Goal: Task Accomplishment & Management: Complete application form

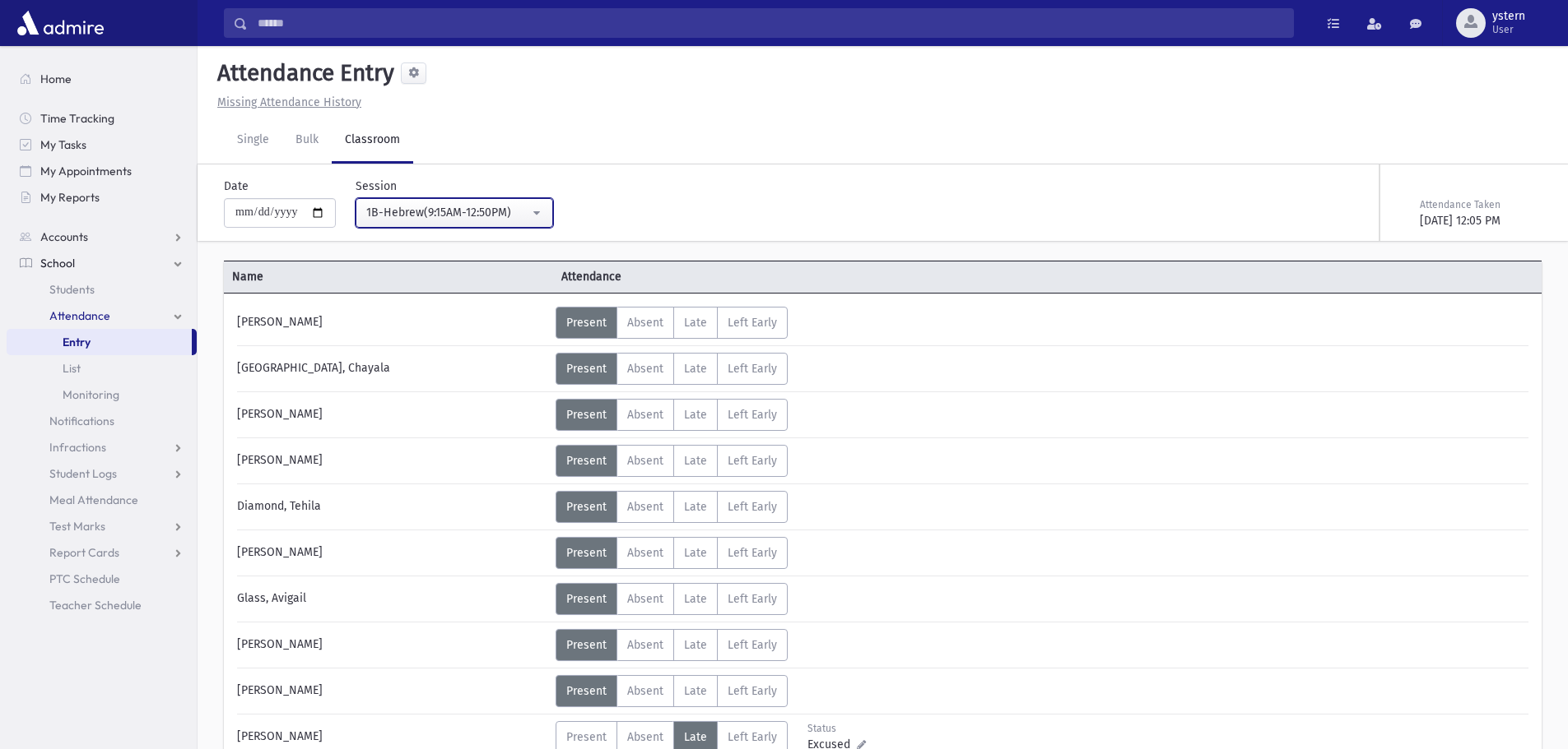
click at [498, 210] on div "1B-Hebrew(9:15AM-12:50PM)" at bounding box center [447, 212] width 163 height 17
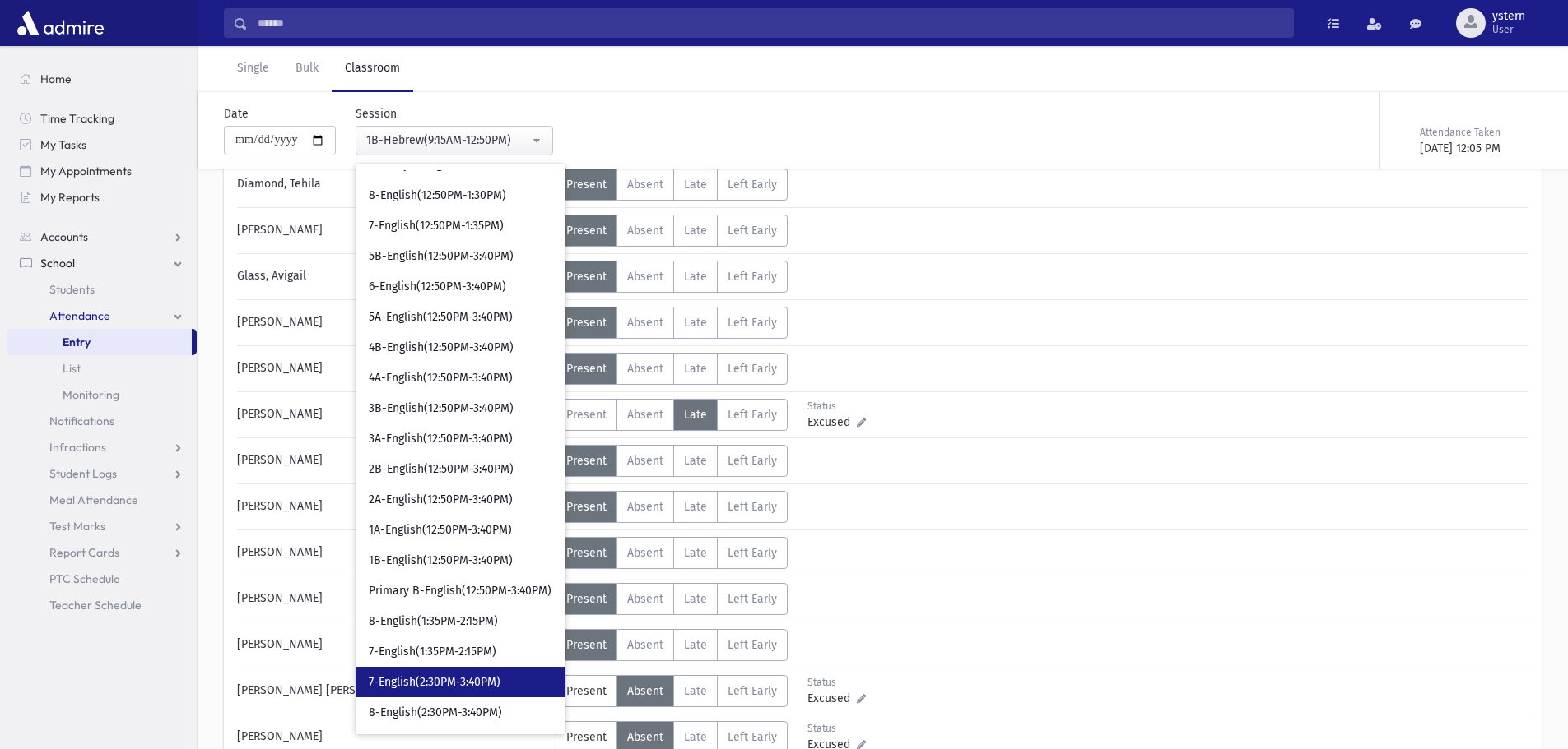
scroll to position [329, 0]
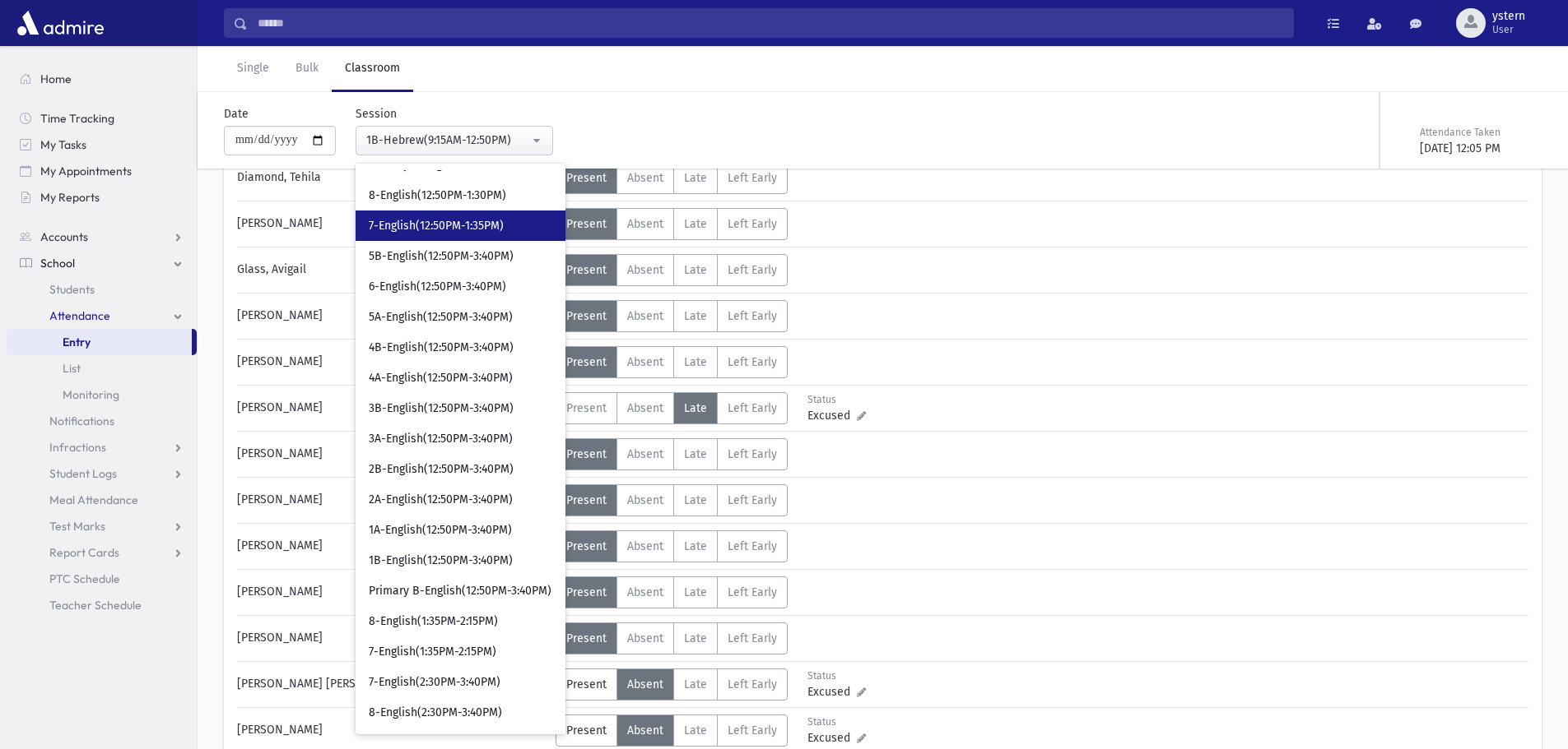
click at [535, 226] on link "7-English(12:50PM-1:35PM)" at bounding box center [461, 226] width 210 height 31
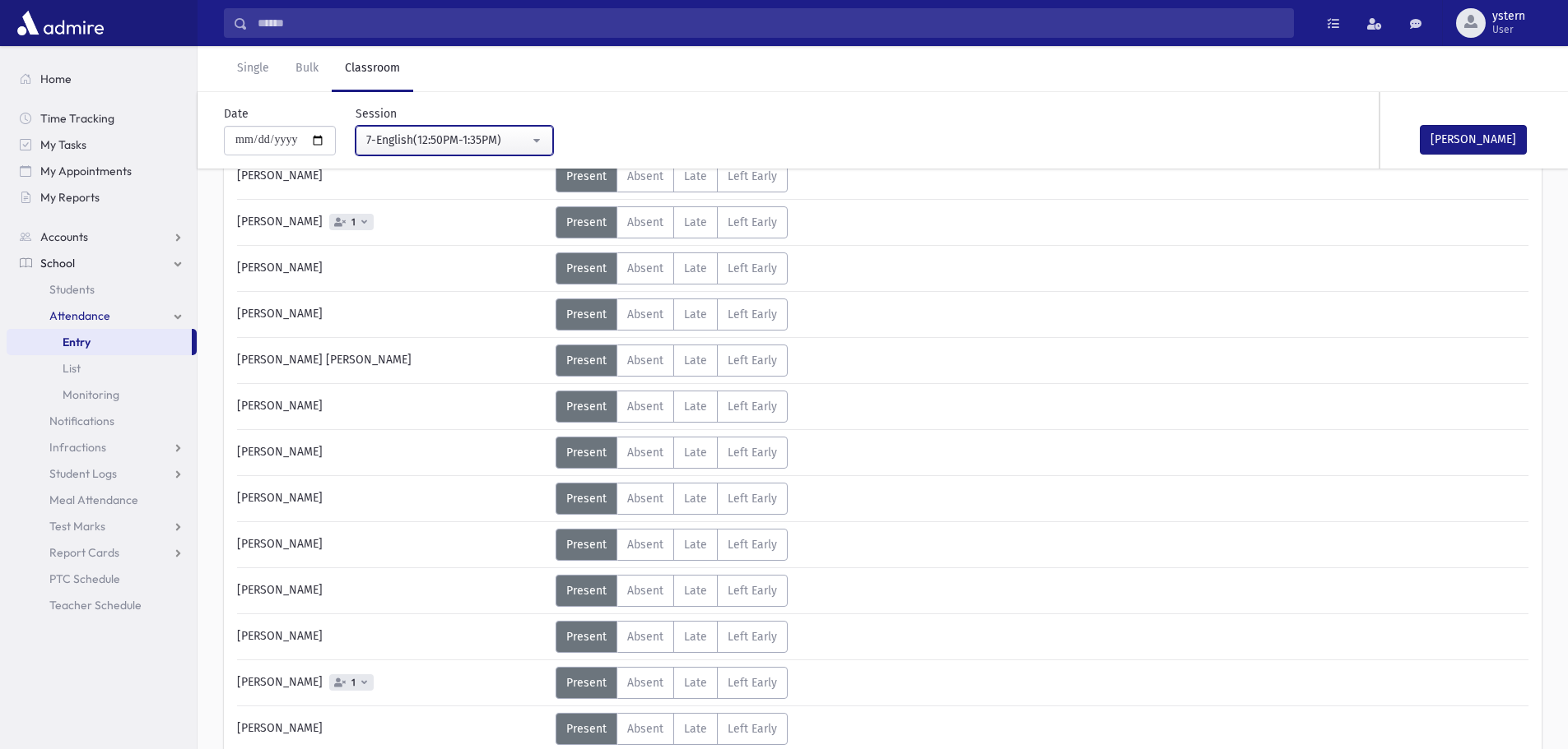
scroll to position [658, 0]
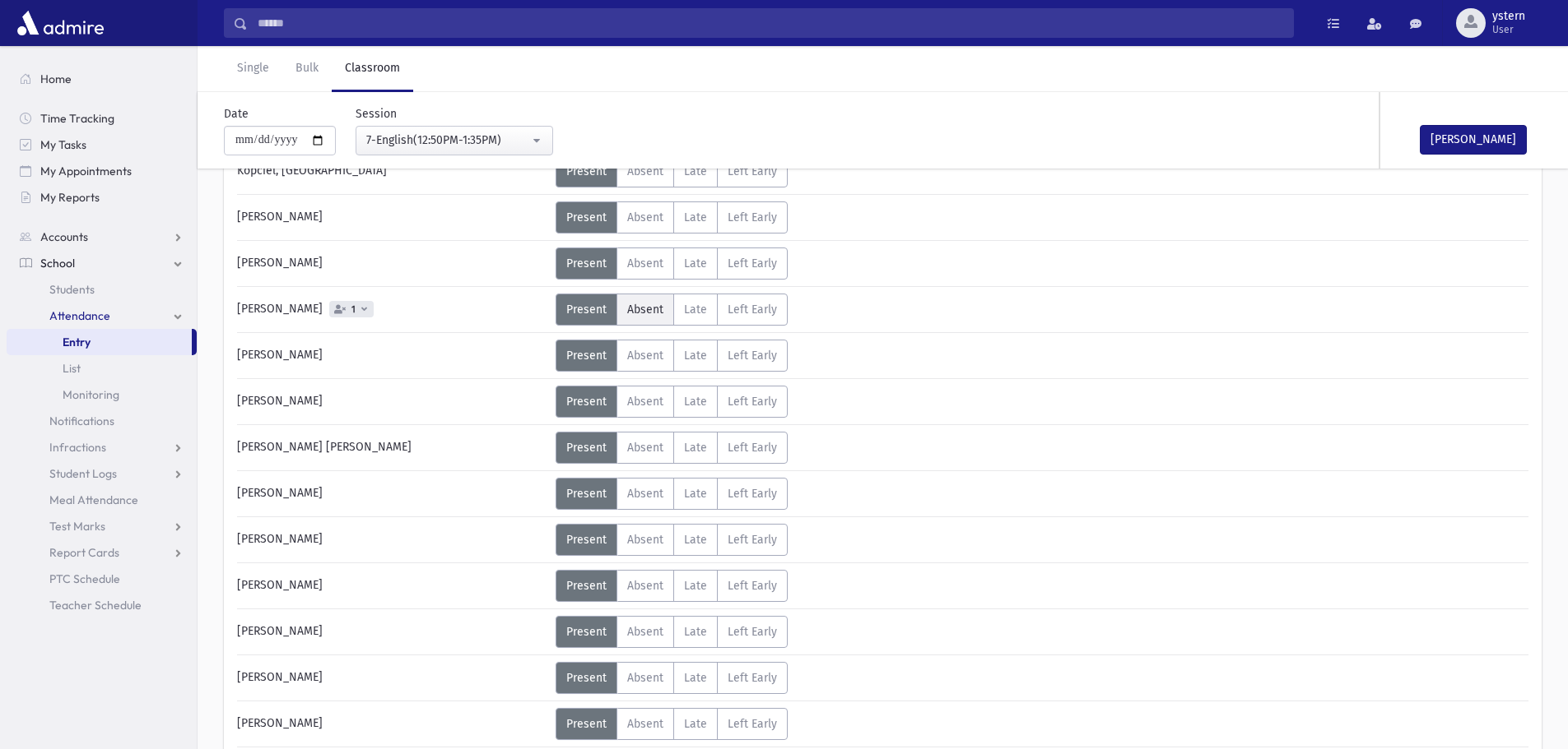
click at [657, 311] on span "Absent" at bounding box center [645, 310] width 37 height 14
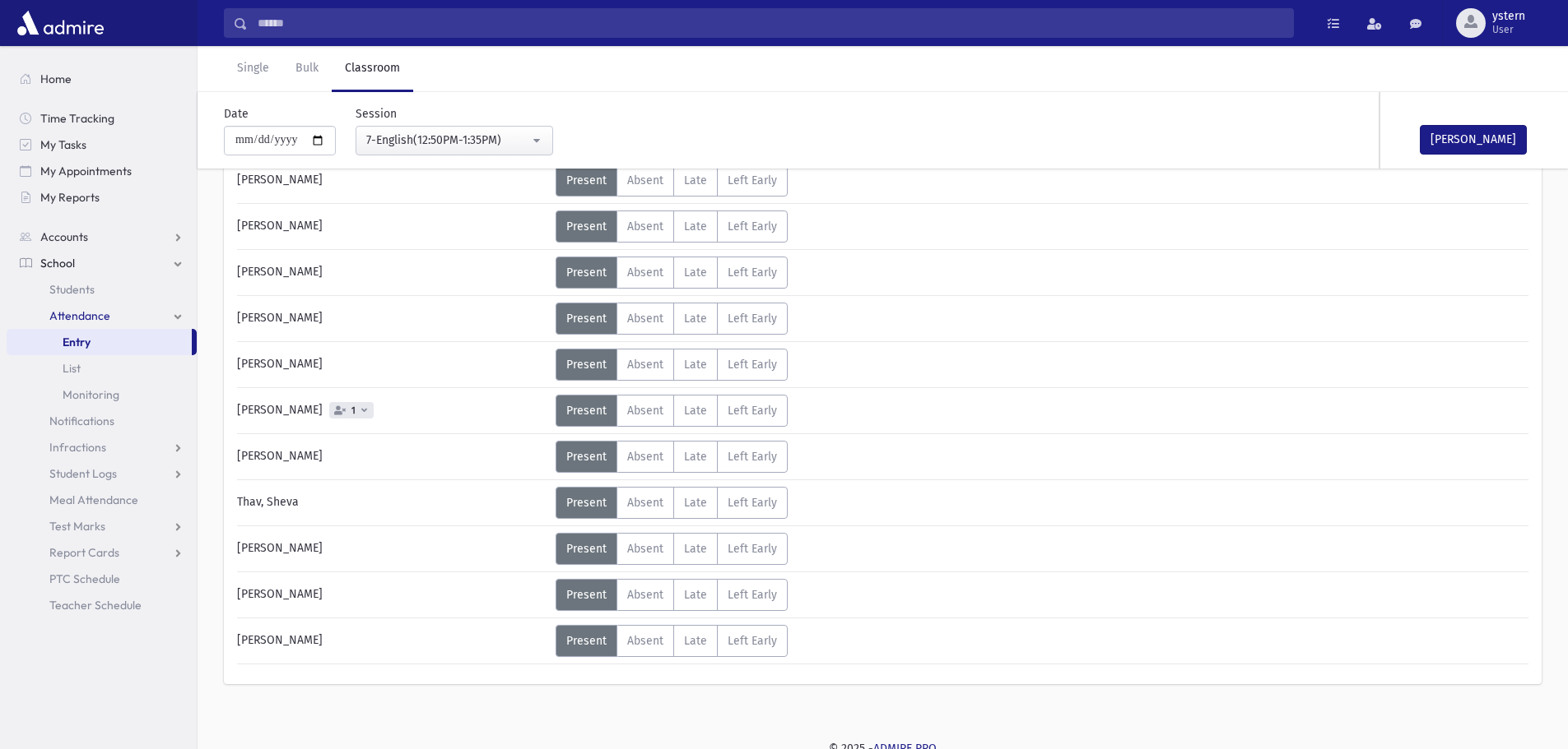
scroll to position [1025, 0]
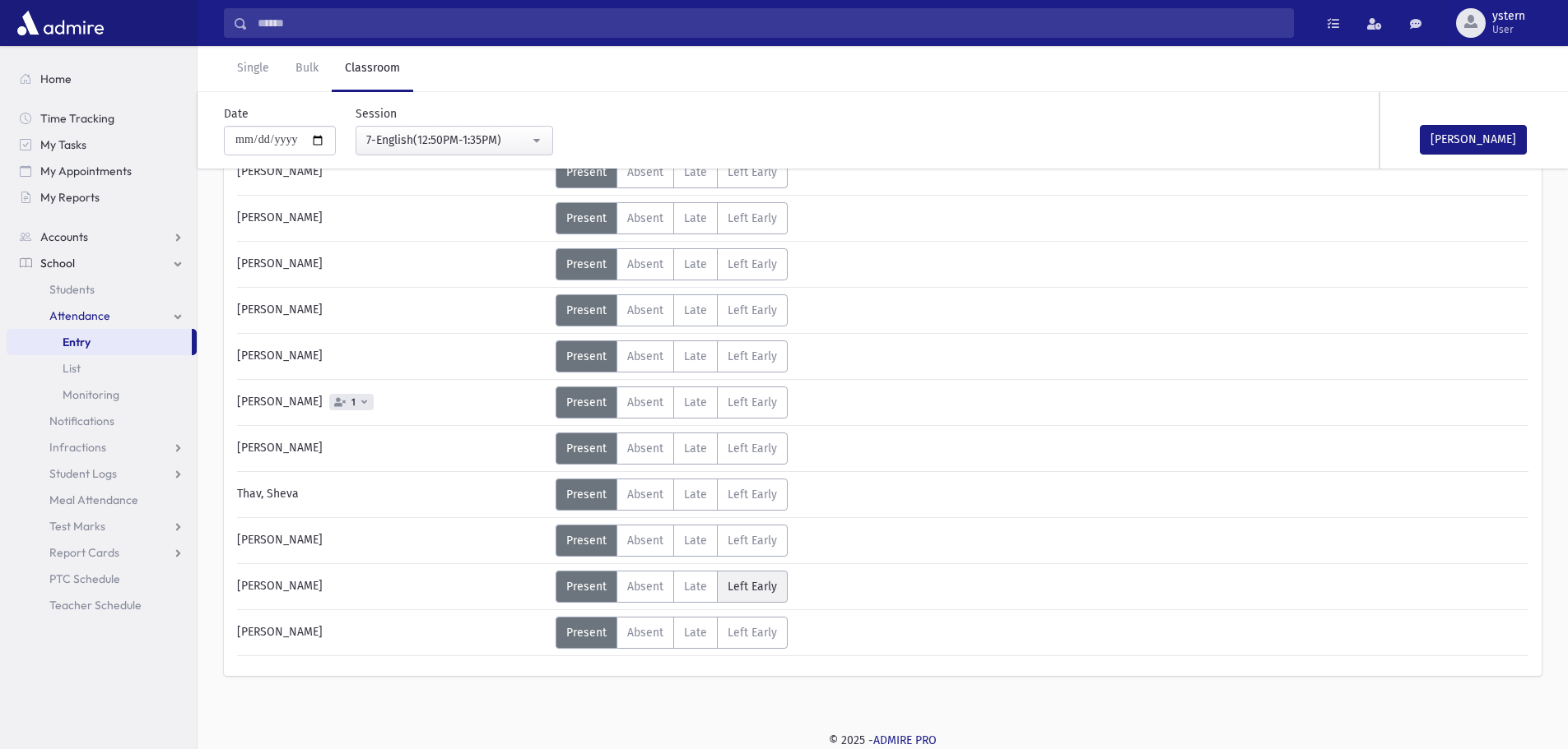
click at [777, 591] on Early"] "Left Early LE" at bounding box center [751, 587] width 70 height 32
click at [362, 400] on icon at bounding box center [365, 401] width 6 height 9
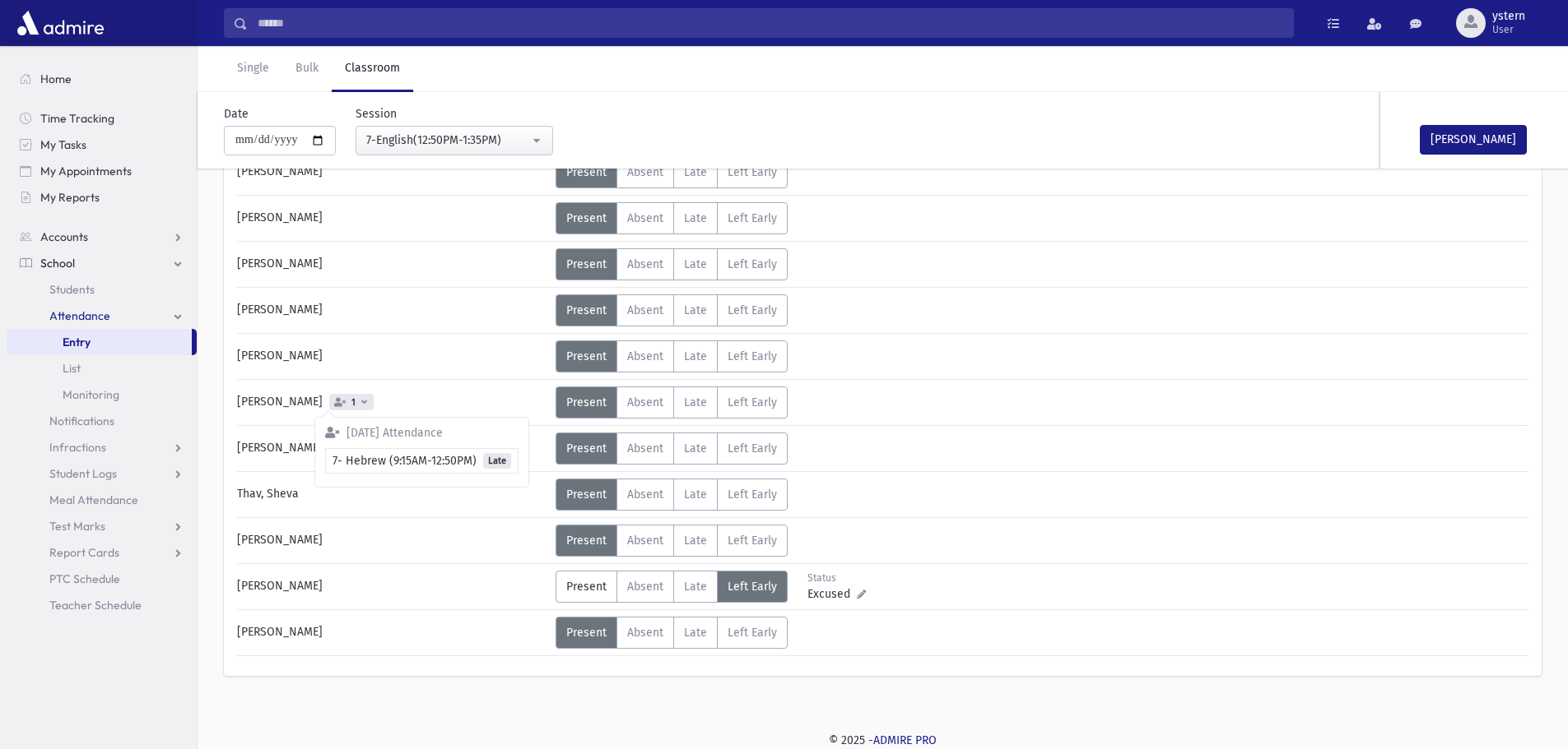
click at [873, 398] on div "Present P Absent A Late L Left Early LE Status Excused Admin Entry:" at bounding box center [718, 402] width 325 height 32
click at [1494, 134] on button "[PERSON_NAME]" at bounding box center [1473, 140] width 107 height 30
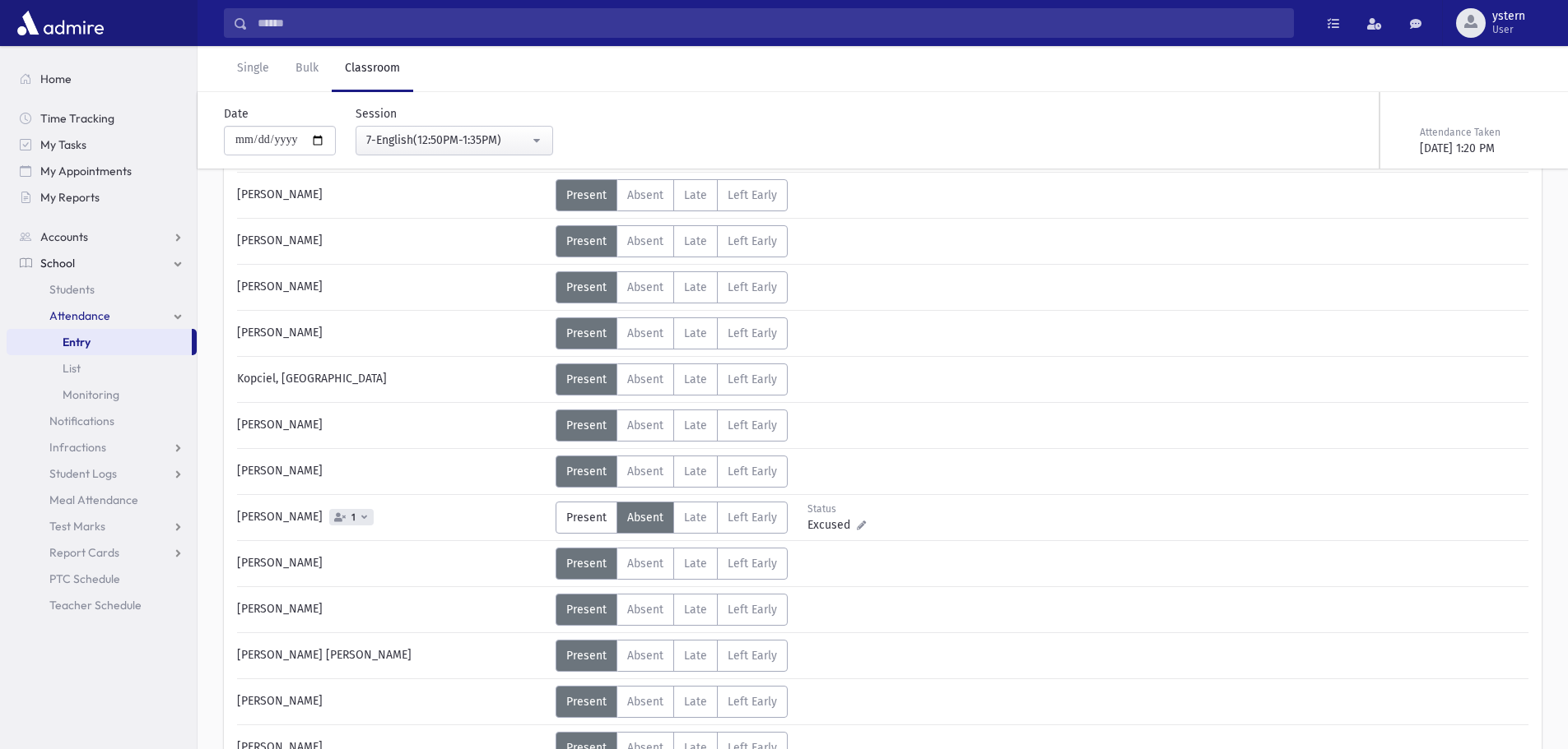
scroll to position [0, 0]
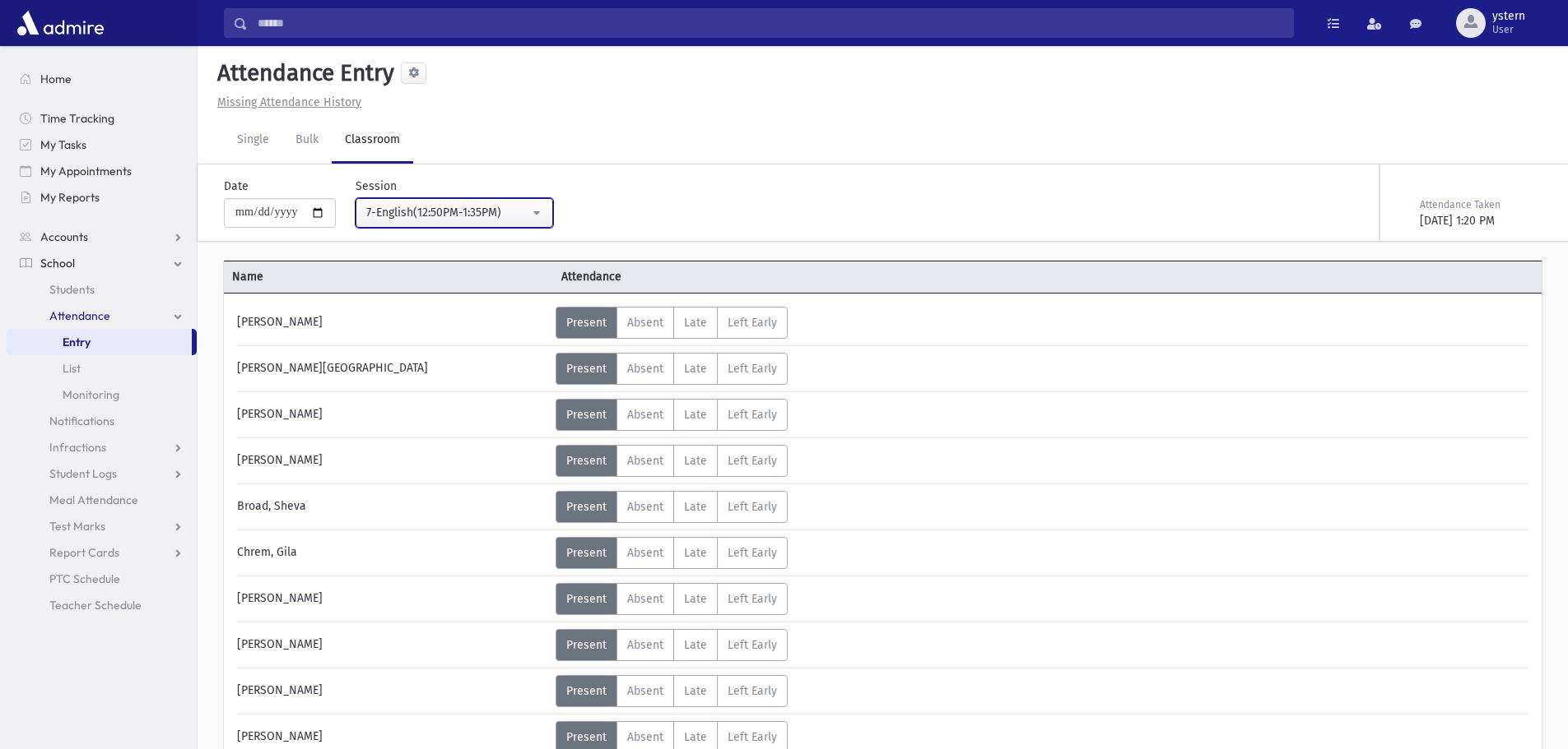
click at [546, 209] on button "7-English(12:50PM-1:35PM)" at bounding box center [454, 213] width 197 height 30
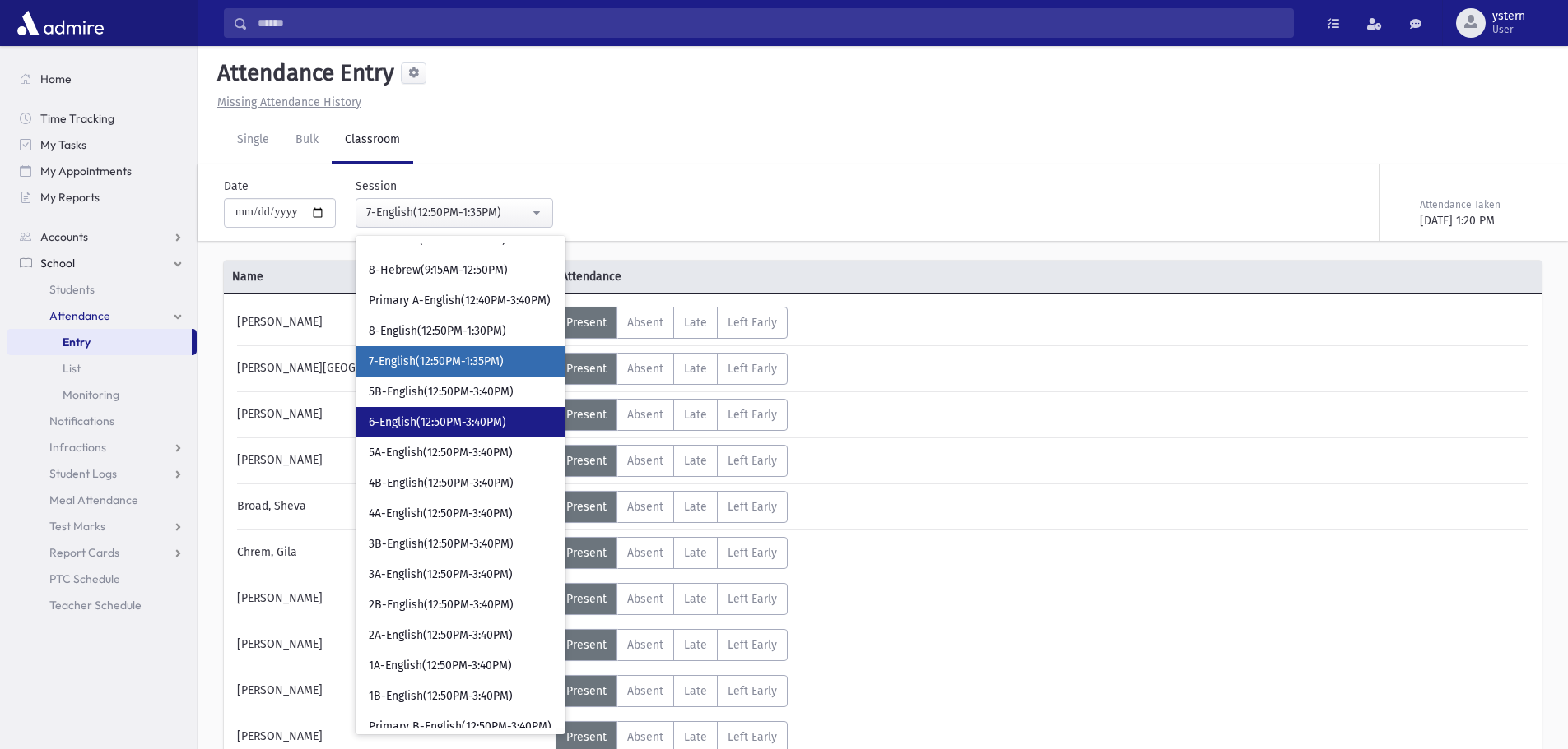
scroll to position [446, 0]
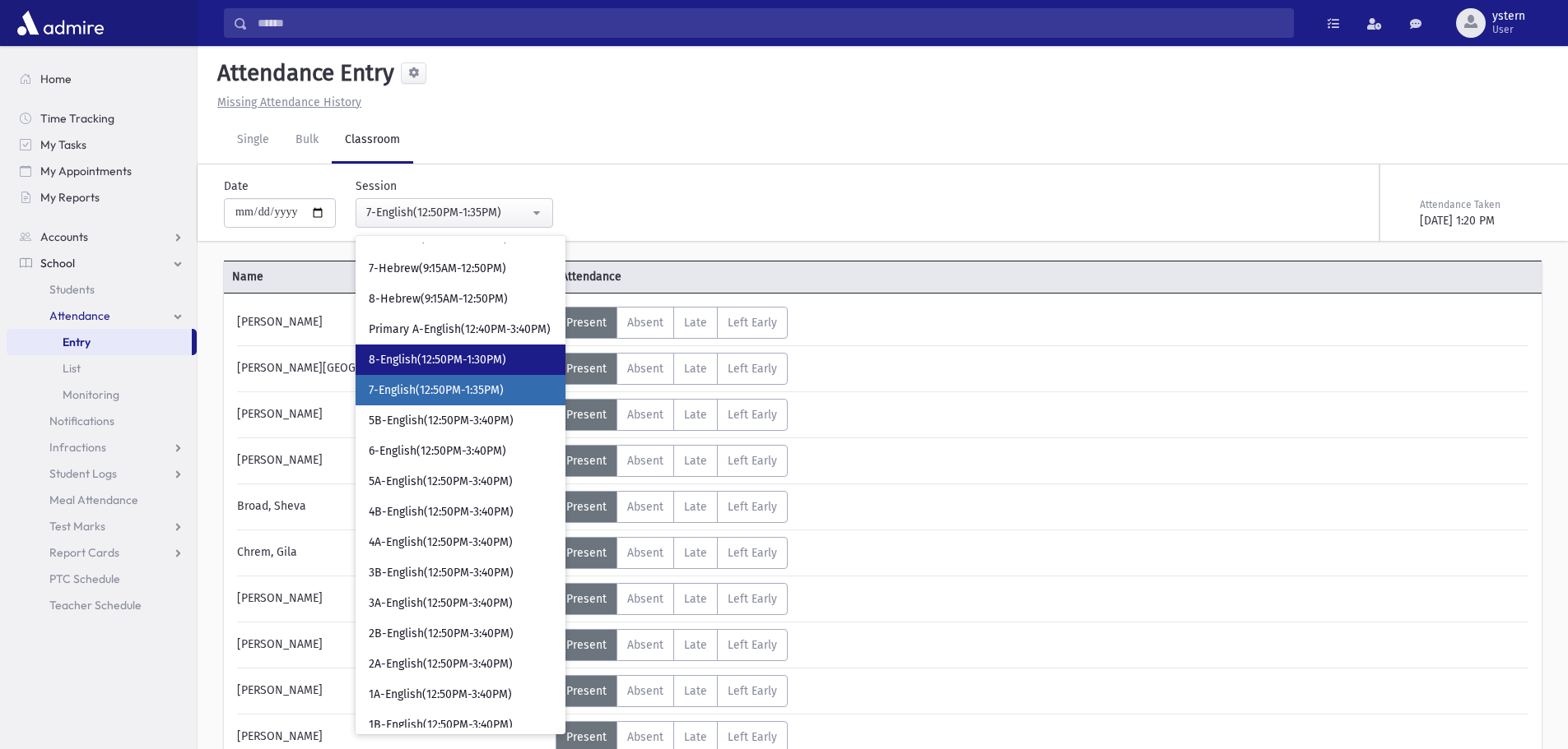
click at [494, 354] on span "8-English(12:50PM-1:30PM)" at bounding box center [437, 360] width 138 height 17
select select "***"
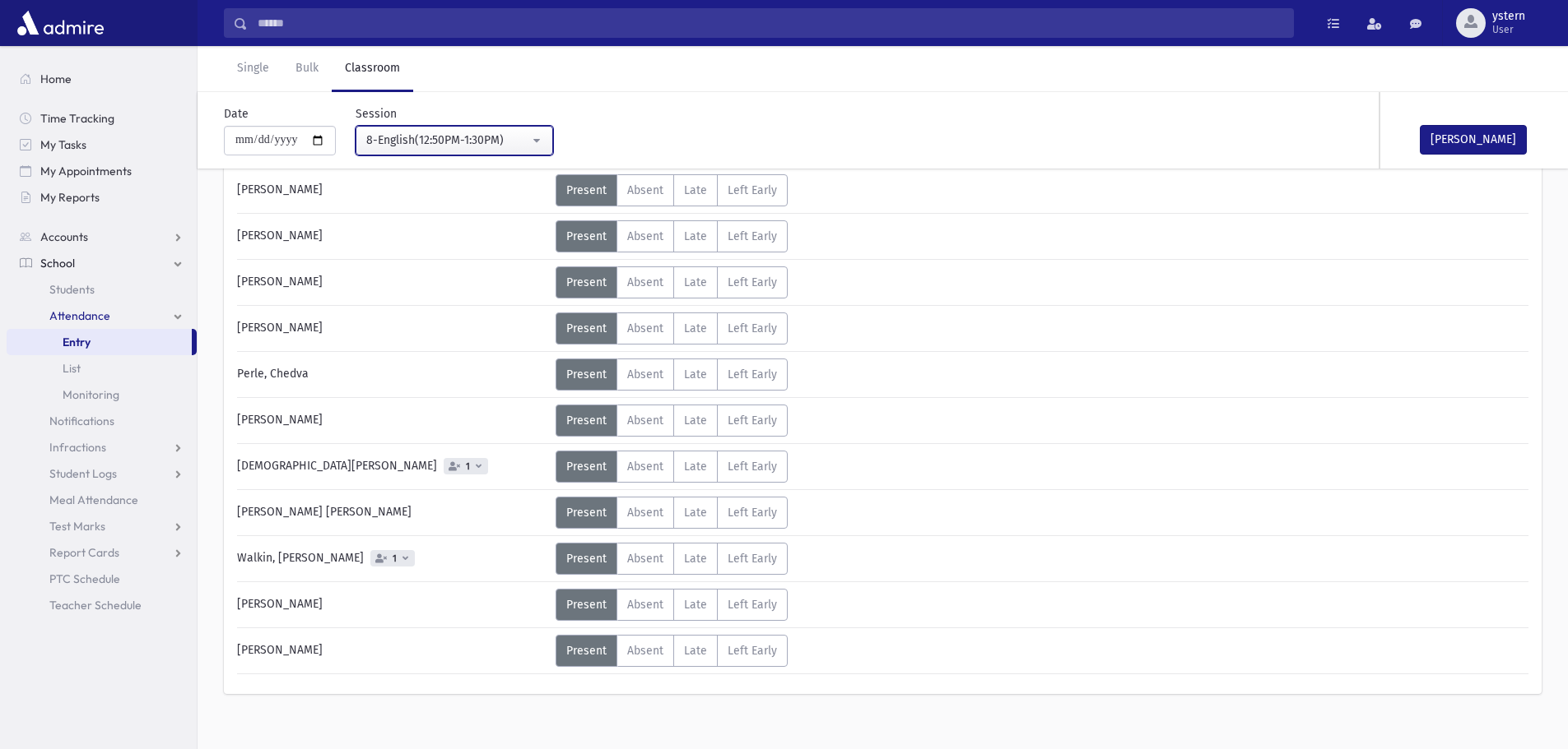
scroll to position [740, 0]
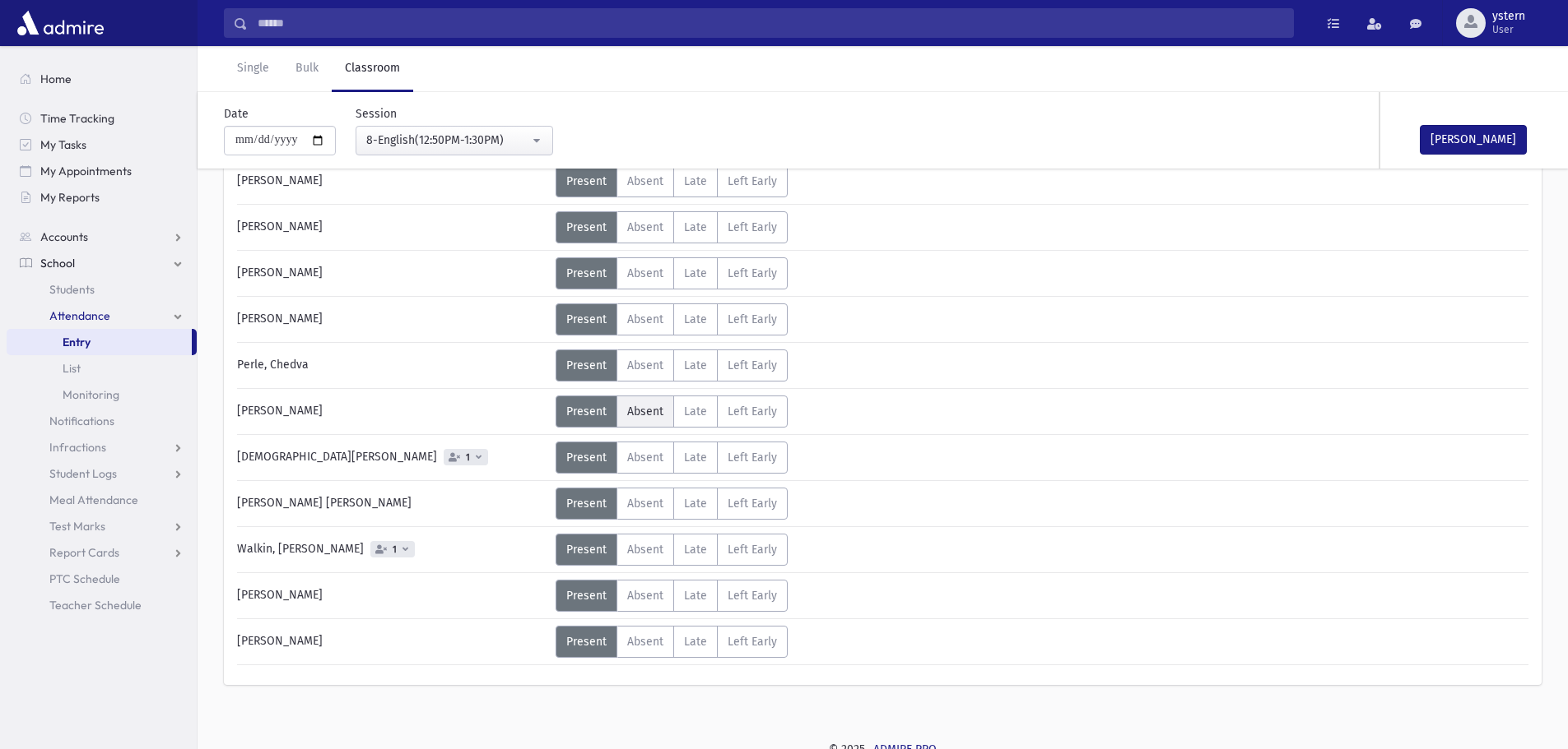
click at [657, 419] on label "Absent A" at bounding box center [645, 411] width 57 height 32
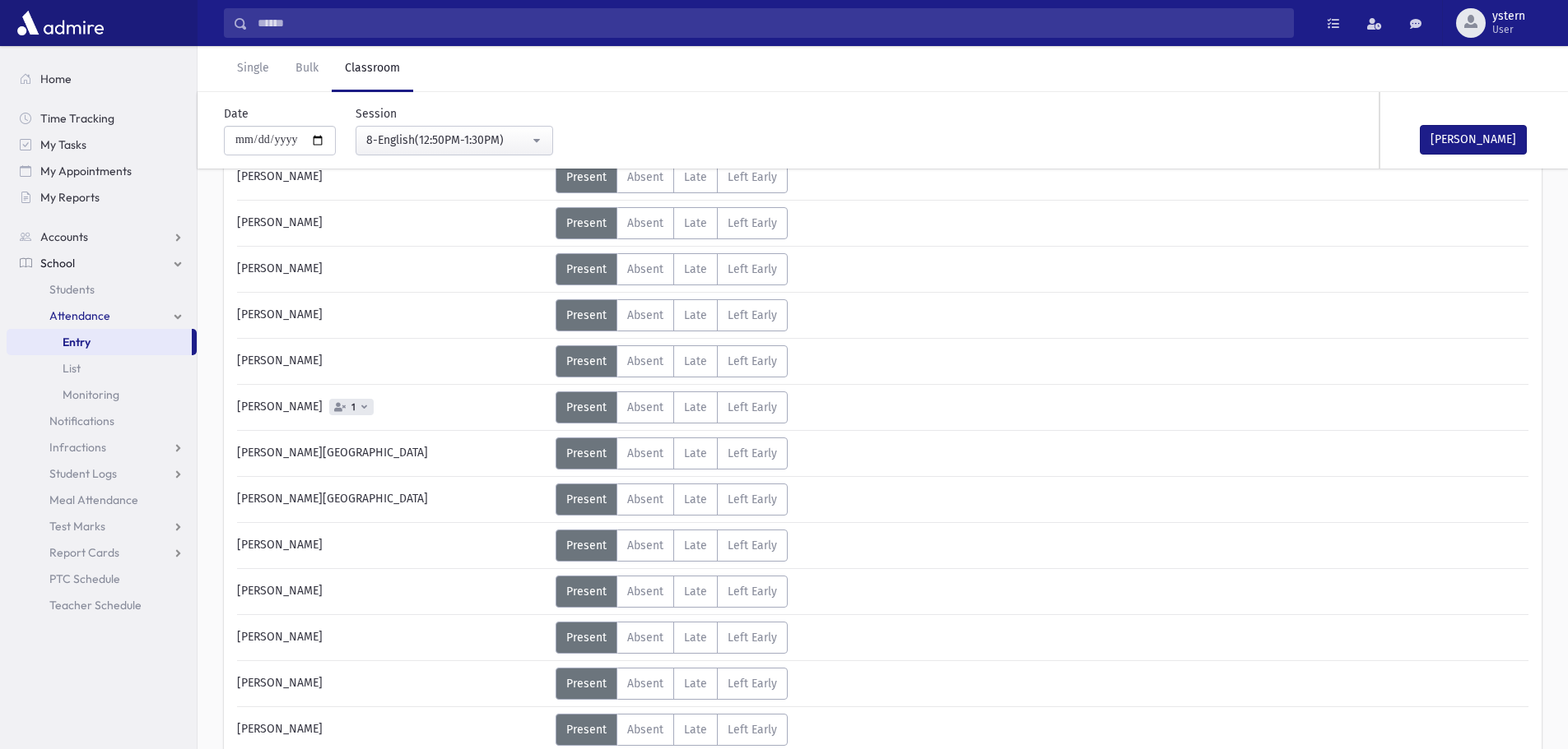
scroll to position [0, 0]
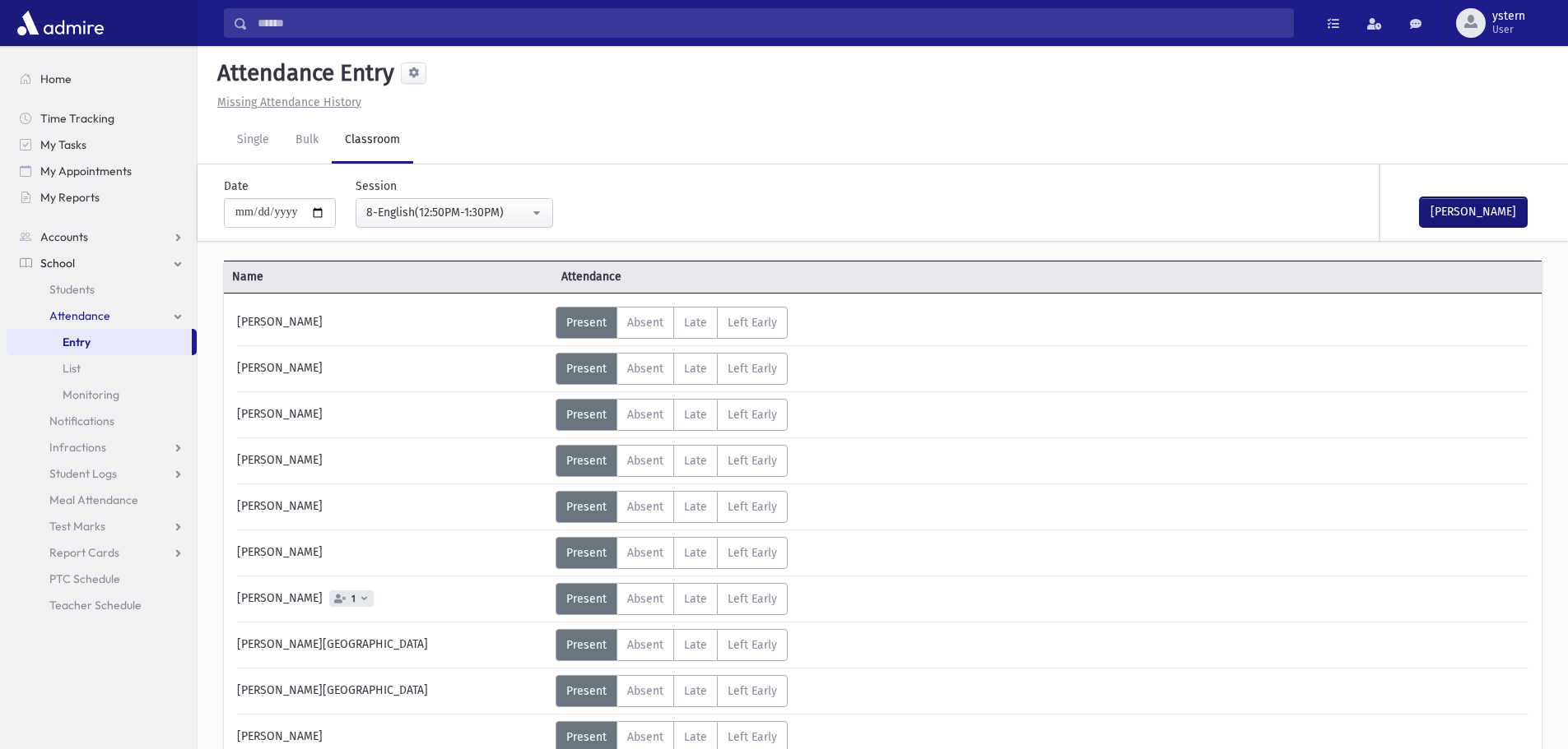
click at [1482, 217] on button "[PERSON_NAME]" at bounding box center [1473, 212] width 107 height 30
click at [249, 145] on link "Single" at bounding box center [253, 141] width 58 height 46
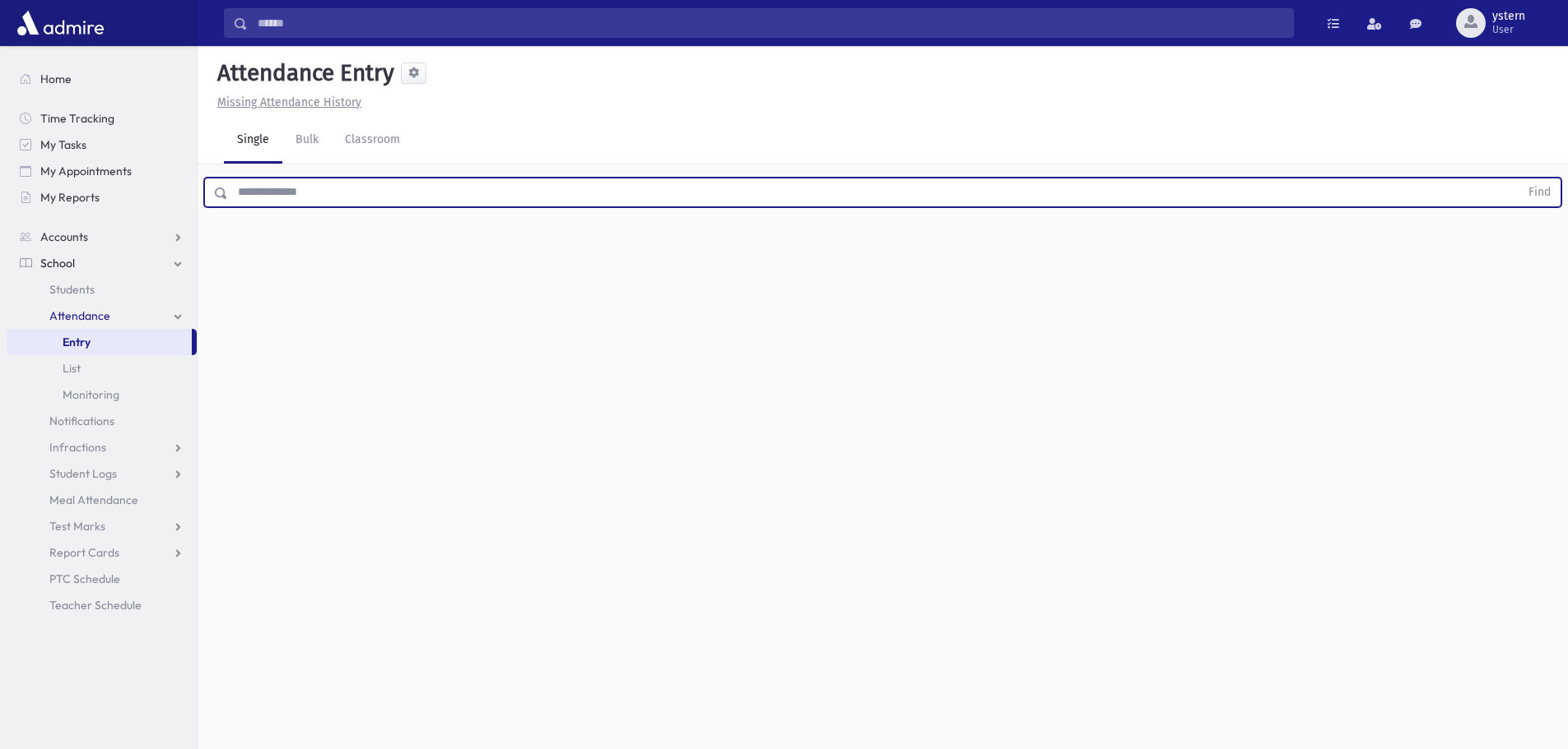
click at [343, 189] on input "text" at bounding box center [873, 192] width 1291 height 30
type input "****"
click at [1518, 178] on button "Find" at bounding box center [1539, 192] width 42 height 28
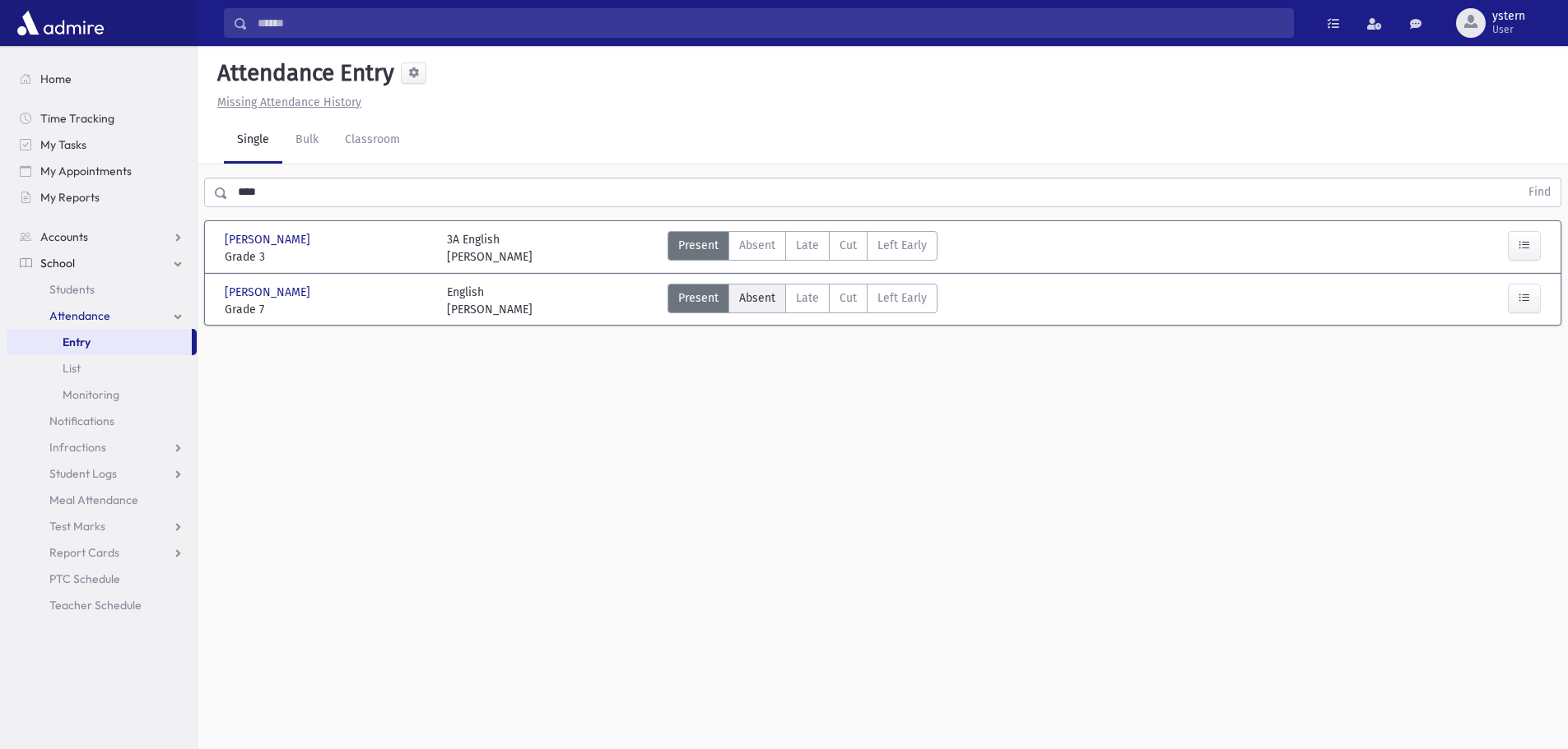
click at [748, 307] on label "Absent A" at bounding box center [757, 298] width 57 height 30
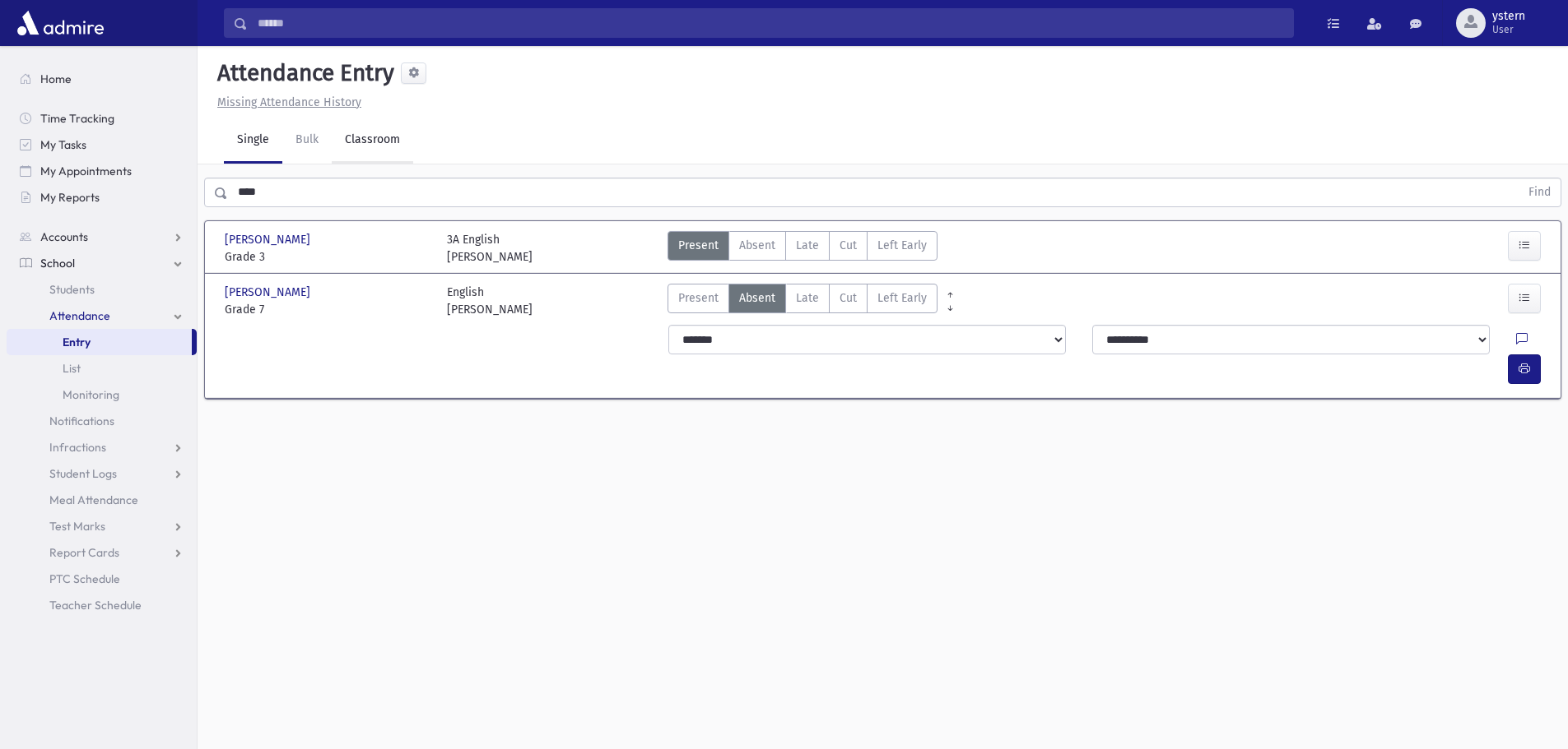
click at [372, 139] on link "Classroom" at bounding box center [373, 141] width 81 height 46
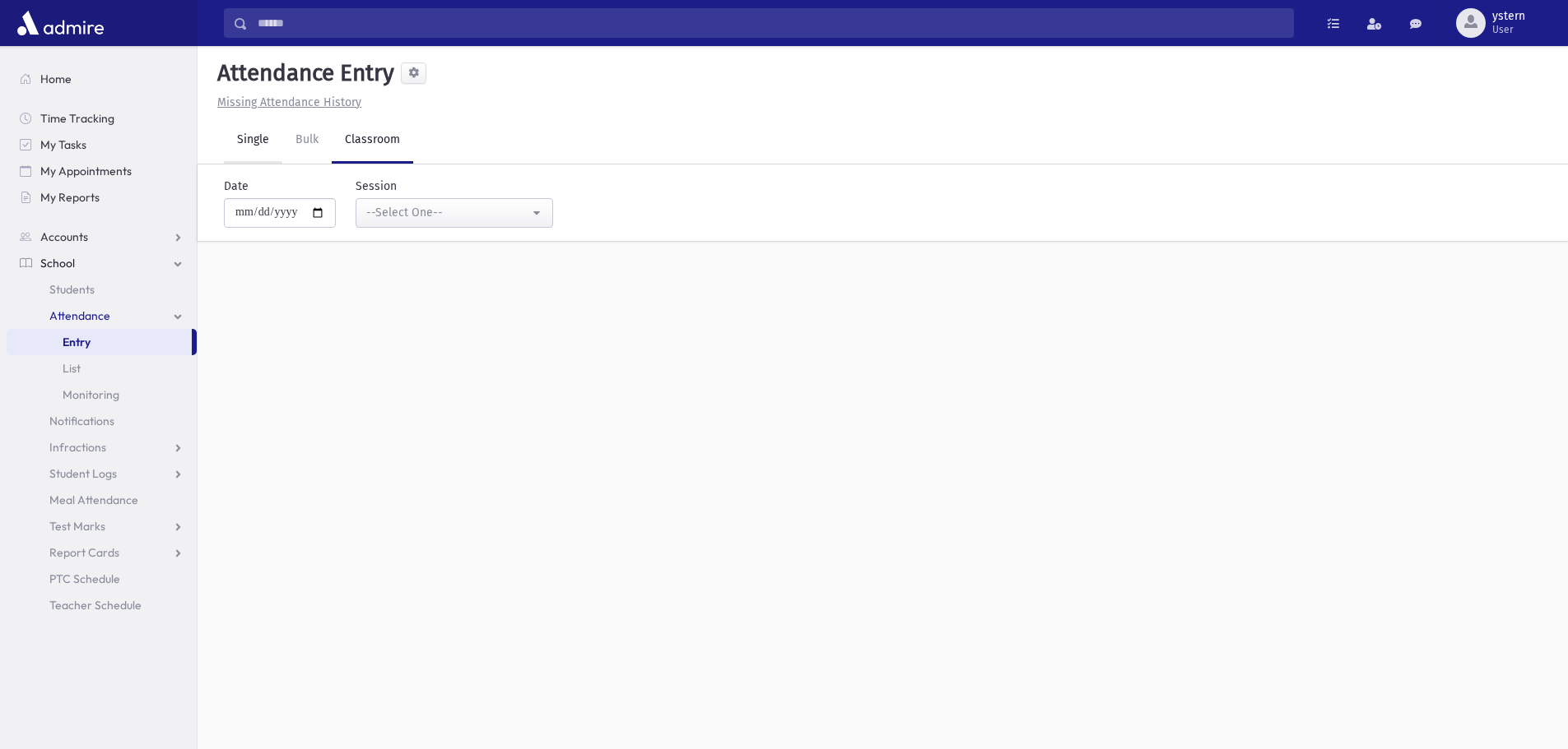
click at [229, 138] on link "Single" at bounding box center [253, 141] width 58 height 46
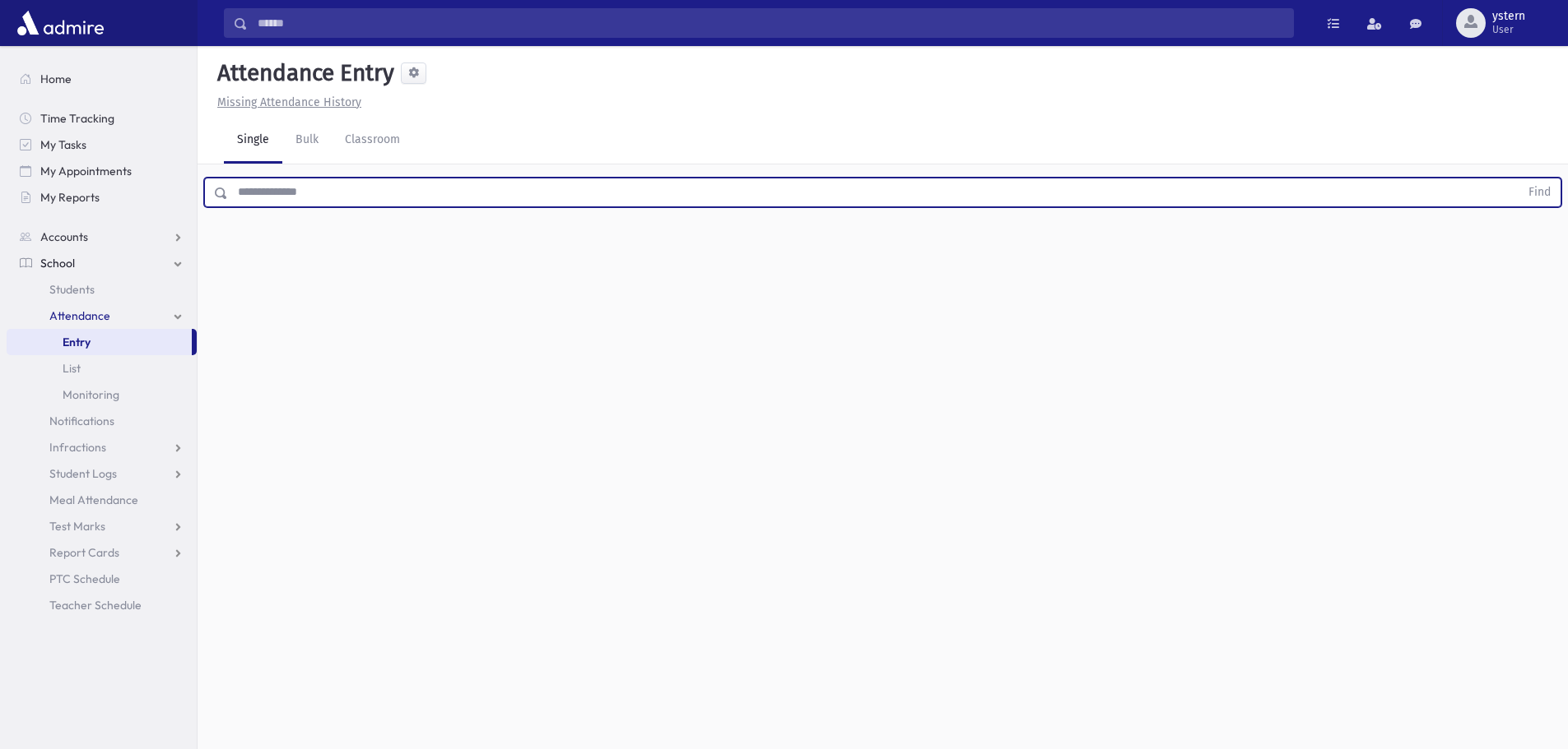
click at [347, 195] on input "text" at bounding box center [873, 192] width 1291 height 30
click at [1518, 178] on button "Find" at bounding box center [1539, 192] width 42 height 28
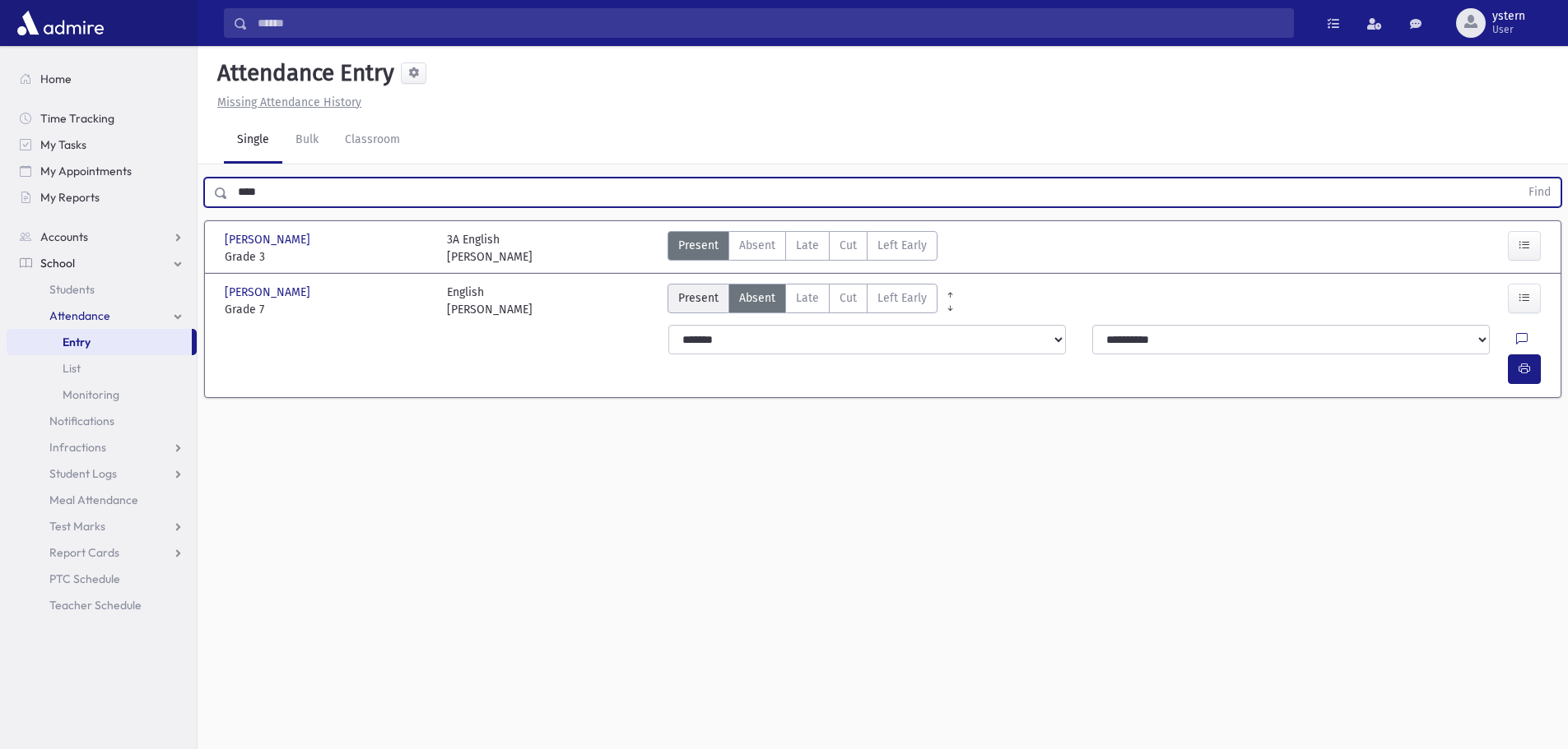
click at [680, 310] on label "Present P" at bounding box center [698, 298] width 61 height 30
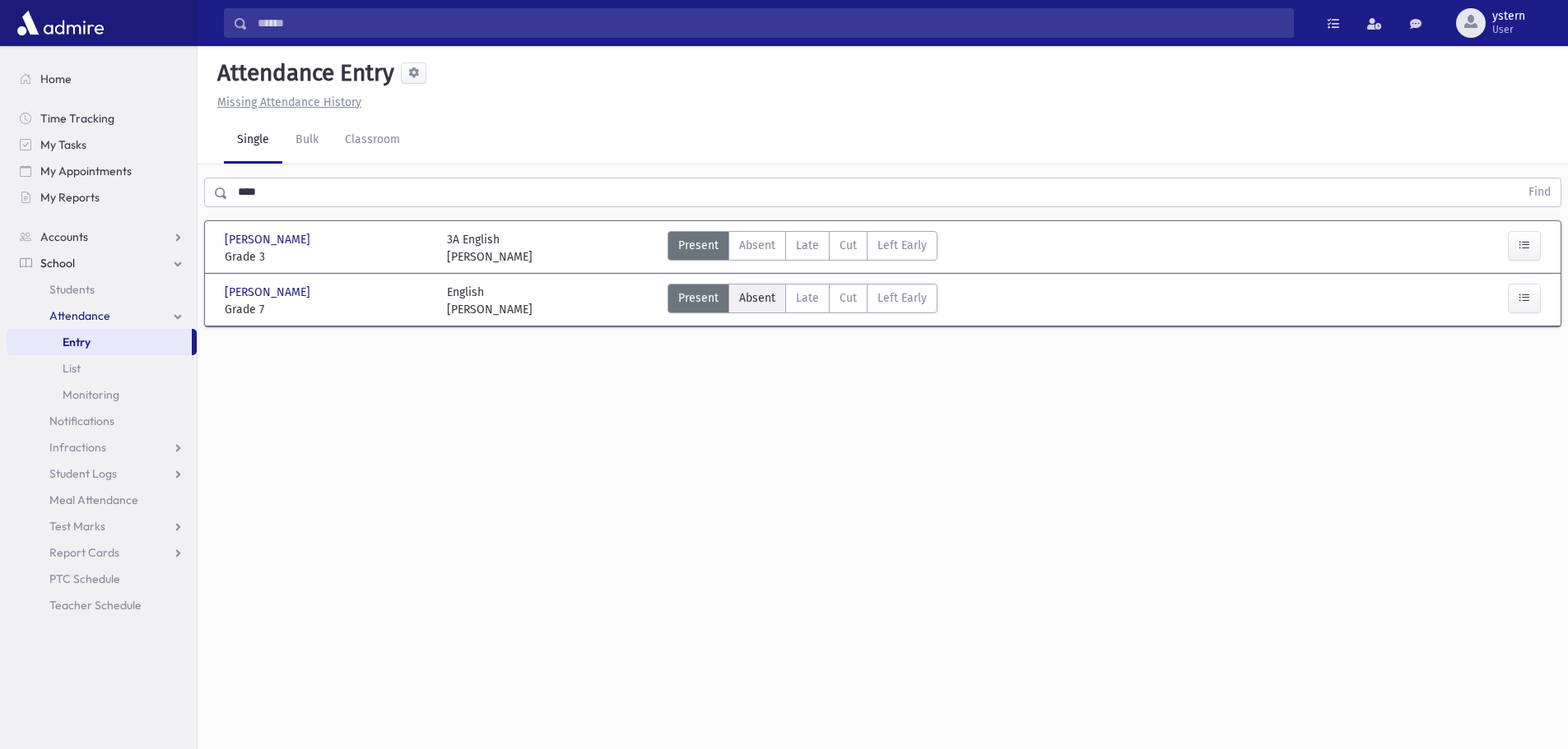
click at [757, 302] on span "Absent" at bounding box center [757, 297] width 37 height 17
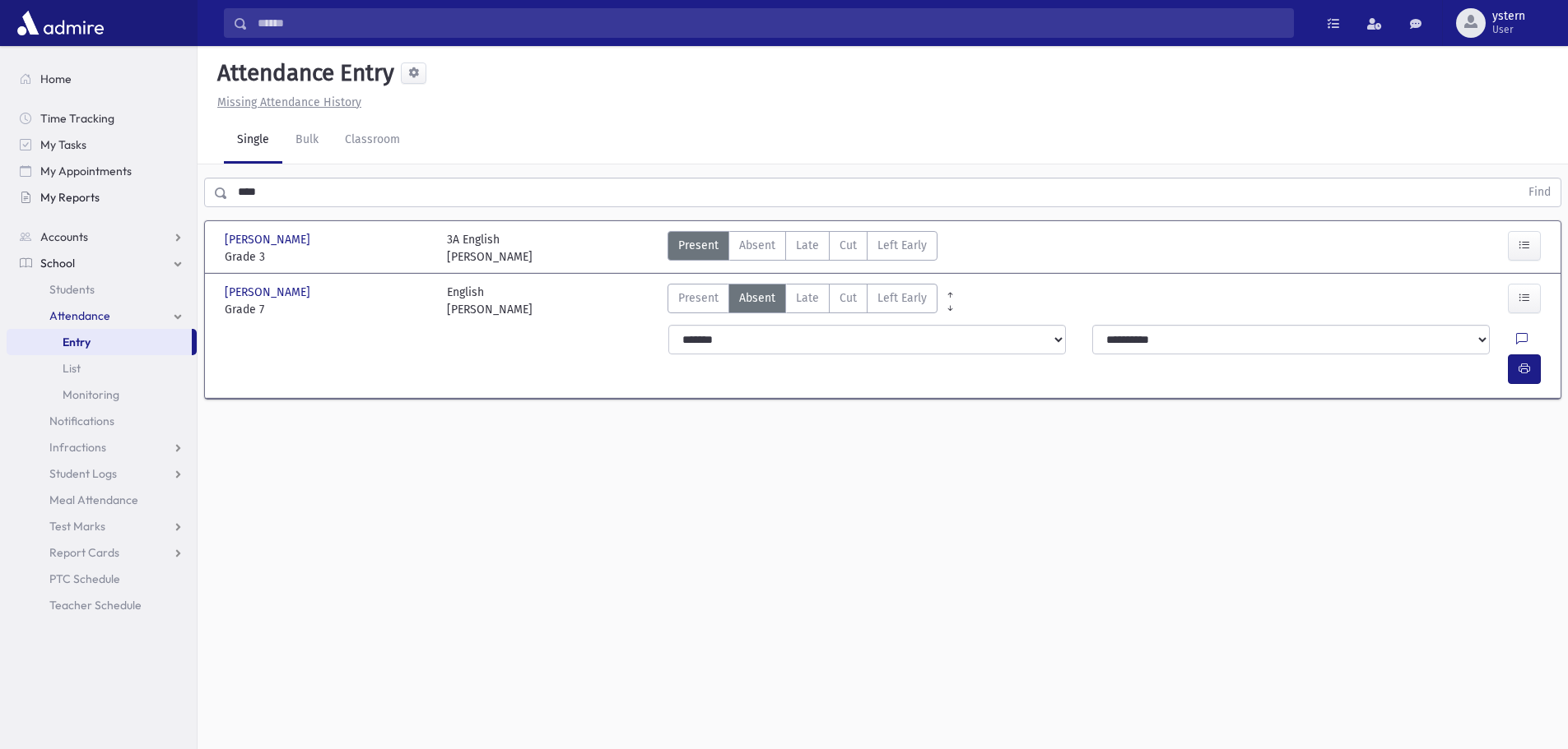
drag, startPoint x: 270, startPoint y: 201, endPoint x: 141, endPoint y: 189, distance: 129.6
click at [141, 189] on div "Search Results All Accounts" at bounding box center [784, 393] width 1568 height 787
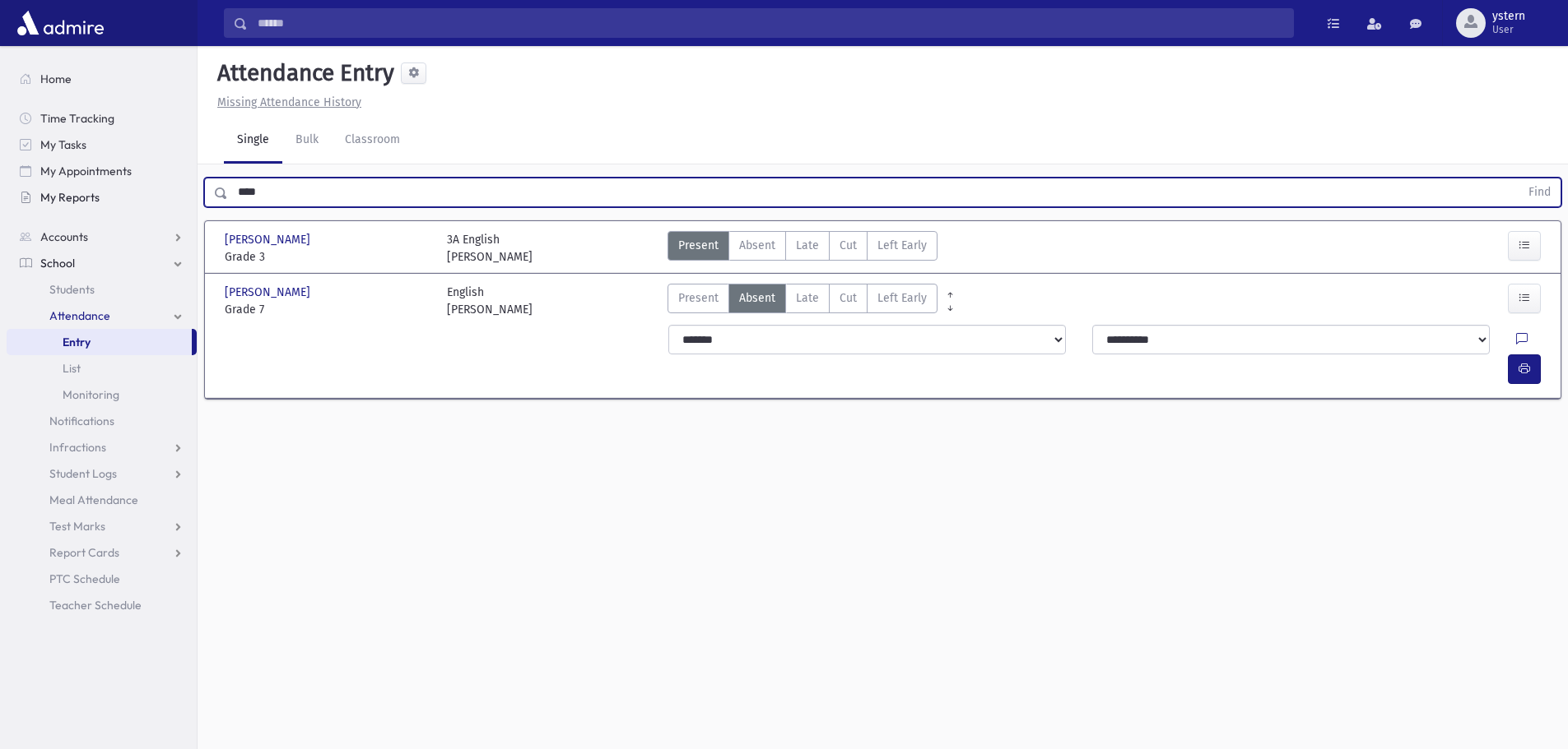
type input "****"
click at [1518, 178] on button "Find" at bounding box center [1539, 192] width 42 height 28
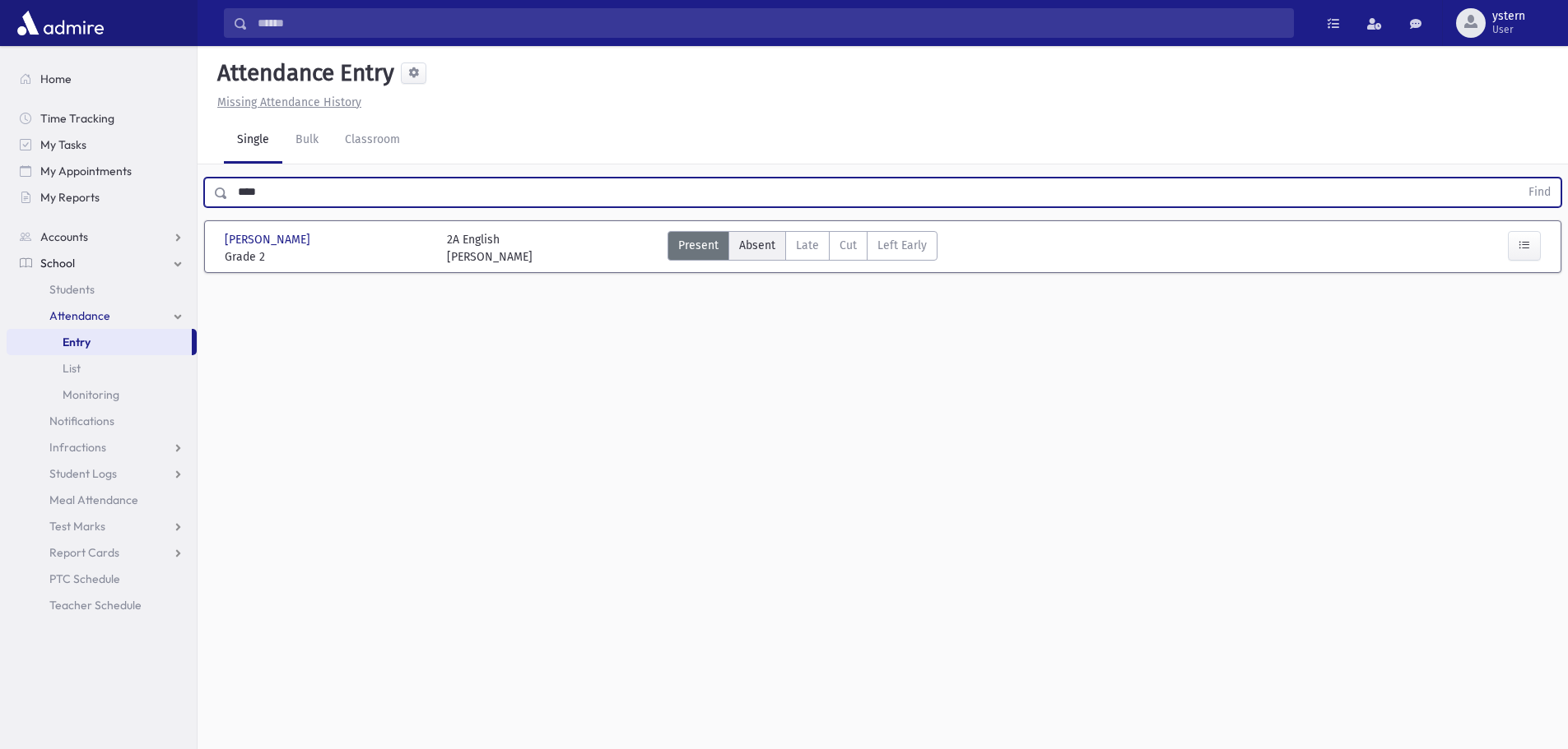
click at [751, 247] on span "Absent" at bounding box center [757, 245] width 37 height 17
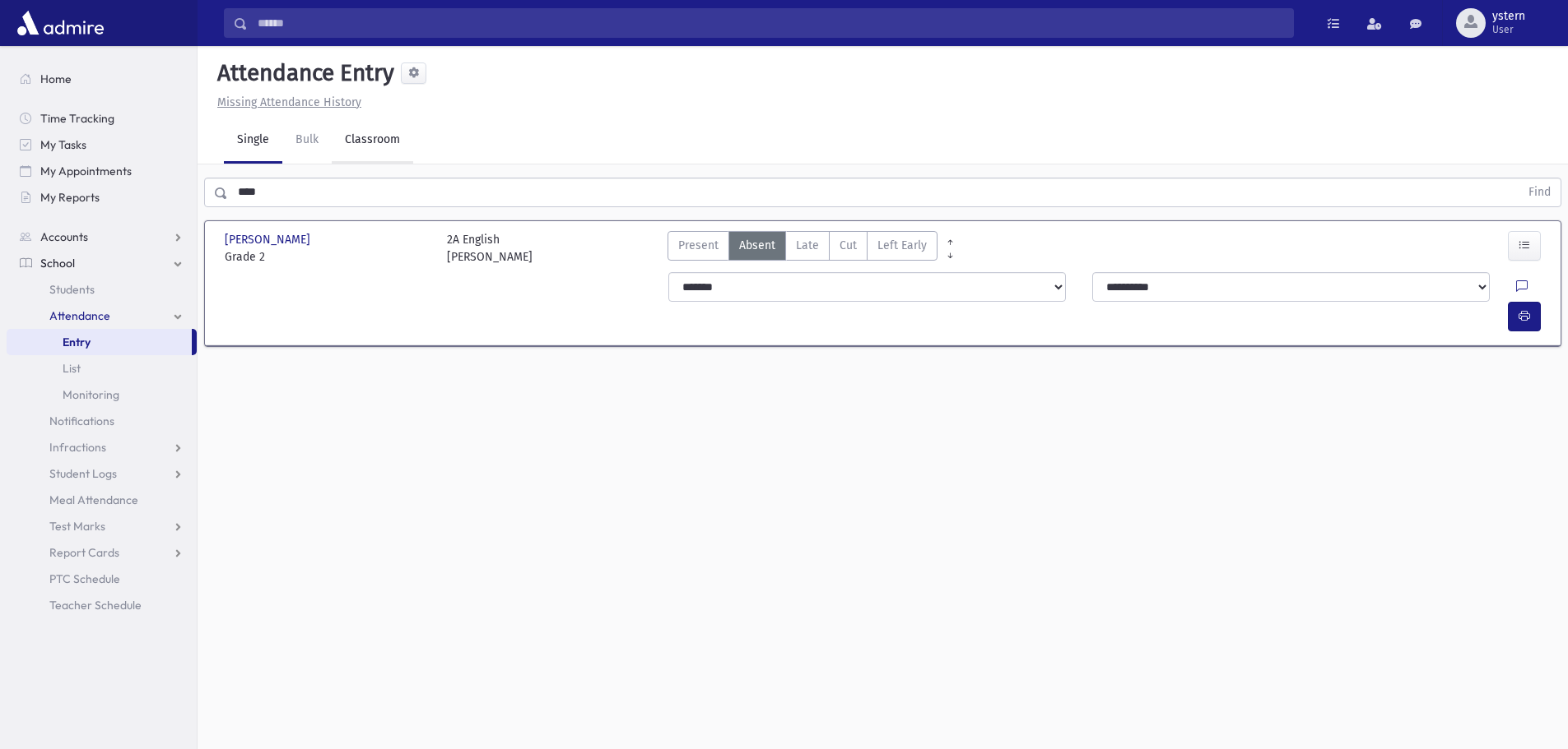
click at [392, 136] on link "Classroom" at bounding box center [373, 141] width 81 height 46
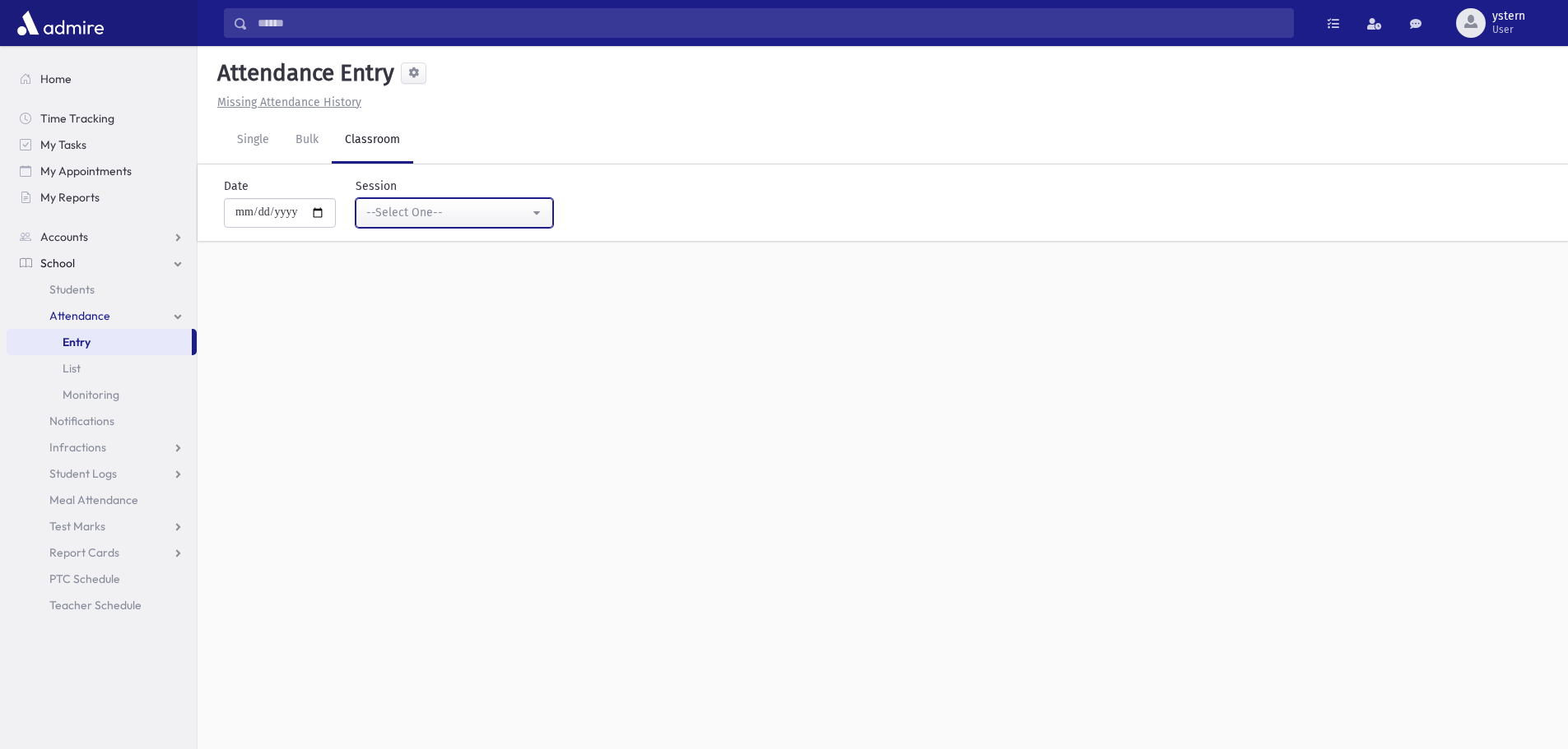
click at [470, 223] on button "--Select One--" at bounding box center [454, 213] width 197 height 30
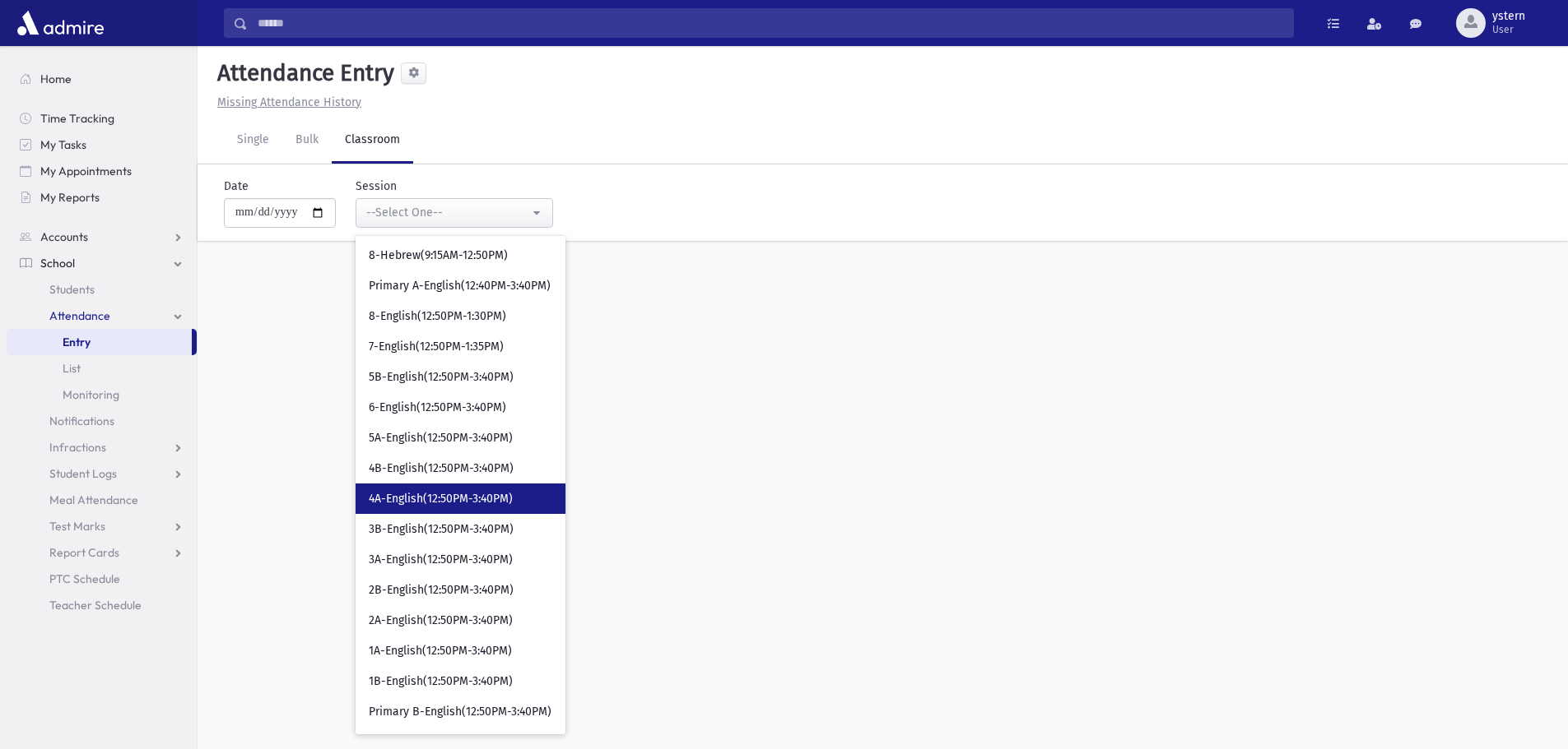
scroll to position [493, 0]
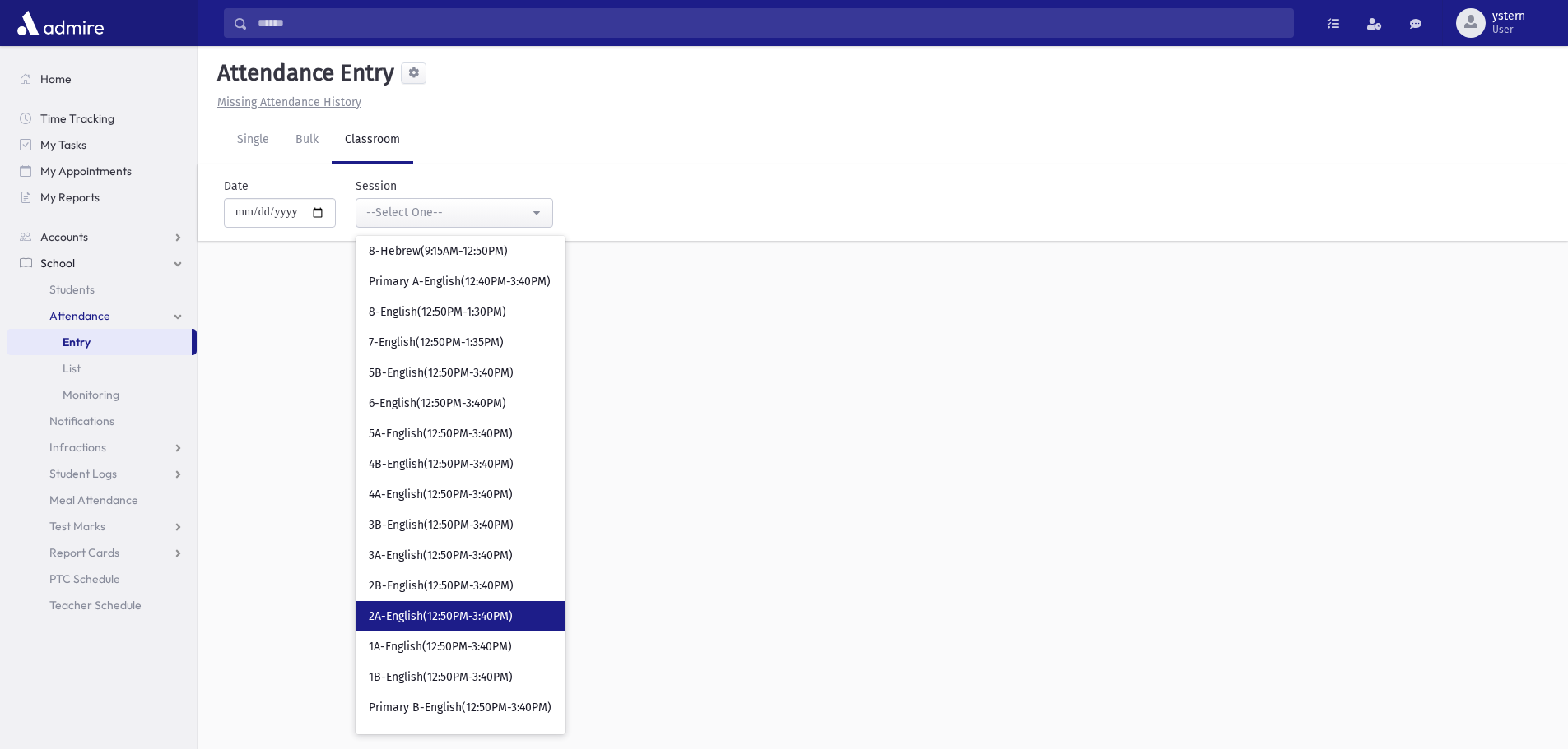
click at [546, 620] on link "2A-English(12:50PM-3:40PM)" at bounding box center [461, 616] width 210 height 31
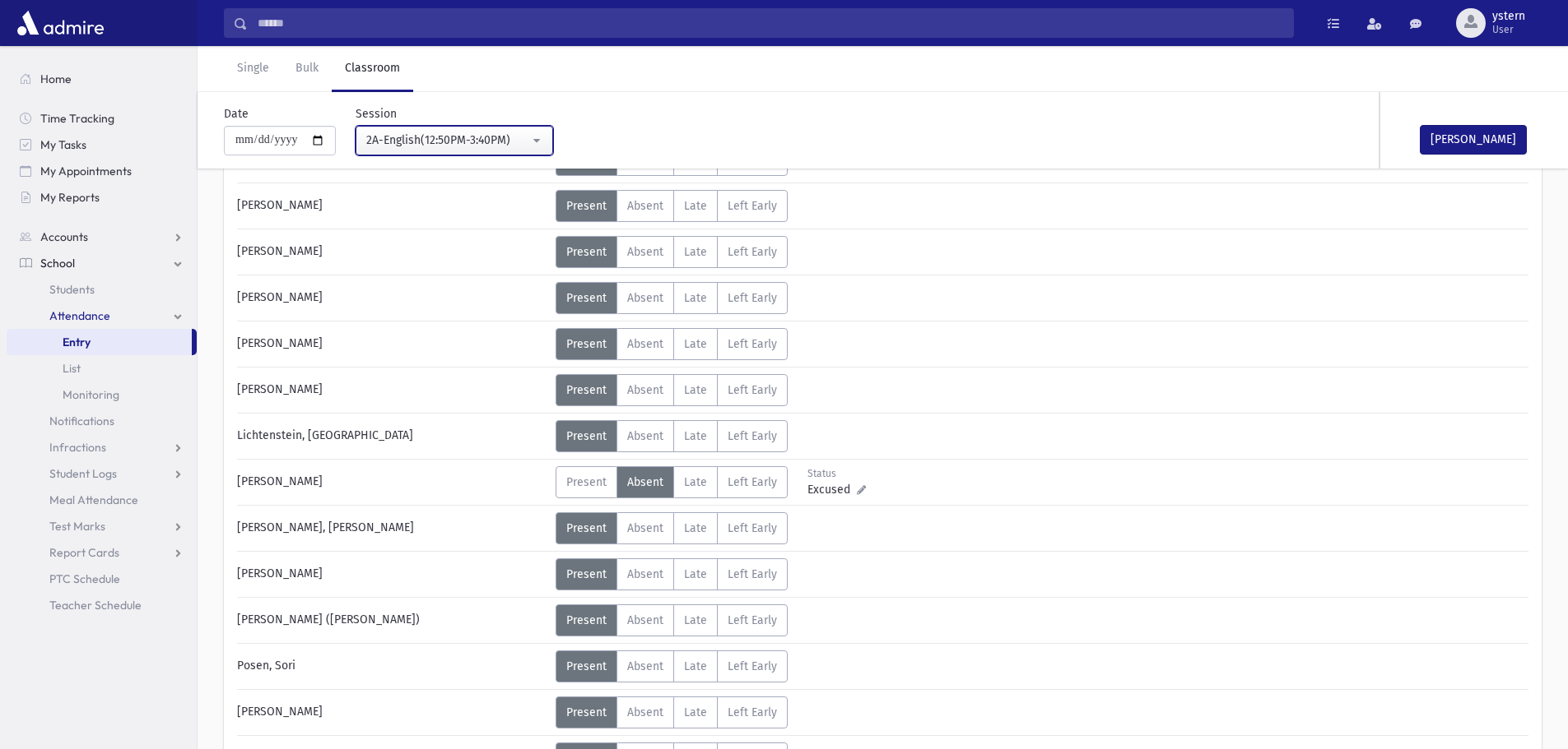
scroll to position [493, 0]
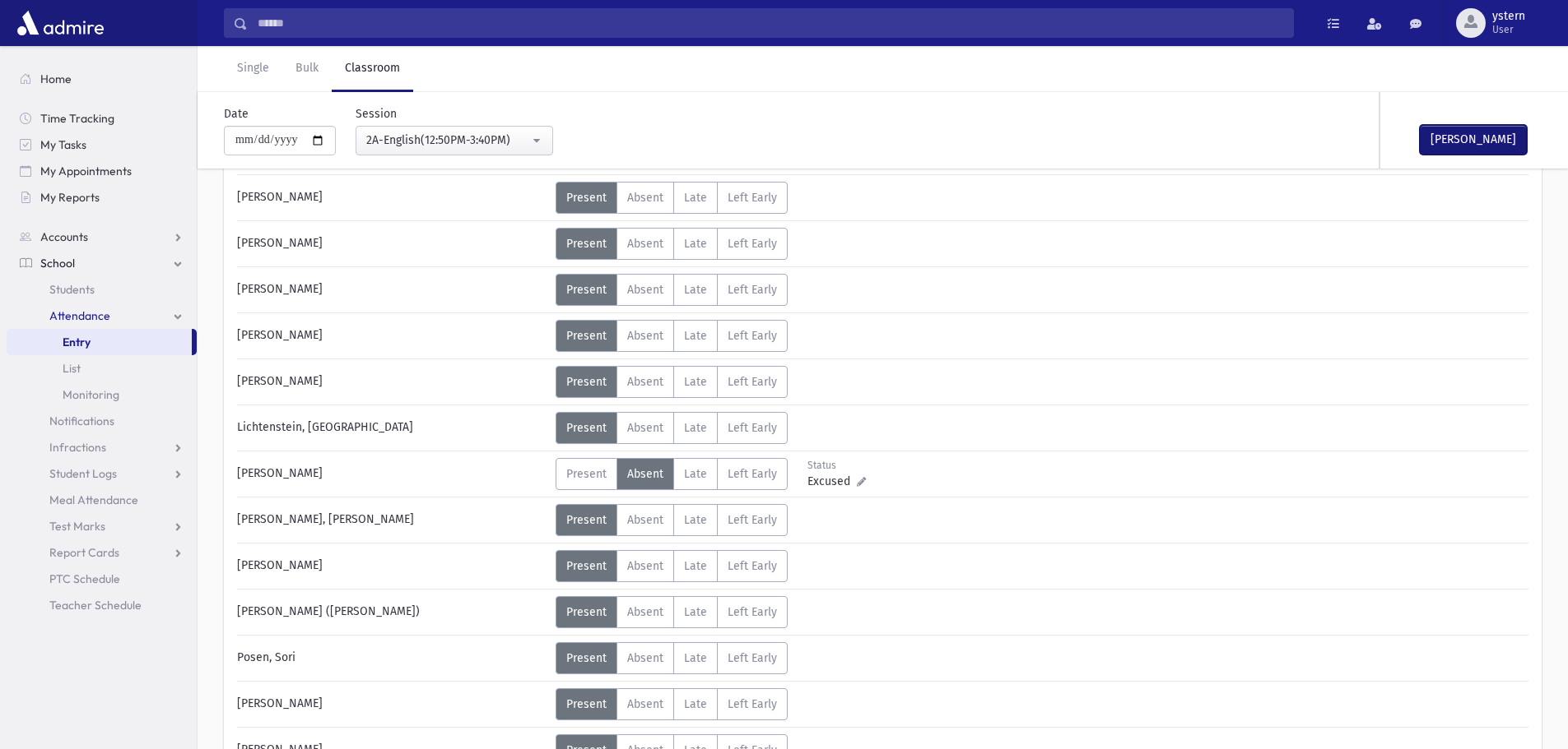
click at [1449, 153] on button "[PERSON_NAME]" at bounding box center [1473, 140] width 107 height 30
click at [467, 129] on button "2A-English(12:50PM-3:40PM)" at bounding box center [454, 141] width 197 height 30
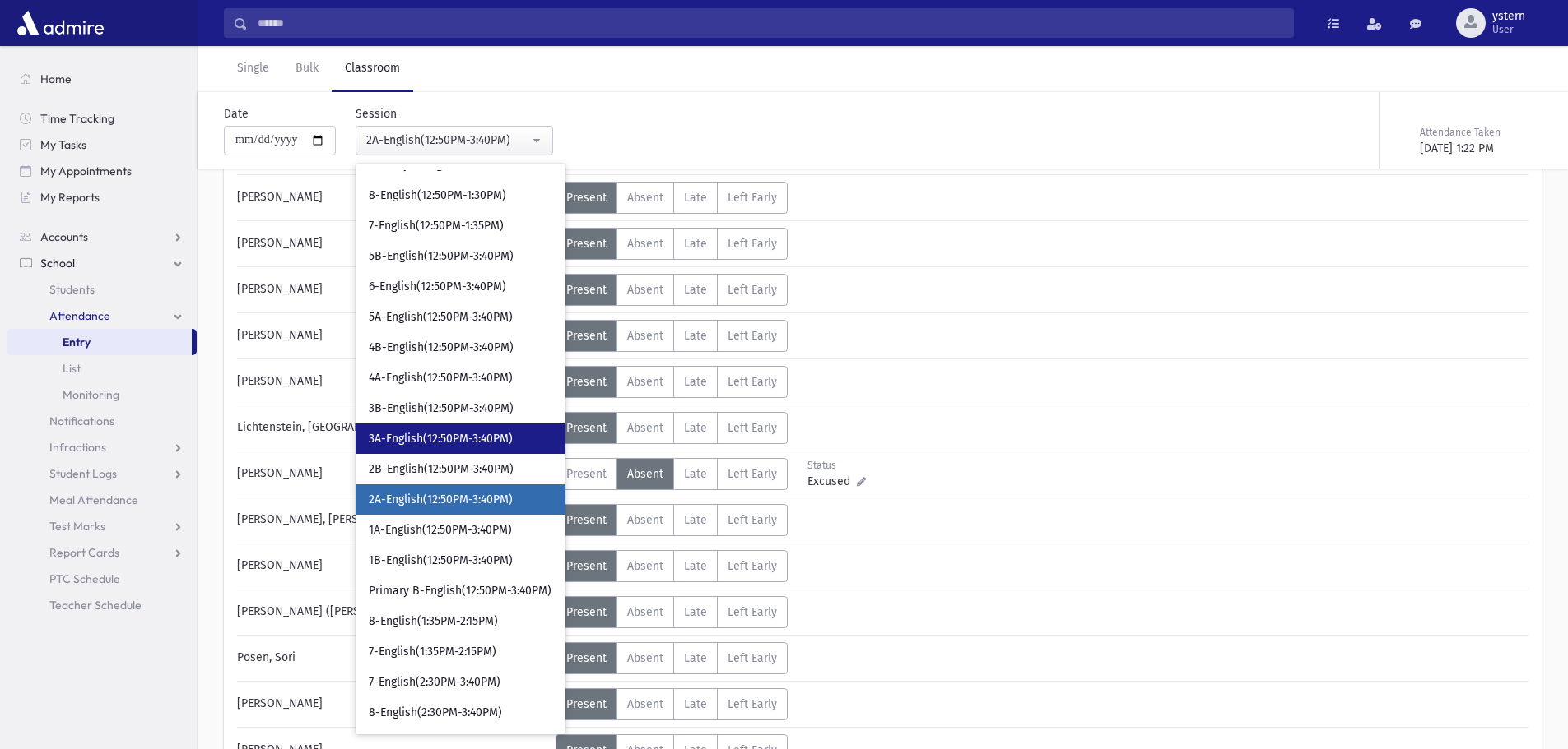
click at [464, 433] on span "3A-English(12:50PM-3:40PM)" at bounding box center [440, 439] width 144 height 17
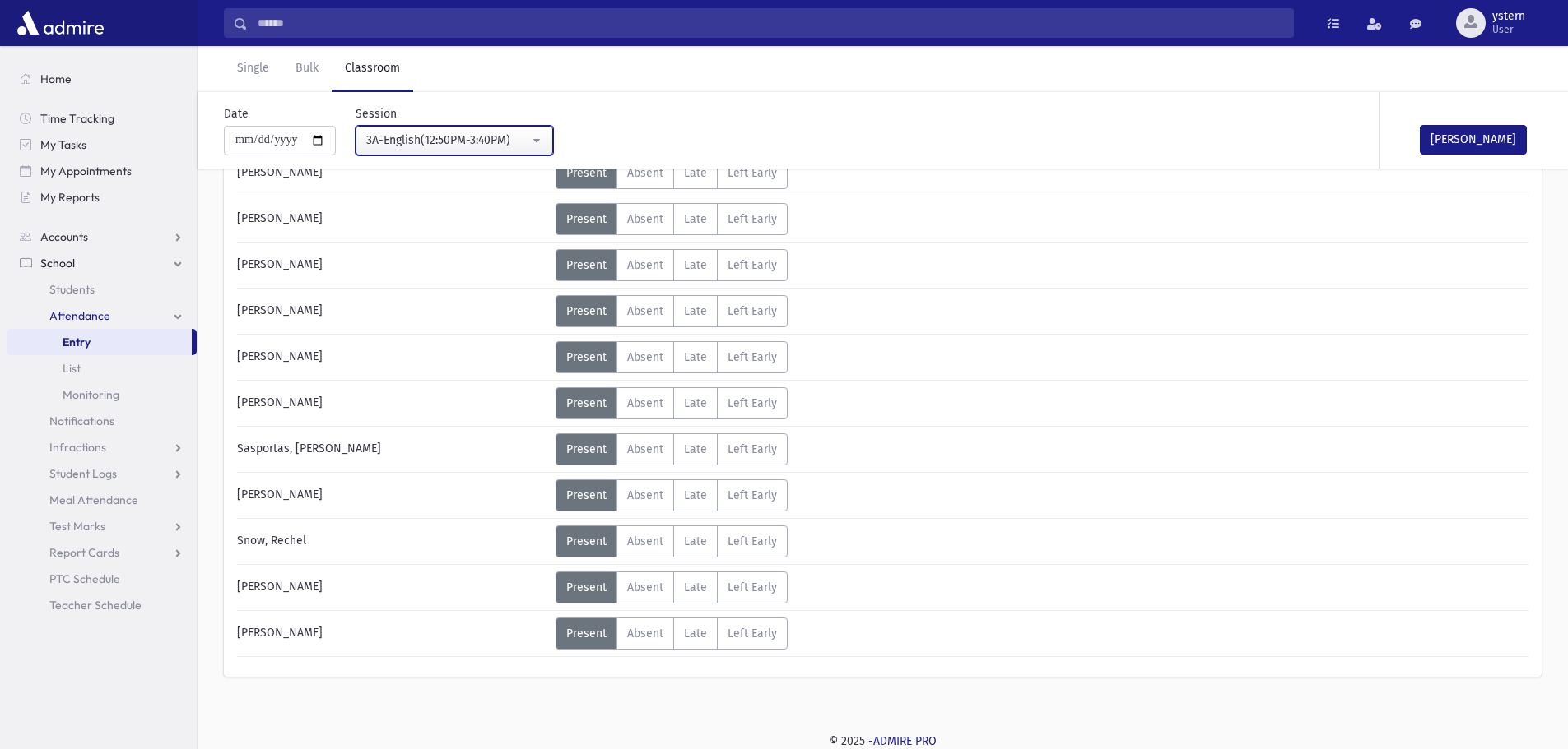
scroll to position [657, 0]
click at [645, 632] on span "Absent" at bounding box center [645, 633] width 37 height 14
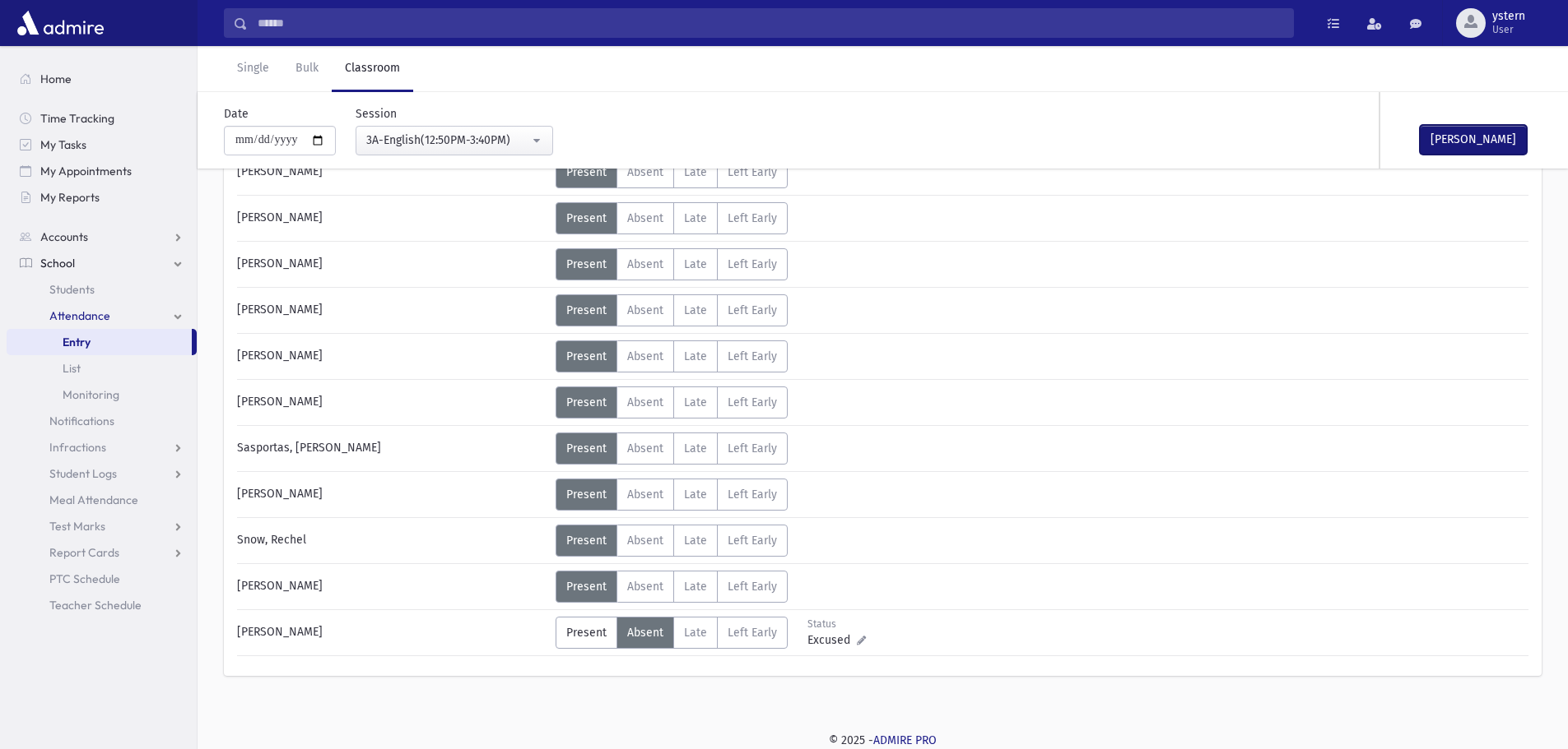
click at [1453, 145] on button "[PERSON_NAME]" at bounding box center [1473, 140] width 107 height 30
click at [553, 138] on button "3A-English(12:50PM-3:40PM)" at bounding box center [454, 141] width 197 height 30
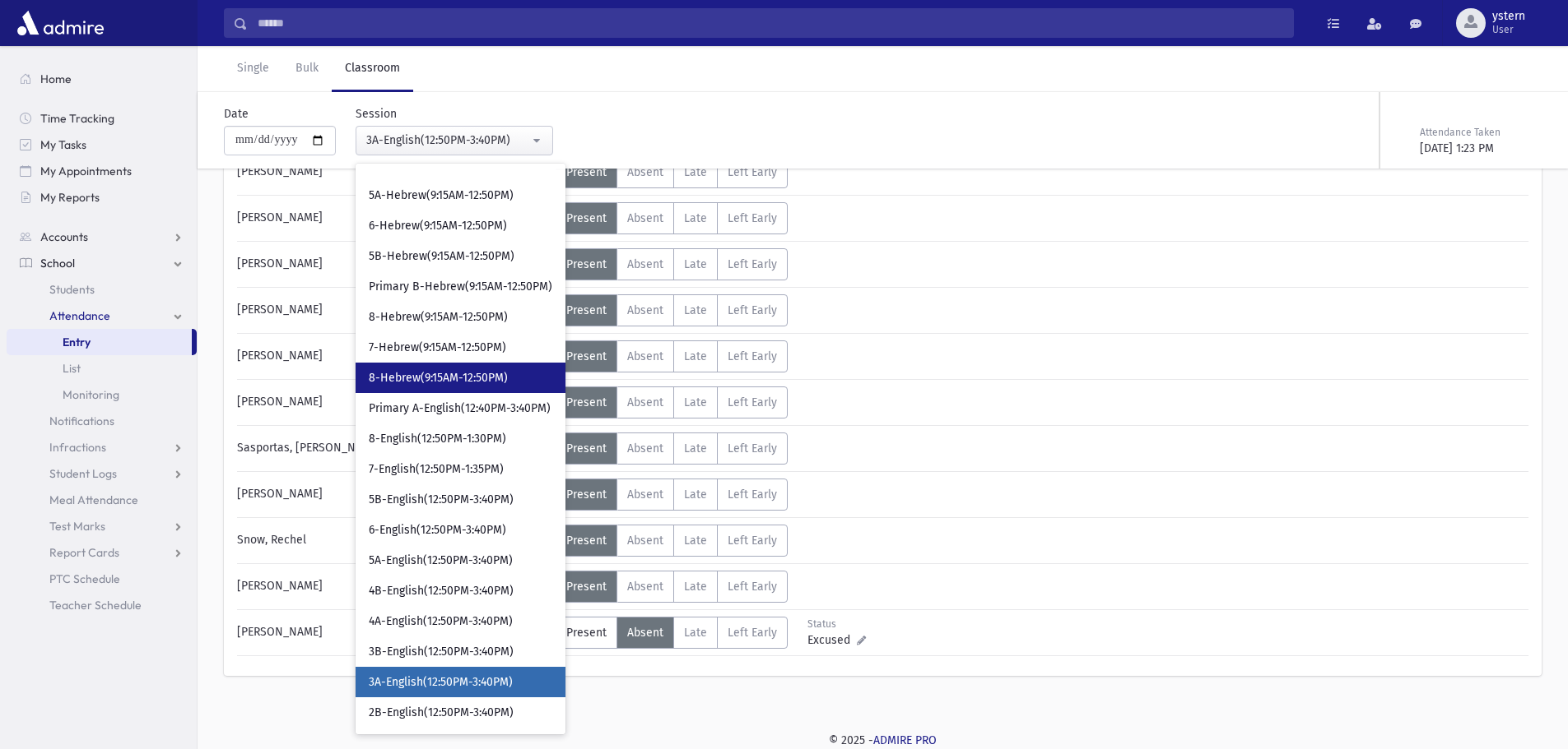
scroll to position [281, 0]
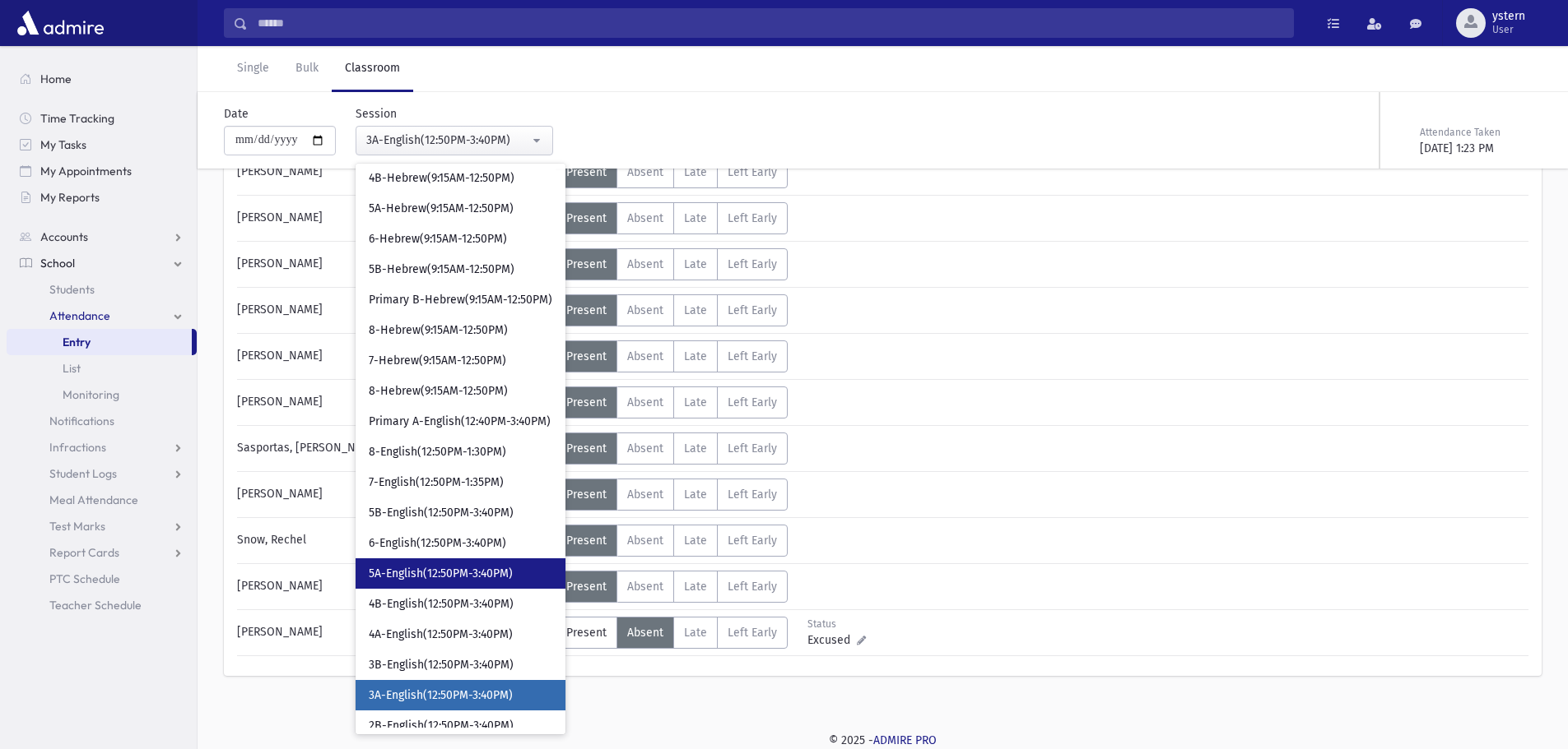
click at [504, 560] on link "5A-English(12:50PM-3:40PM)" at bounding box center [461, 574] width 210 height 31
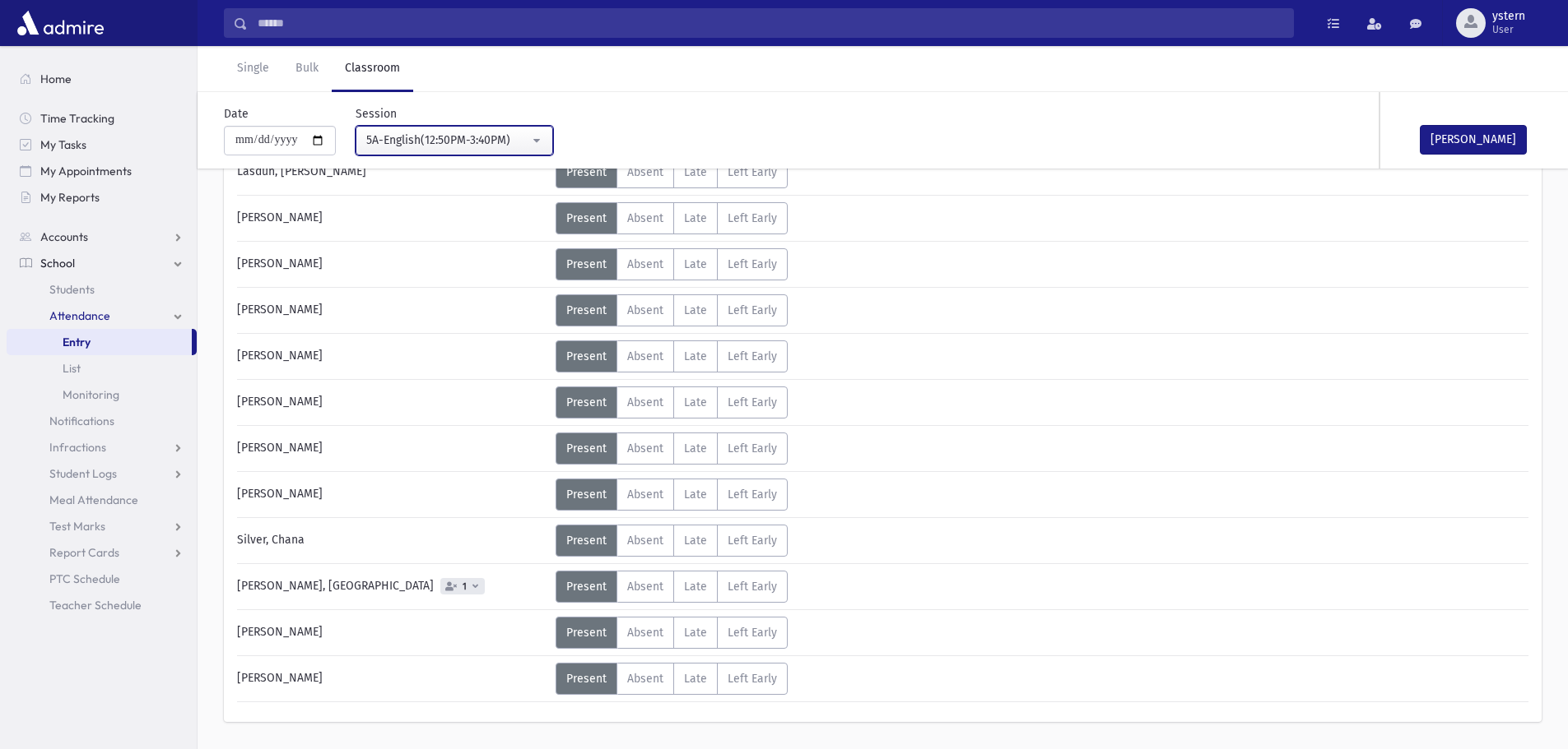
scroll to position [703, 0]
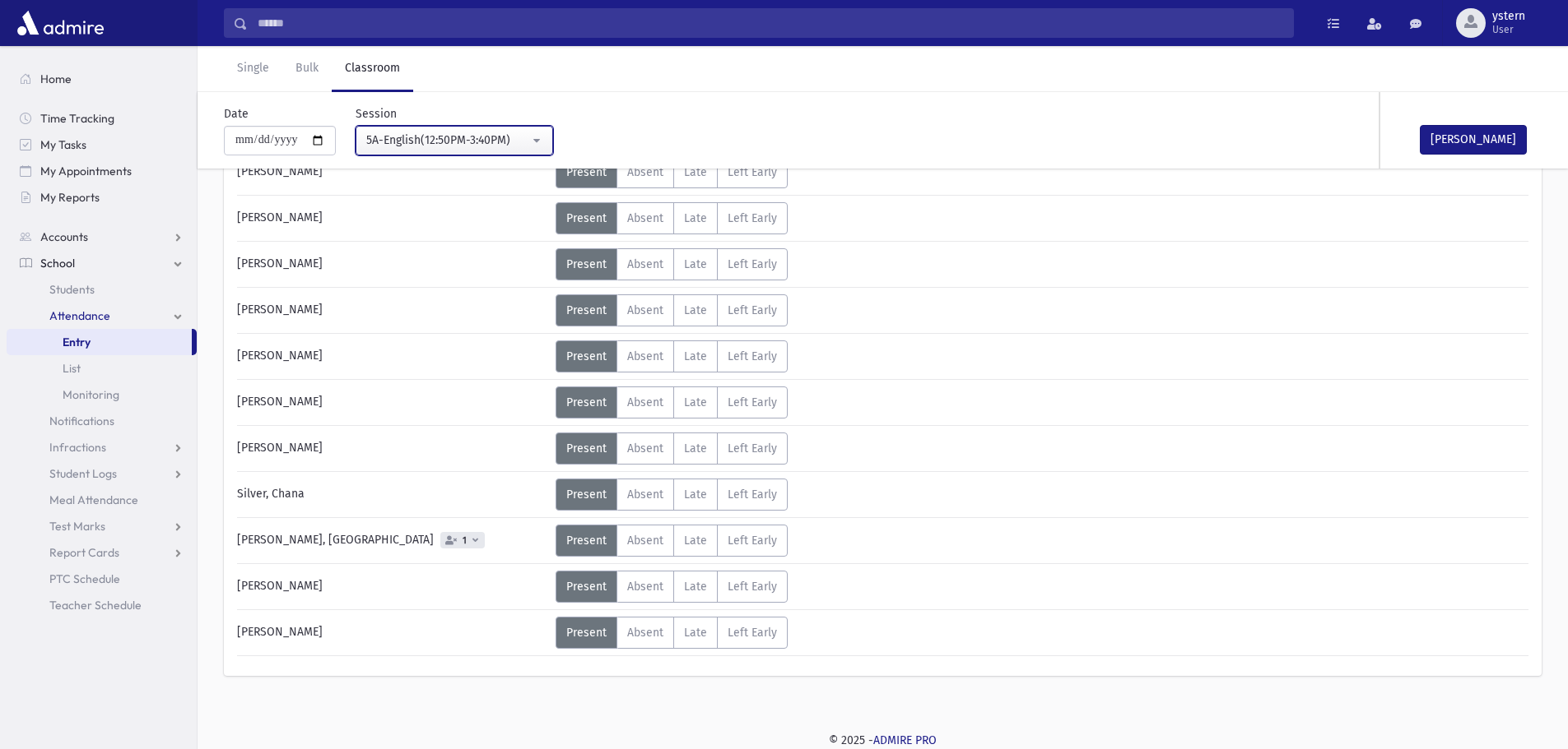
click at [504, 132] on div "5A-English(12:50PM-3:40PM)" at bounding box center [447, 140] width 163 height 17
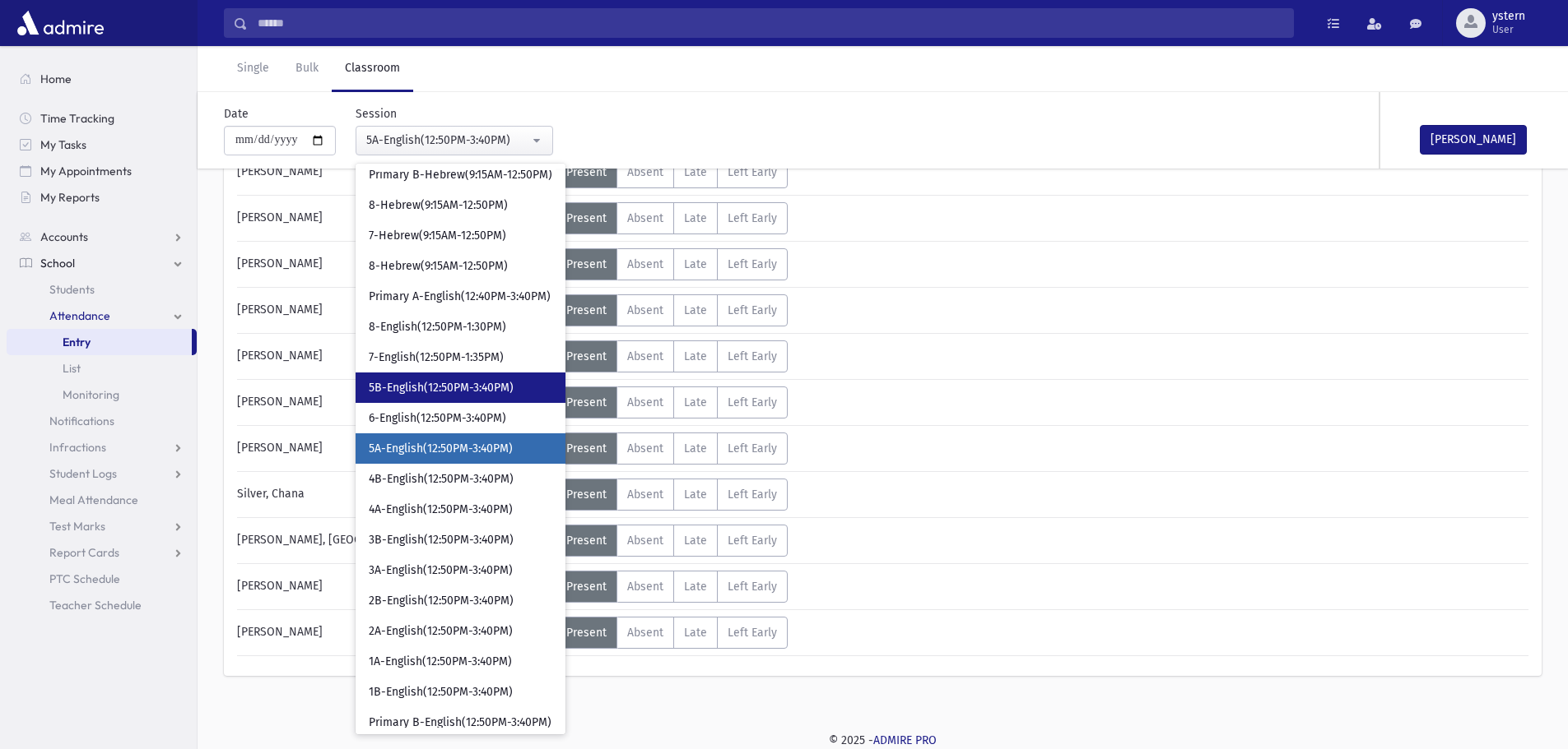
click at [475, 399] on link "5B-English(12:50PM-3:40PM)" at bounding box center [461, 387] width 210 height 31
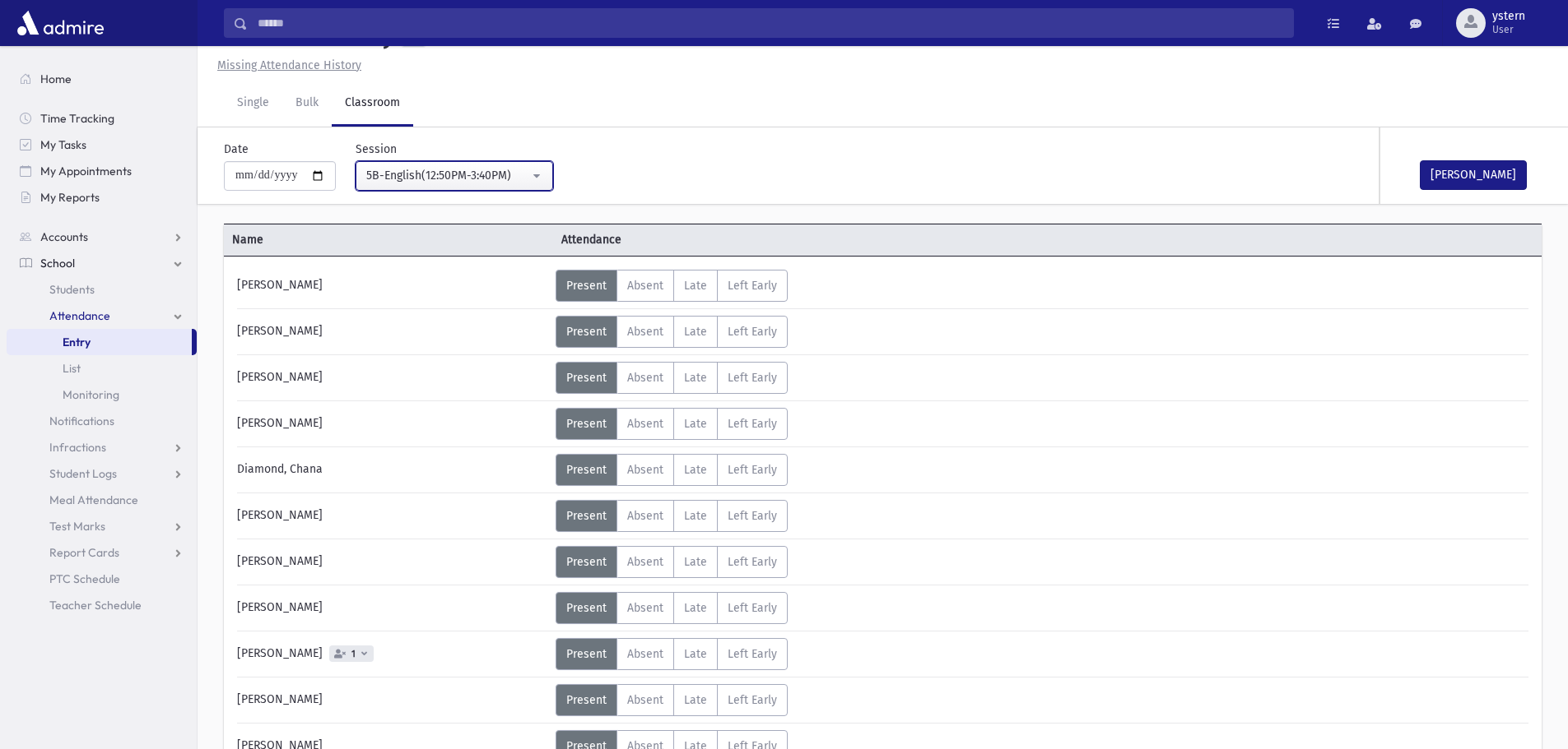
scroll to position [703, 0]
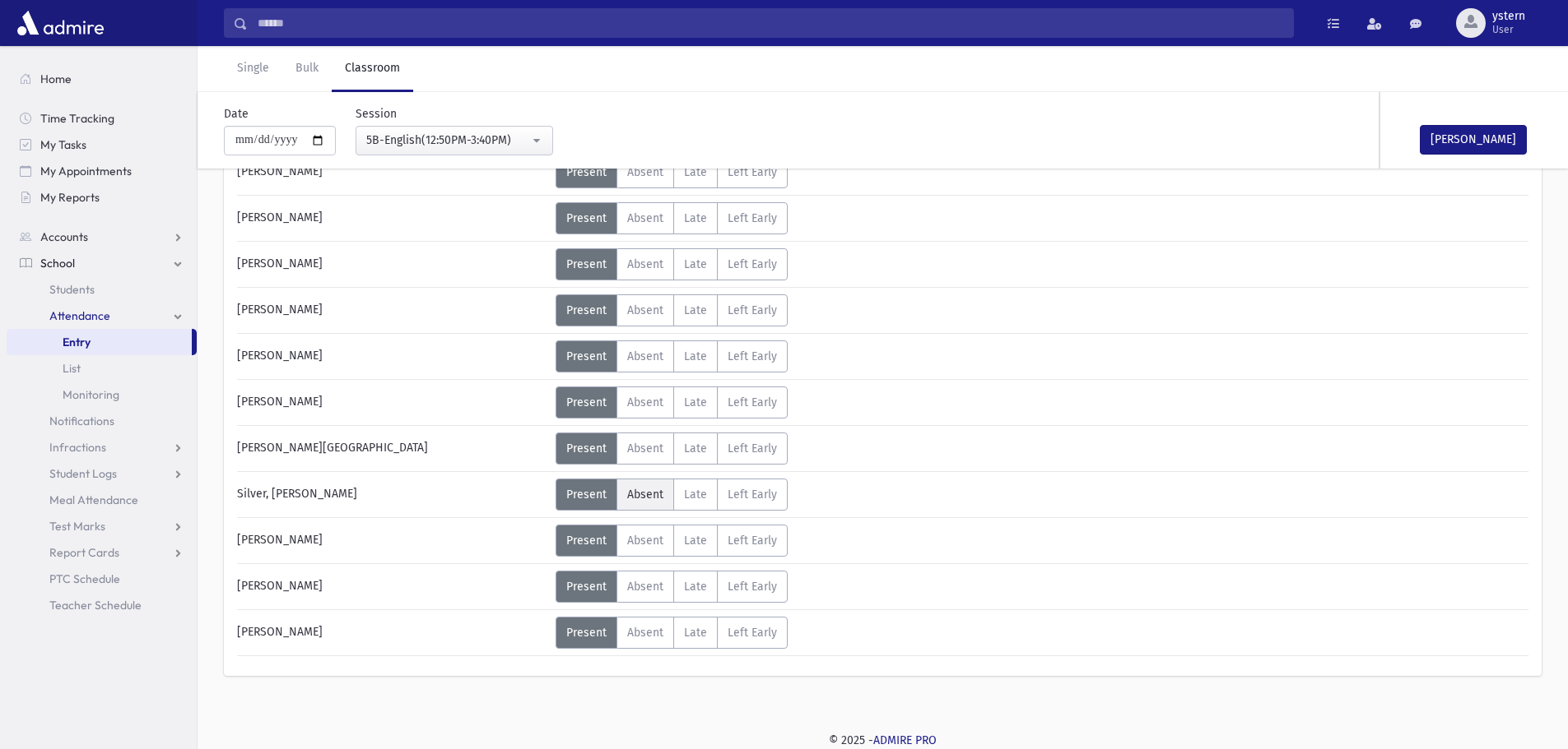
drag, startPoint x: 652, startPoint y: 483, endPoint x: 820, endPoint y: 452, distance: 170.8
click at [652, 484] on label "Absent A" at bounding box center [645, 494] width 57 height 32
click at [1455, 142] on button "[PERSON_NAME]" at bounding box center [1473, 140] width 107 height 30
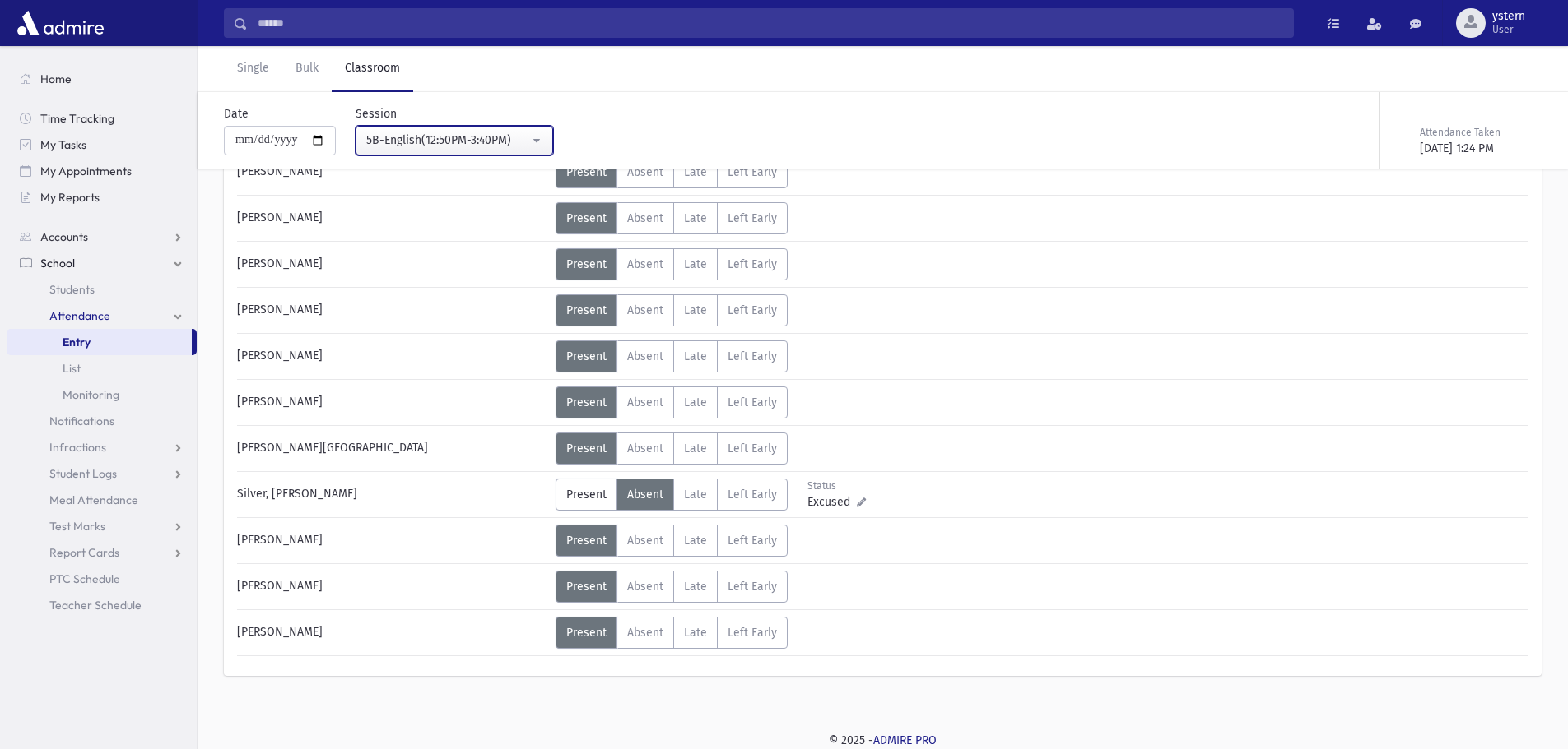
click at [488, 138] on div "5B-English(12:50PM-3:40PM)" at bounding box center [447, 140] width 163 height 17
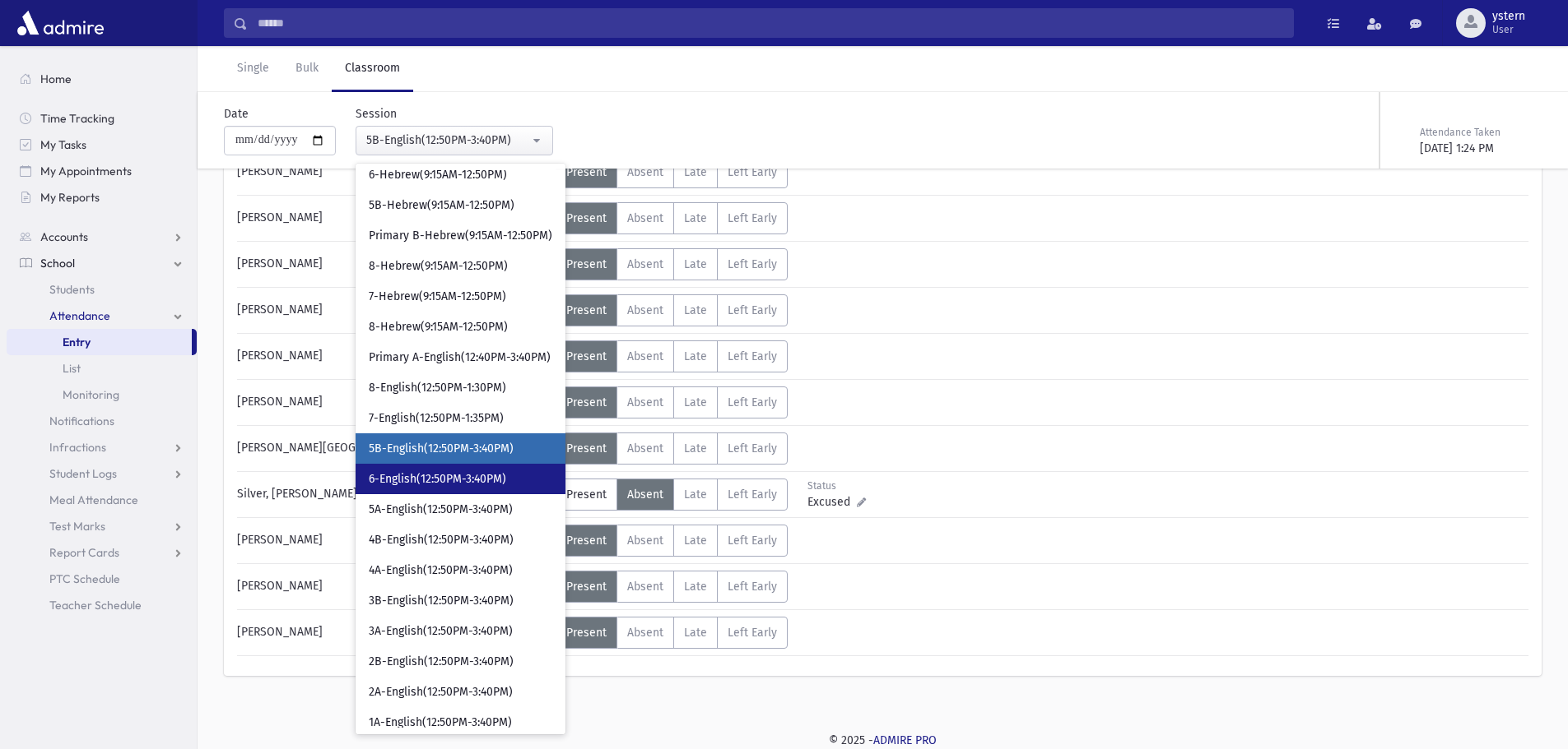
click at [448, 488] on link "6-English(12:50PM-3:40PM)" at bounding box center [461, 479] width 210 height 31
select select "***"
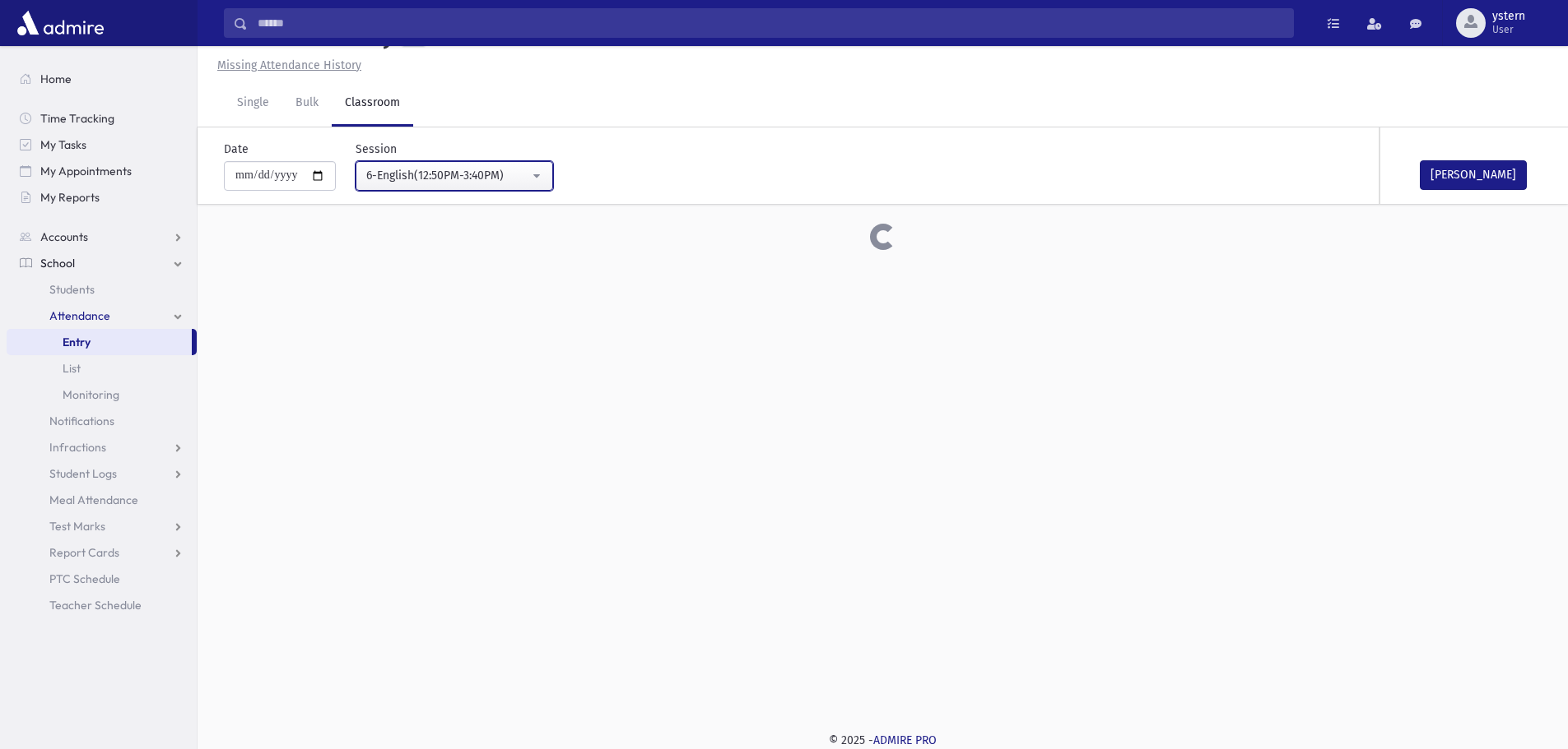
scroll to position [703, 0]
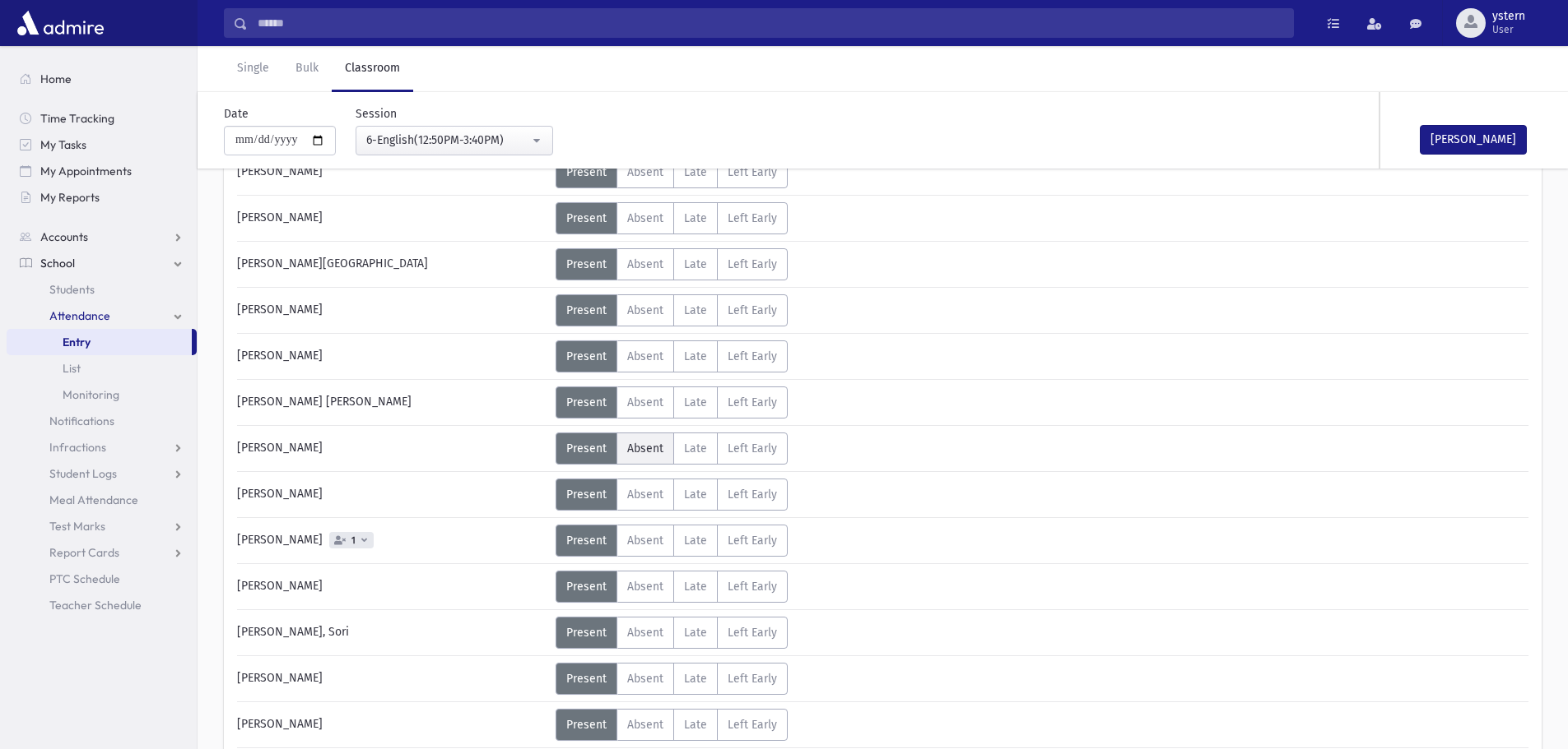
click at [640, 444] on span "Absent" at bounding box center [645, 449] width 37 height 14
click at [362, 539] on icon at bounding box center [365, 540] width 6 height 9
click at [415, 533] on div "[PERSON_NAME] 1" at bounding box center [392, 541] width 327 height 32
click at [1487, 148] on button "[PERSON_NAME]" at bounding box center [1473, 140] width 107 height 30
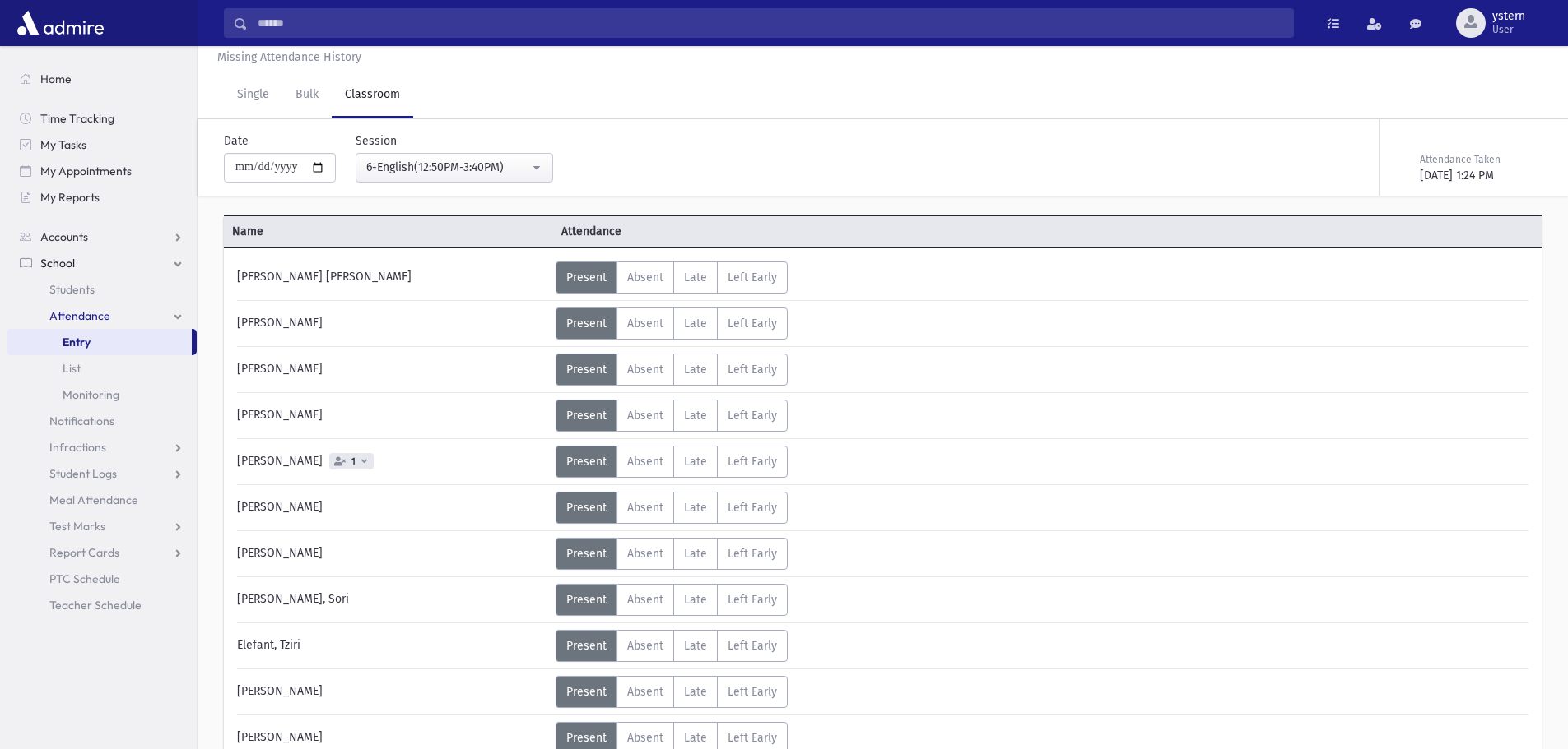
scroll to position [0, 0]
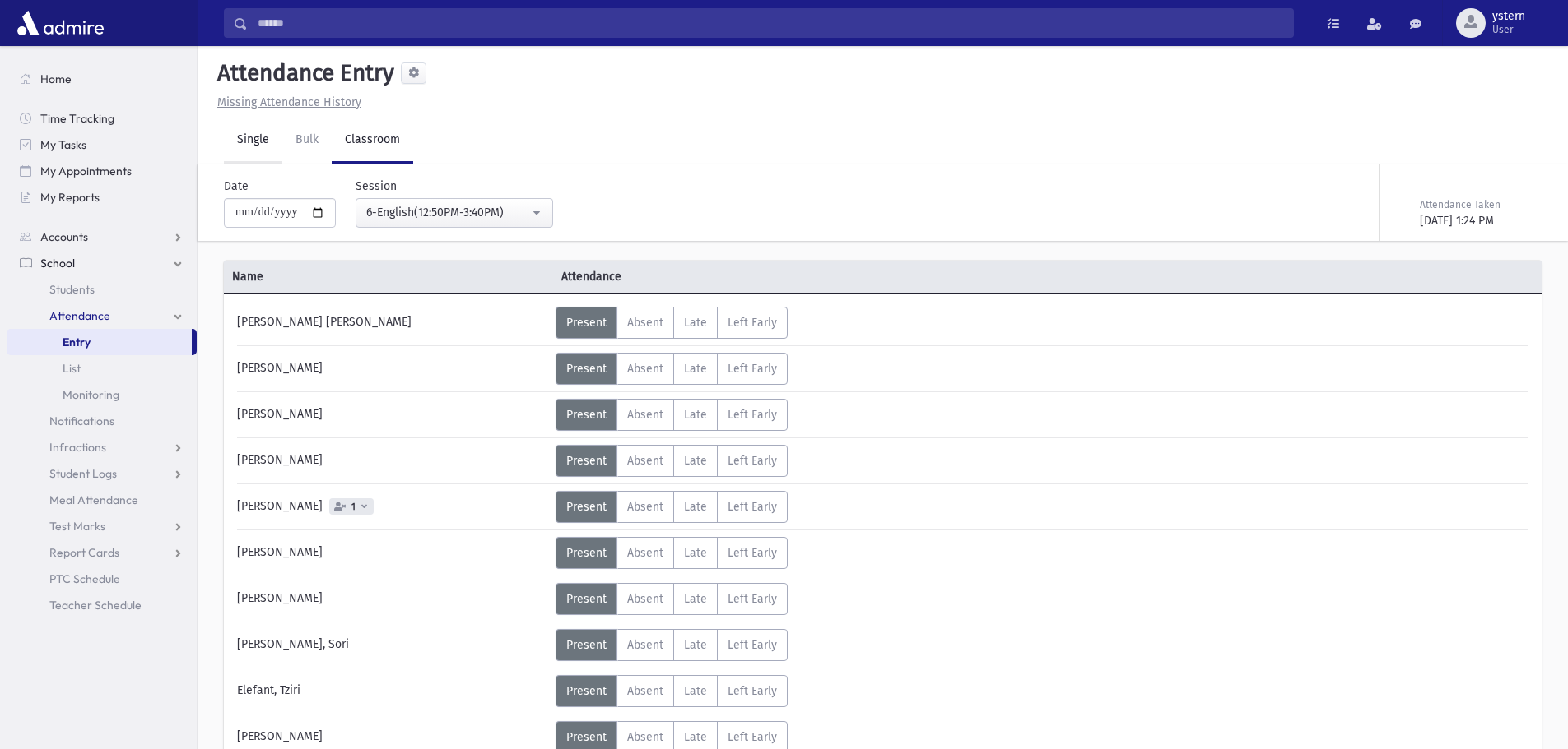
click at [248, 134] on link "Single" at bounding box center [253, 141] width 58 height 46
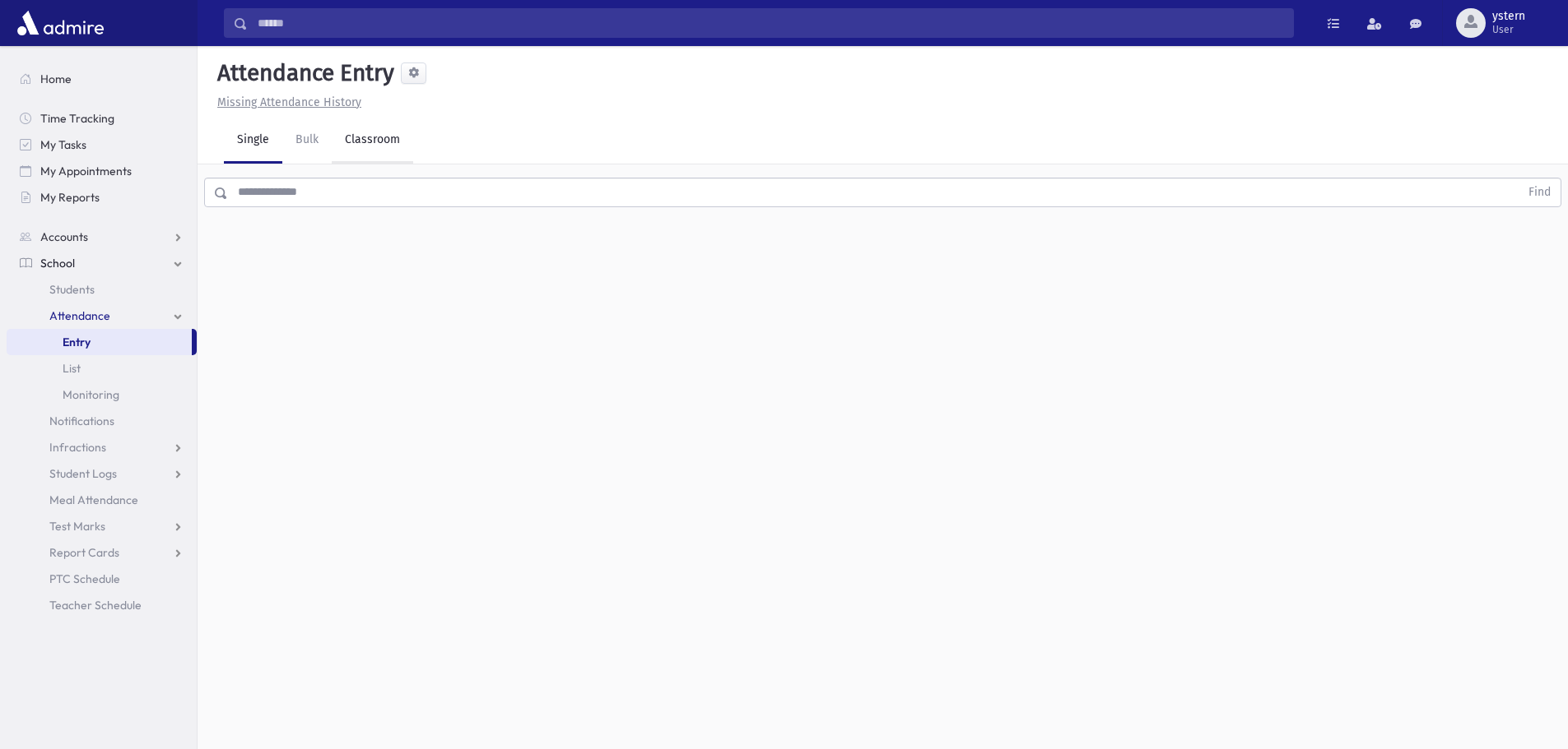
click at [388, 148] on link "Classroom" at bounding box center [373, 141] width 81 height 46
click at [256, 134] on link "Single" at bounding box center [253, 141] width 58 height 46
click at [263, 187] on input "text" at bounding box center [873, 192] width 1291 height 30
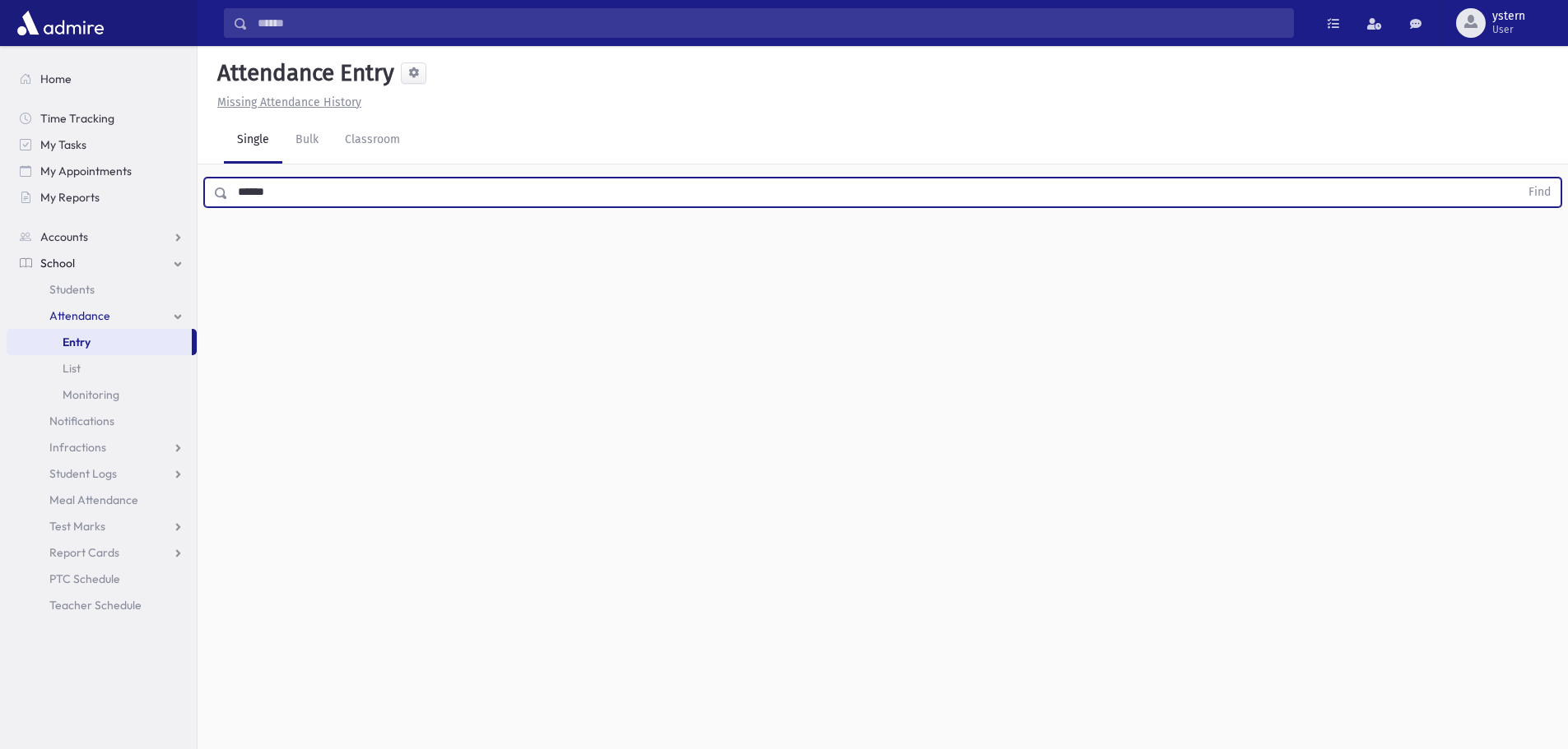
type input "******"
click at [1518, 178] on button "Find" at bounding box center [1539, 192] width 42 height 28
click at [764, 251] on span "Absent" at bounding box center [757, 245] width 37 height 17
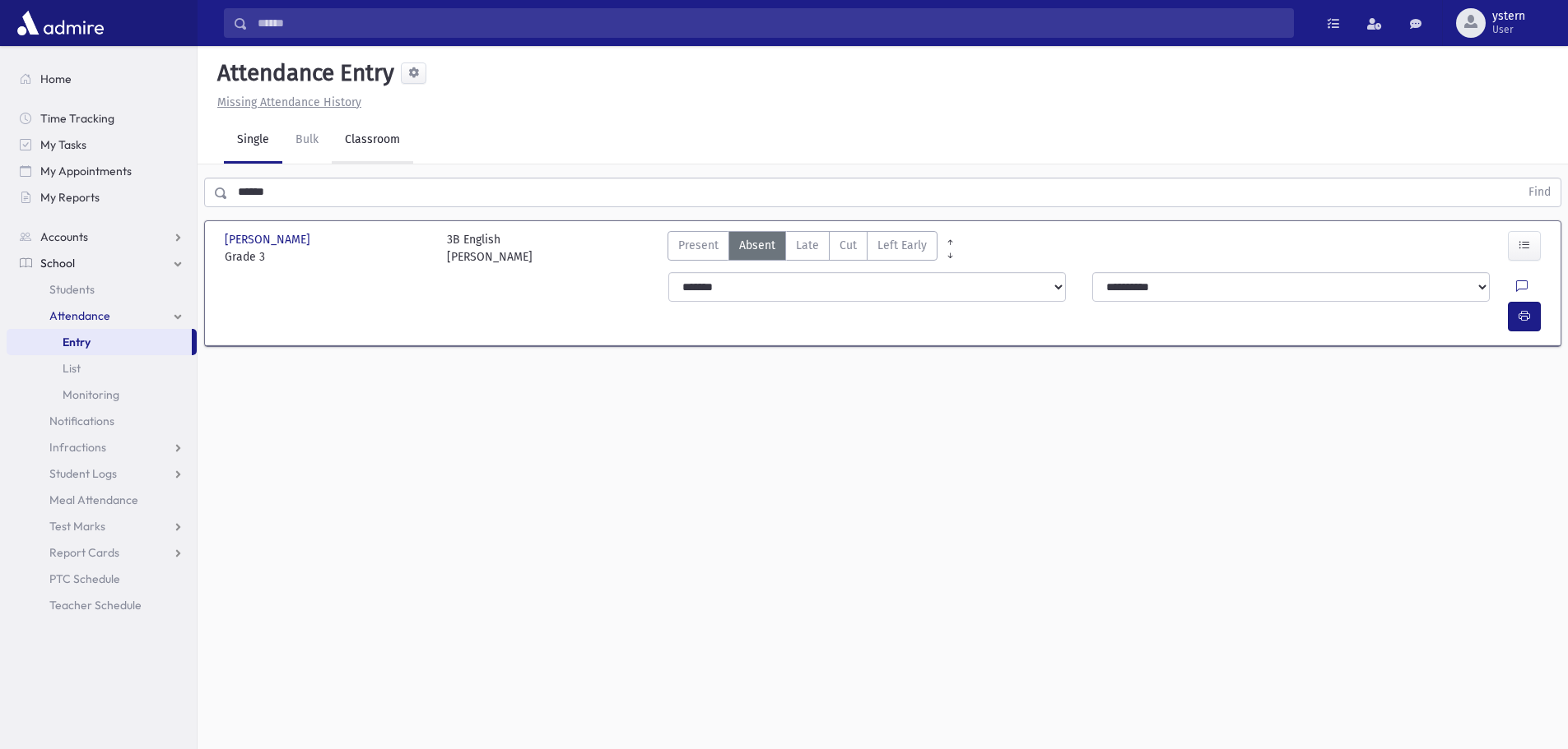
click at [399, 140] on link "Classroom" at bounding box center [373, 141] width 81 height 46
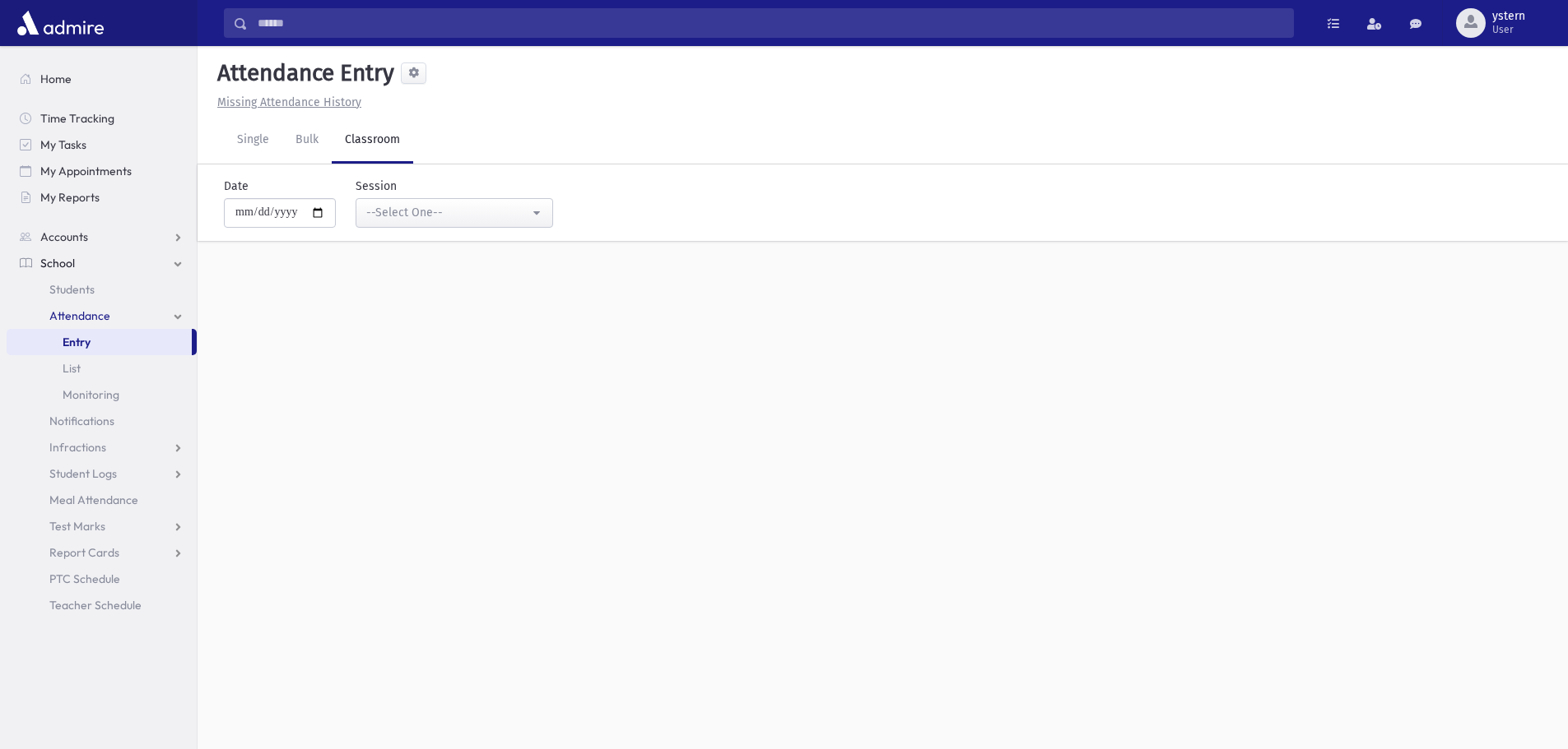
click at [354, 137] on link "Classroom" at bounding box center [373, 141] width 81 height 46
click at [458, 230] on div "**********" at bounding box center [874, 202] width 1357 height 76
click at [456, 211] on div "--Select One--" at bounding box center [447, 212] width 163 height 17
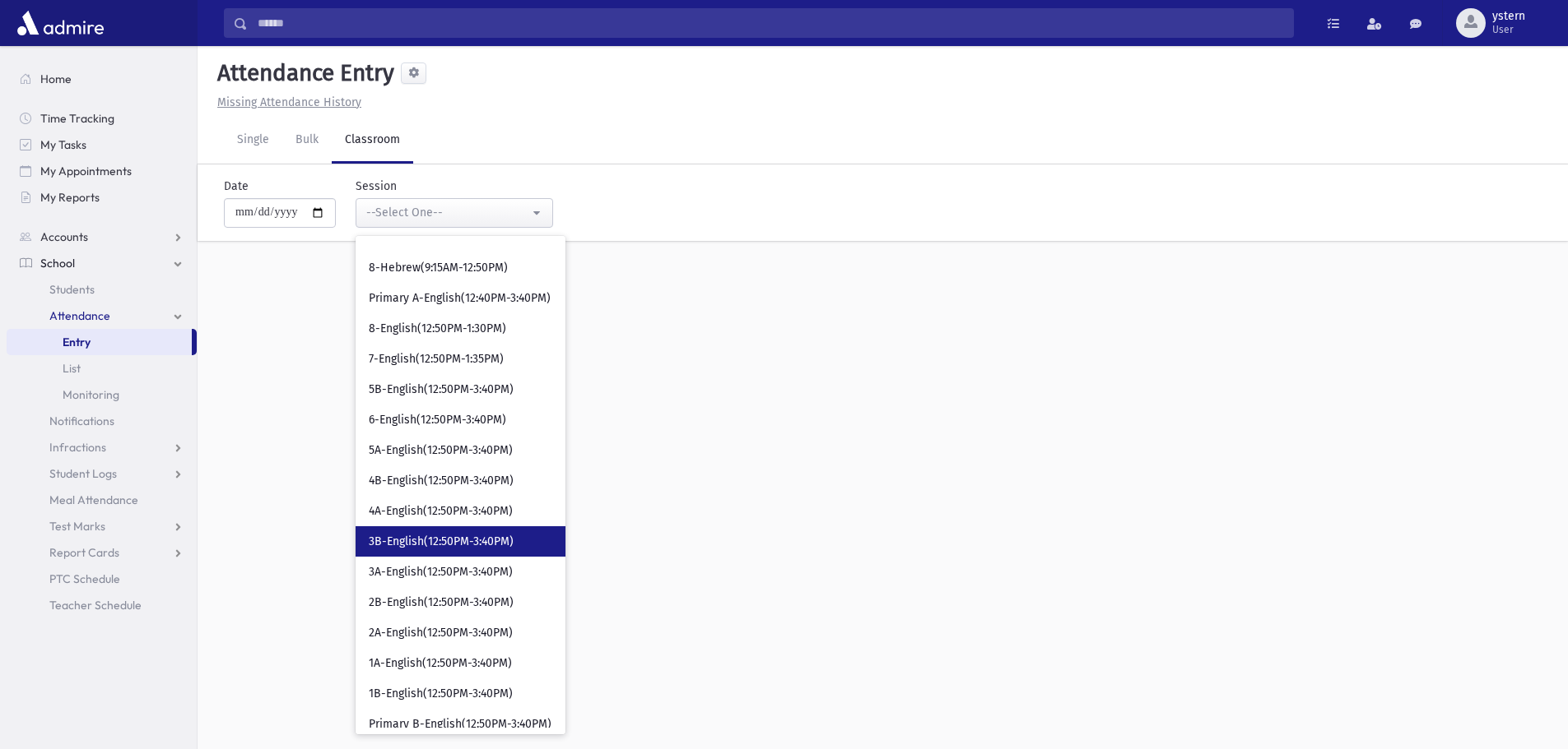
scroll to position [493, 0]
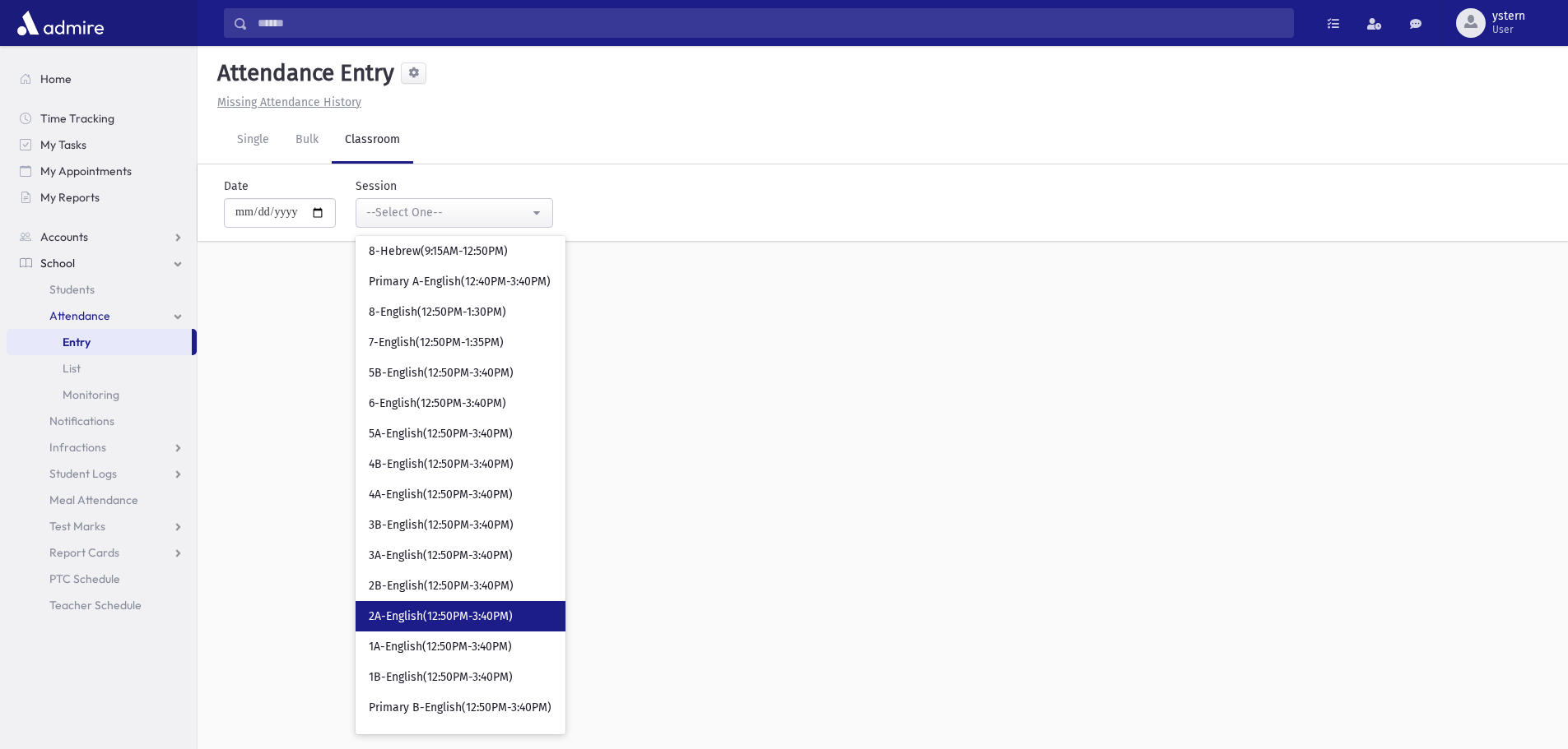
click at [521, 606] on link "2A-English(12:50PM-3:40PM)" at bounding box center [461, 616] width 210 height 31
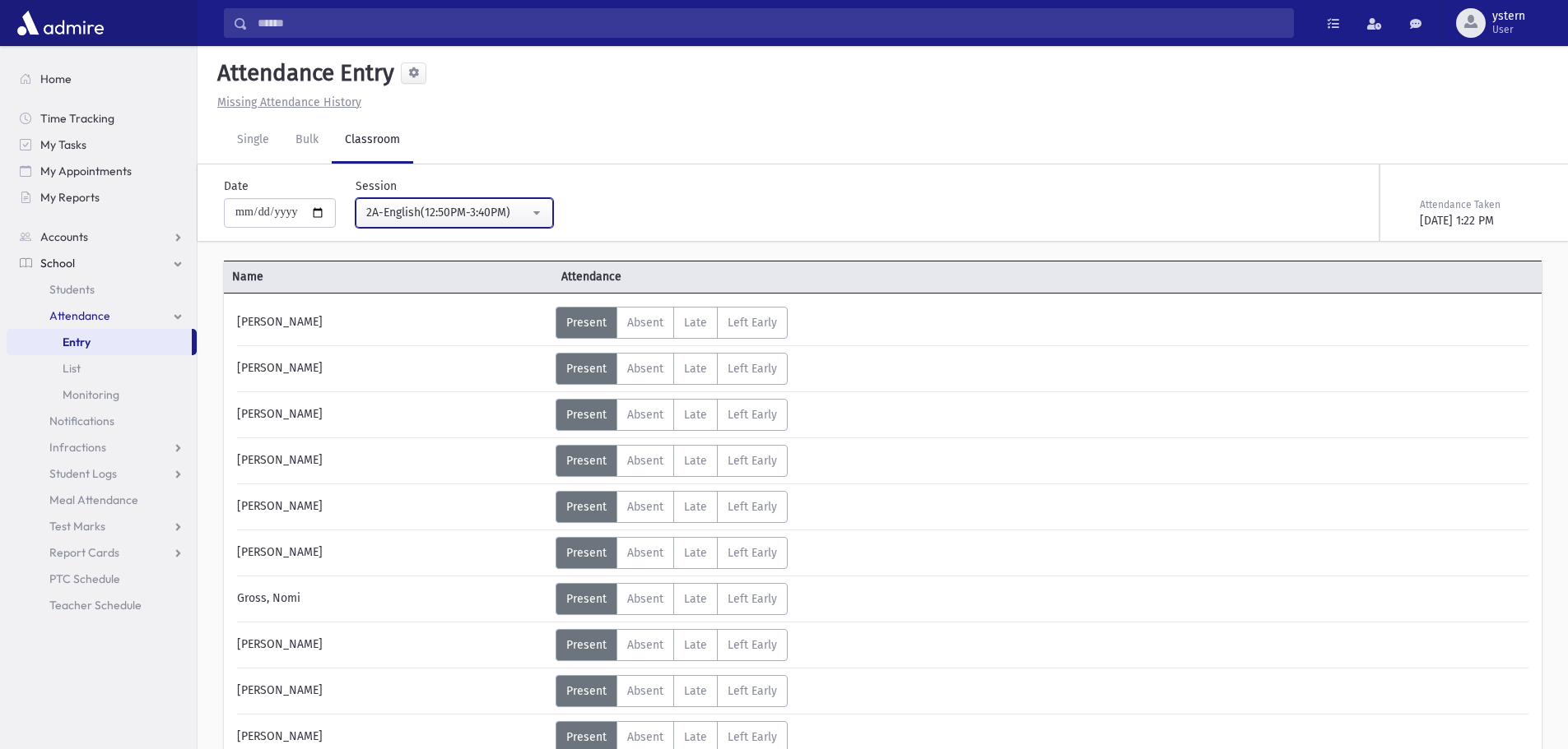
click at [521, 206] on div "2A-English(12:50PM-3:40PM)" at bounding box center [447, 212] width 163 height 17
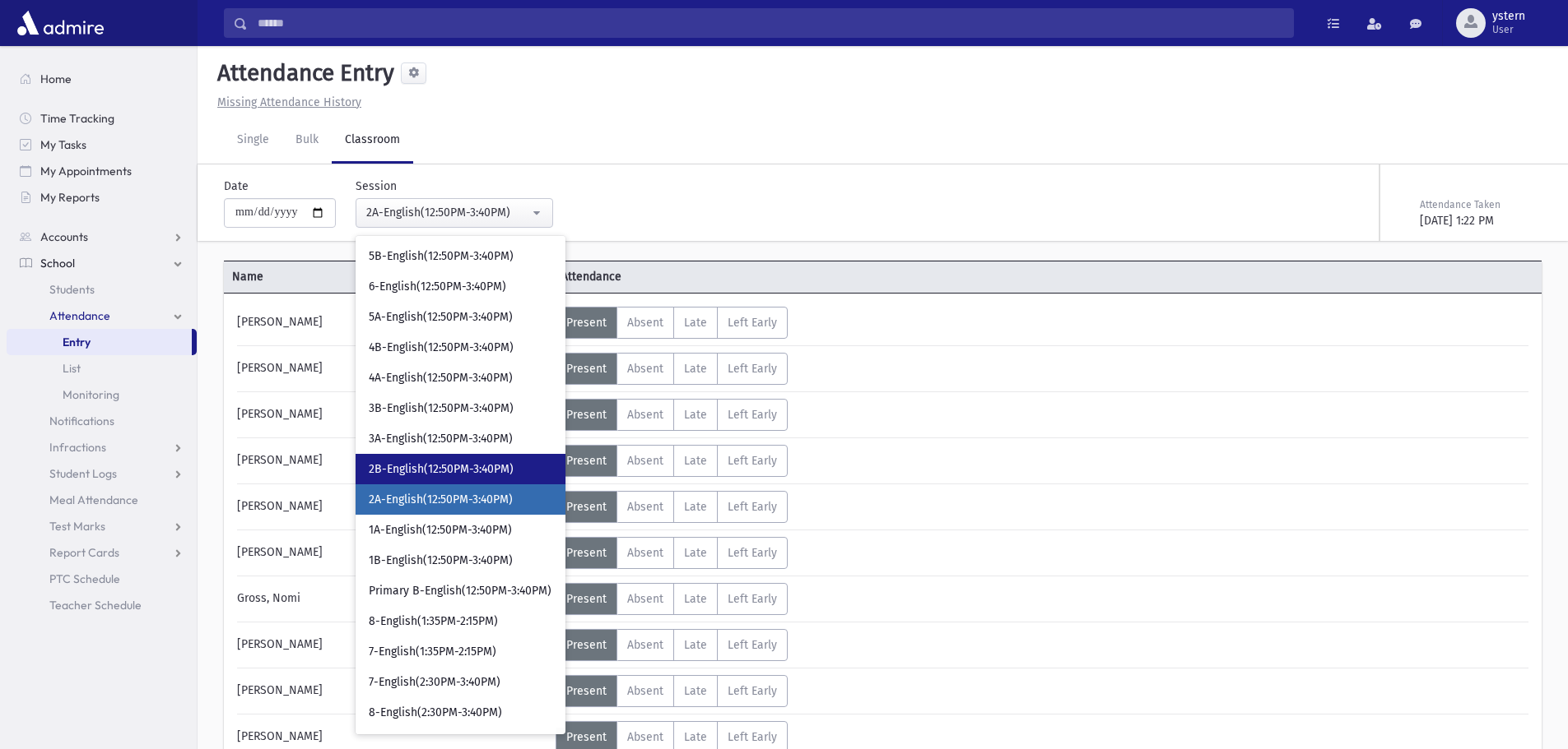
click at [478, 472] on span "2B-English(12:50PM-3:40PM)" at bounding box center [441, 470] width 145 height 17
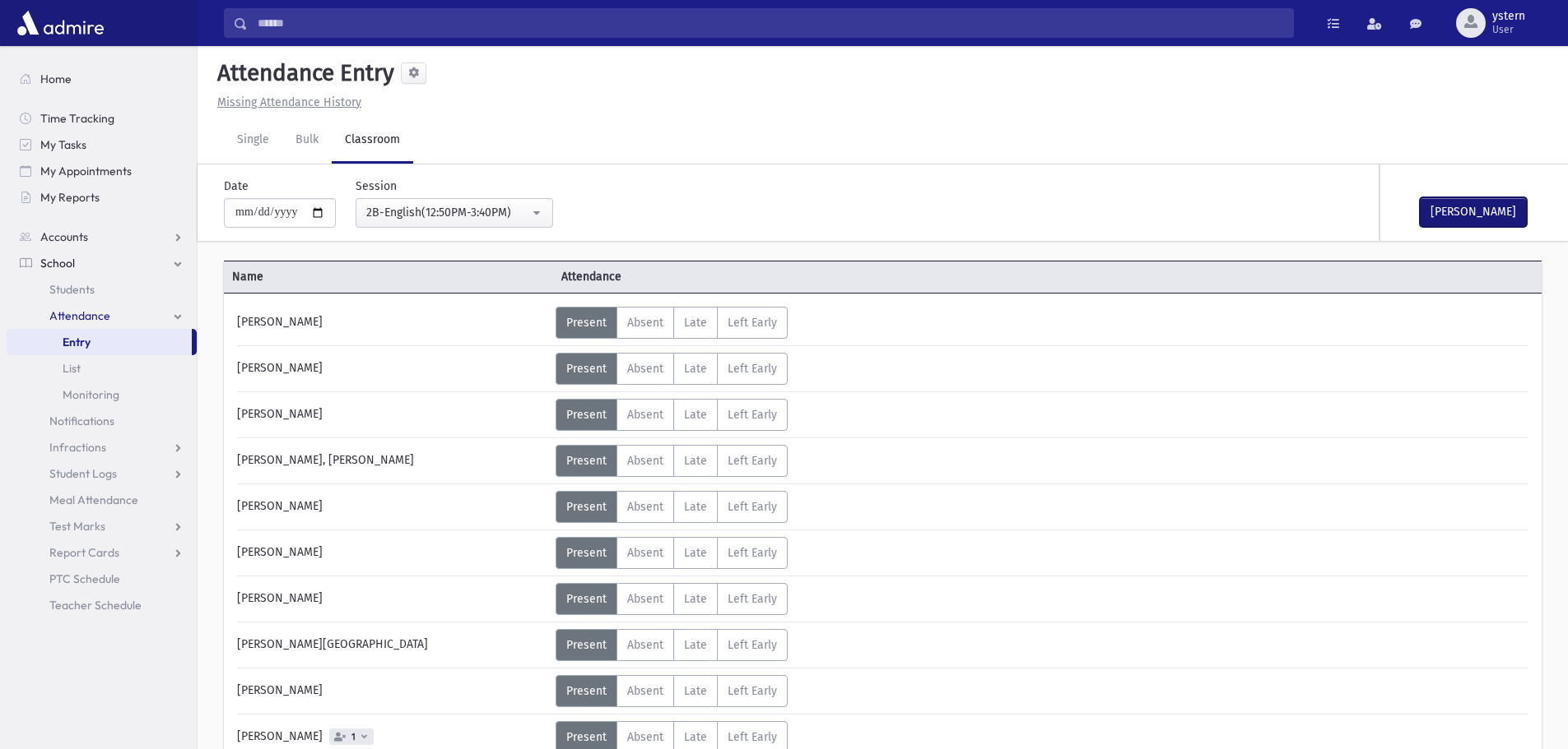
click at [1491, 211] on button "[PERSON_NAME]" at bounding box center [1473, 212] width 107 height 30
click at [529, 204] on div "2B-English(12:50PM-3:40PM)" at bounding box center [447, 212] width 163 height 17
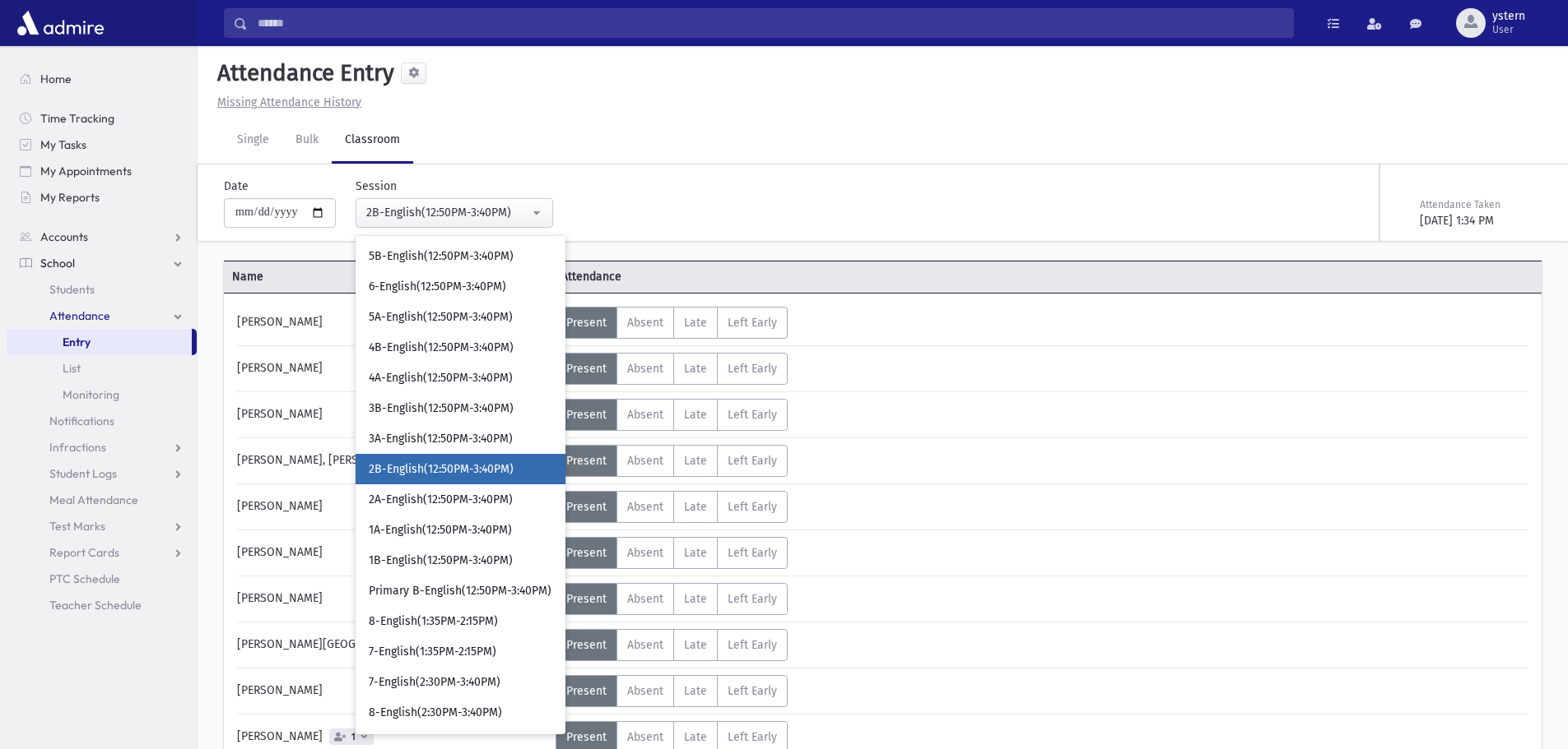
scroll to position [594, 0]
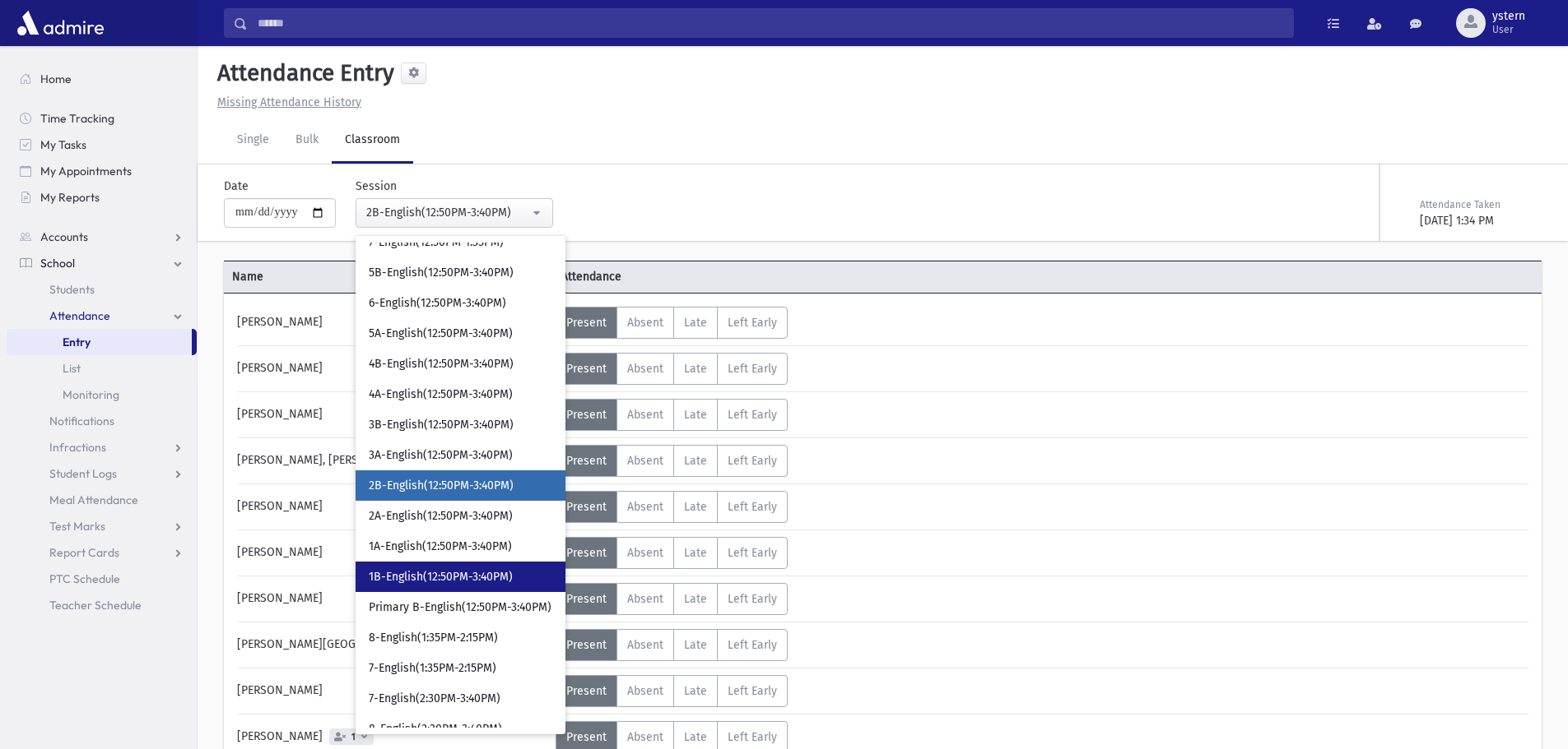
click at [490, 568] on link "1B-English(12:50PM-3:40PM)" at bounding box center [461, 577] width 210 height 31
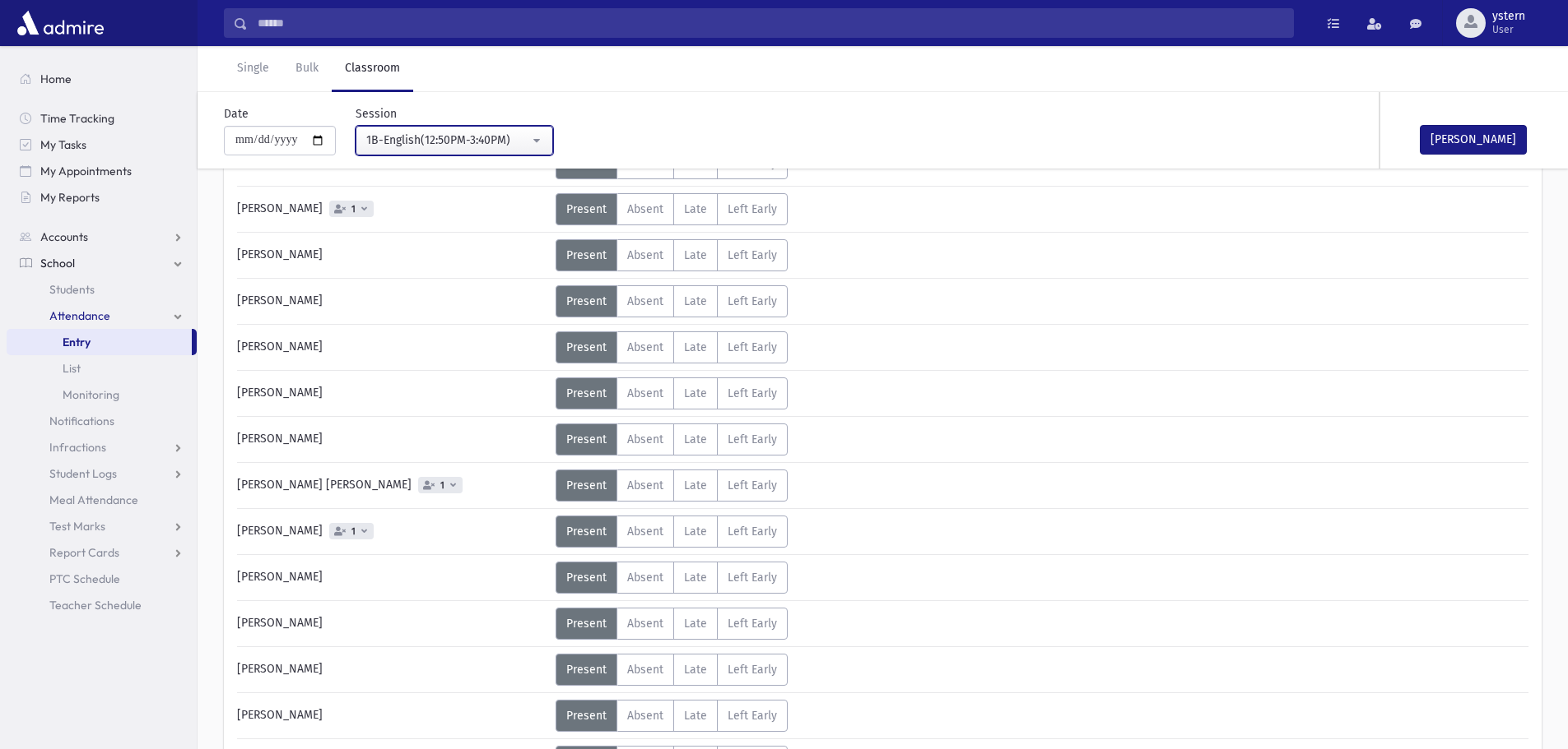
scroll to position [576, 0]
click at [637, 492] on label "Absent A" at bounding box center [645, 483] width 57 height 32
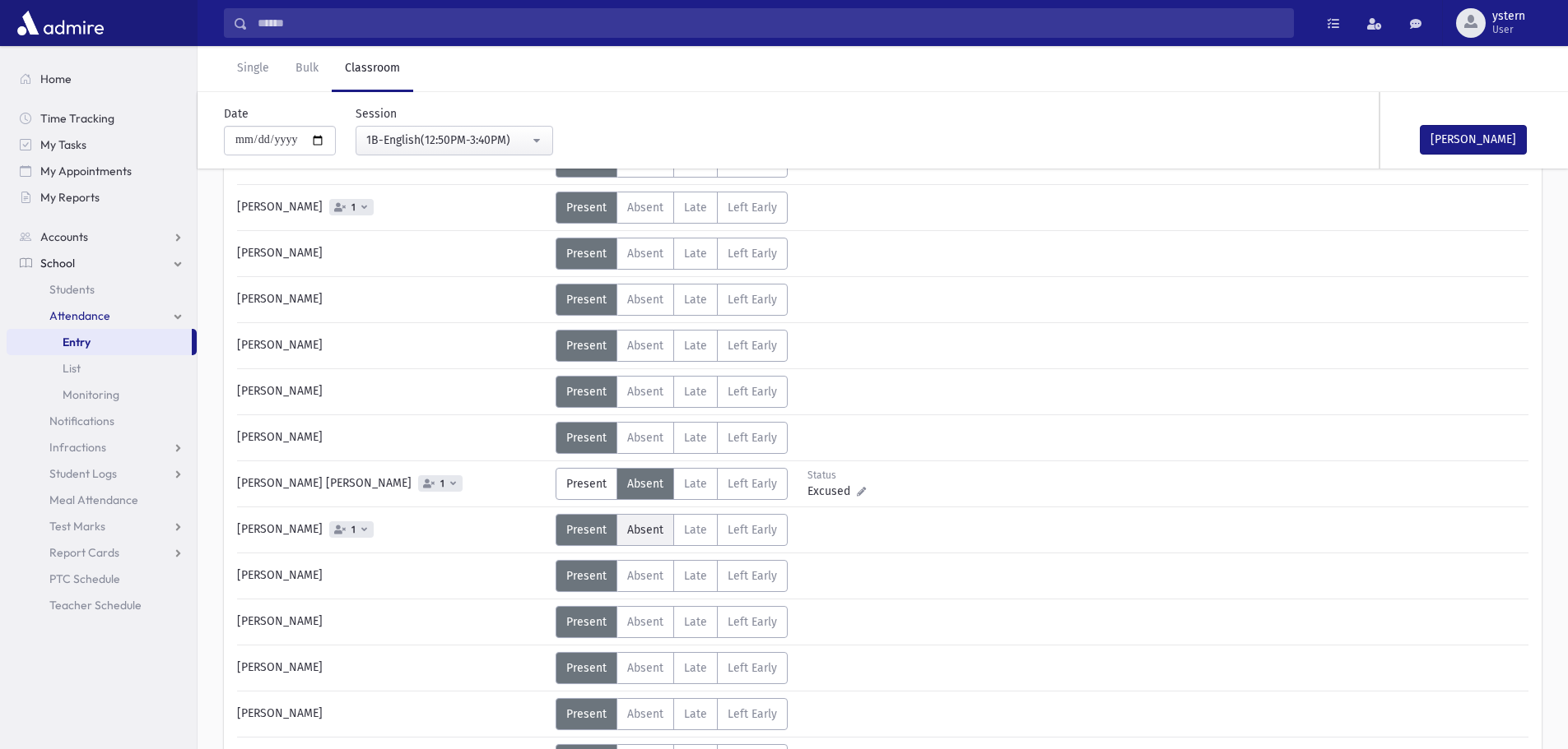
click at [637, 536] on span "Absent" at bounding box center [645, 530] width 37 height 14
click at [1511, 137] on button "[PERSON_NAME]" at bounding box center [1473, 140] width 107 height 30
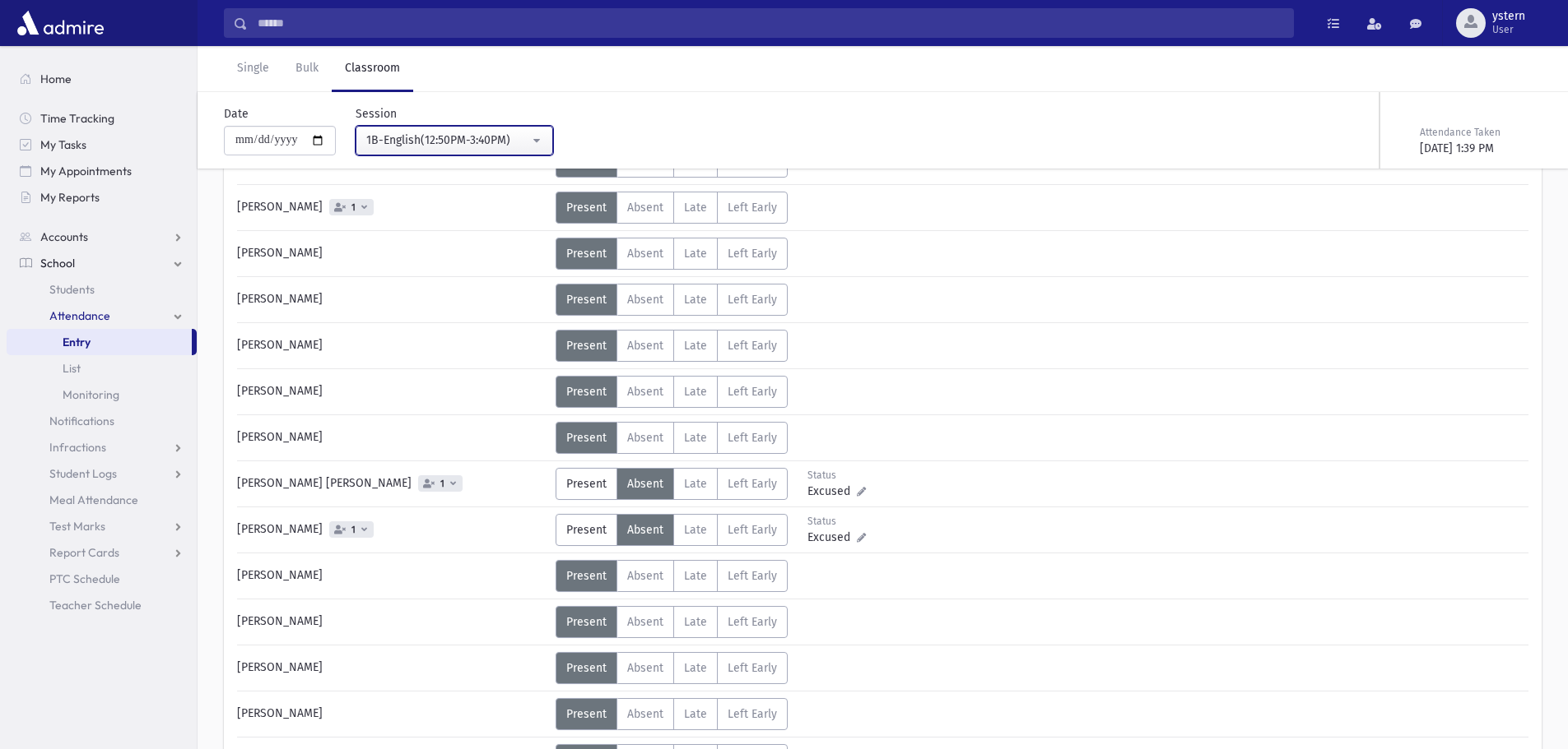
click at [417, 135] on div "1B-English(12:50PM-3:40PM)" at bounding box center [447, 140] width 163 height 17
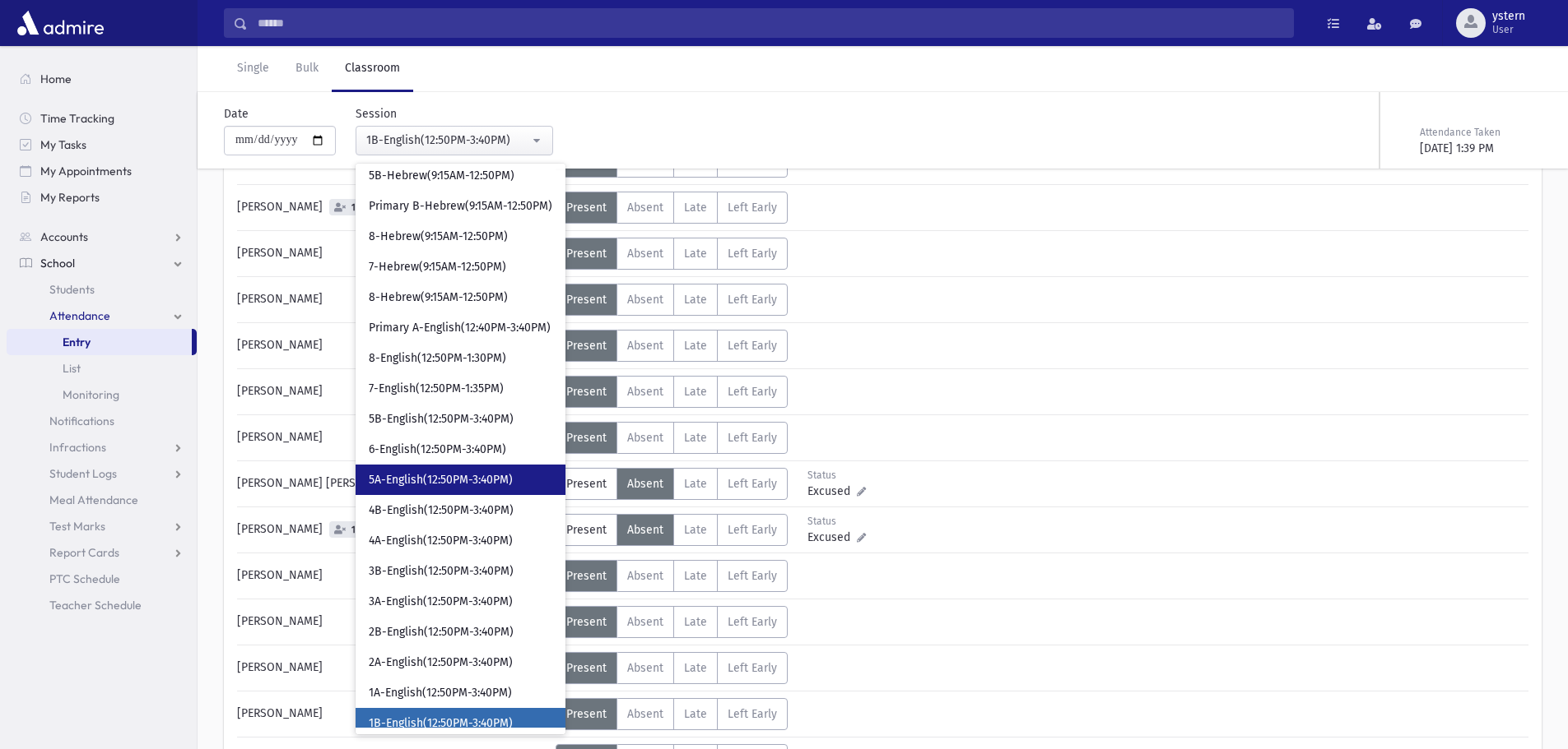
scroll to position [291, 0]
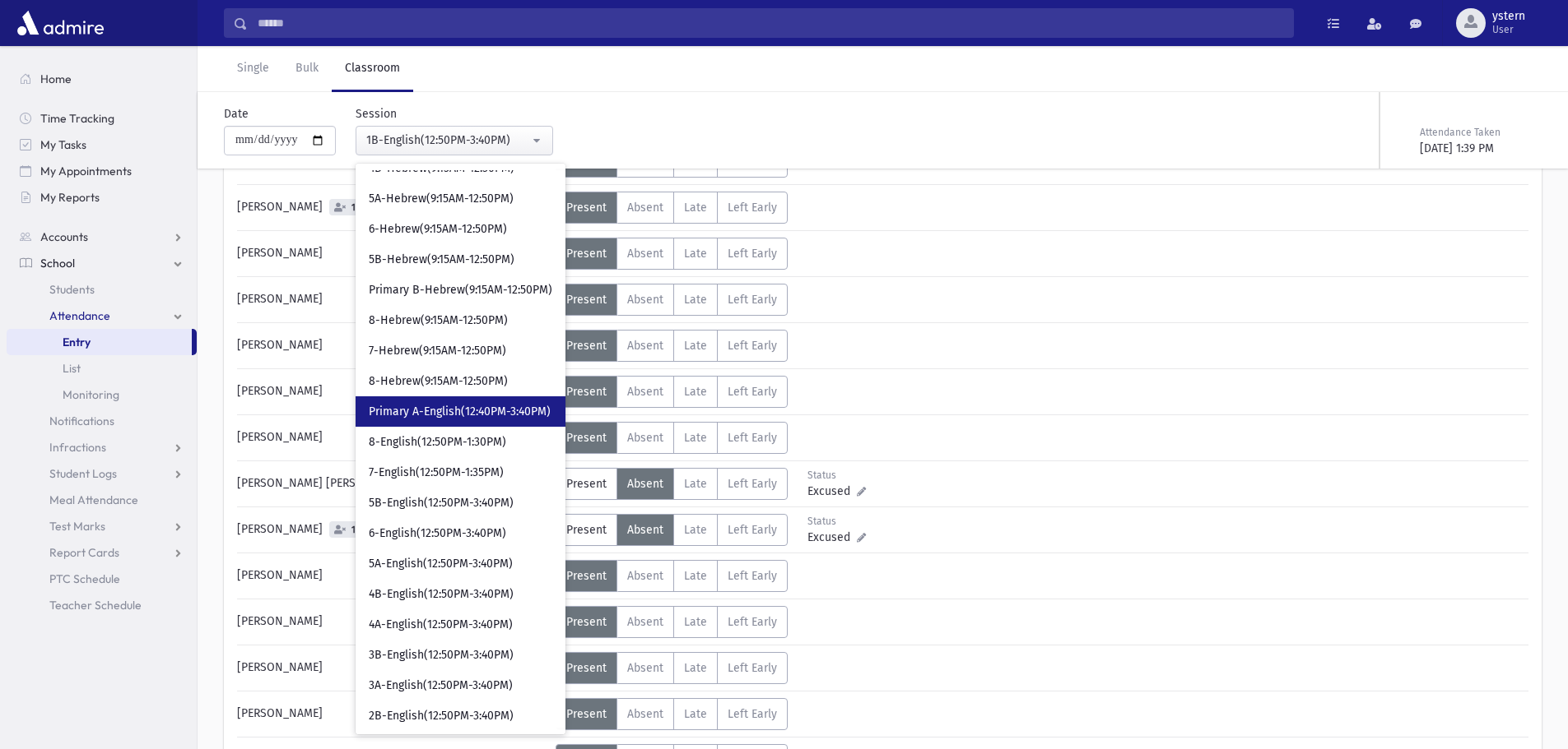
click at [504, 412] on span "Primary A-English(12:40PM-3:40PM)" at bounding box center [460, 412] width 182 height 17
select select "***"
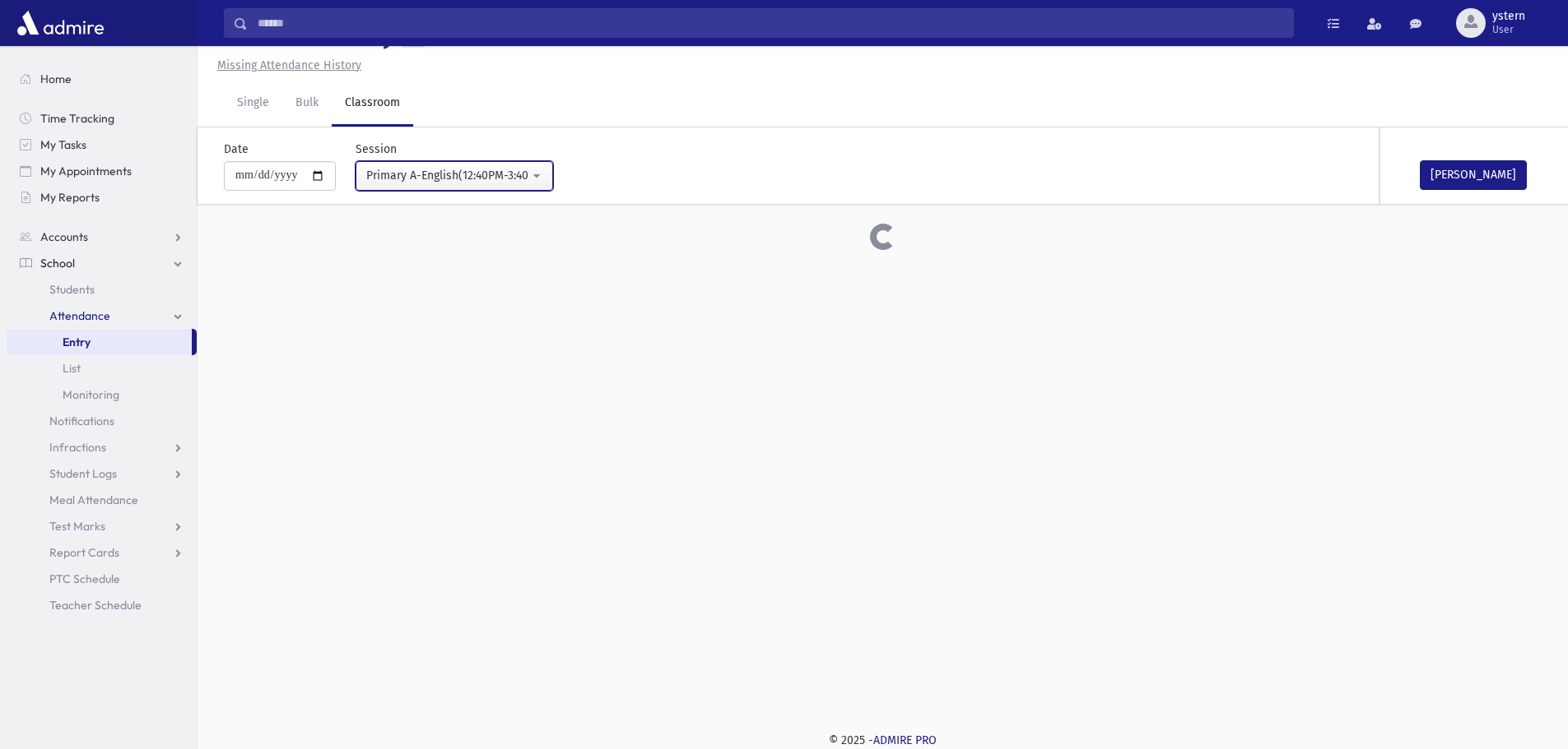
scroll to position [576, 0]
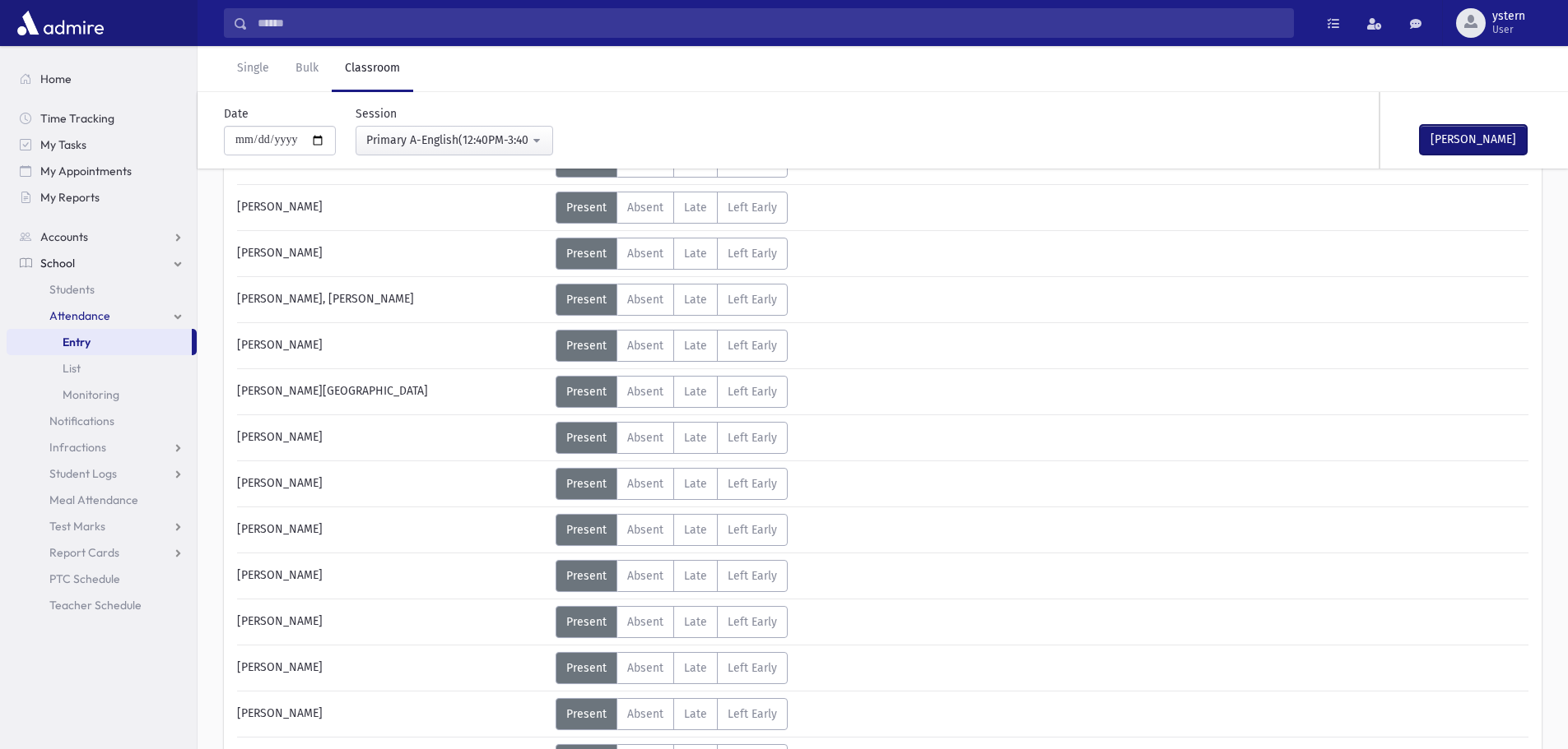
click at [1446, 139] on button "[PERSON_NAME]" at bounding box center [1473, 140] width 107 height 30
